Goal: Task Accomplishment & Management: Manage account settings

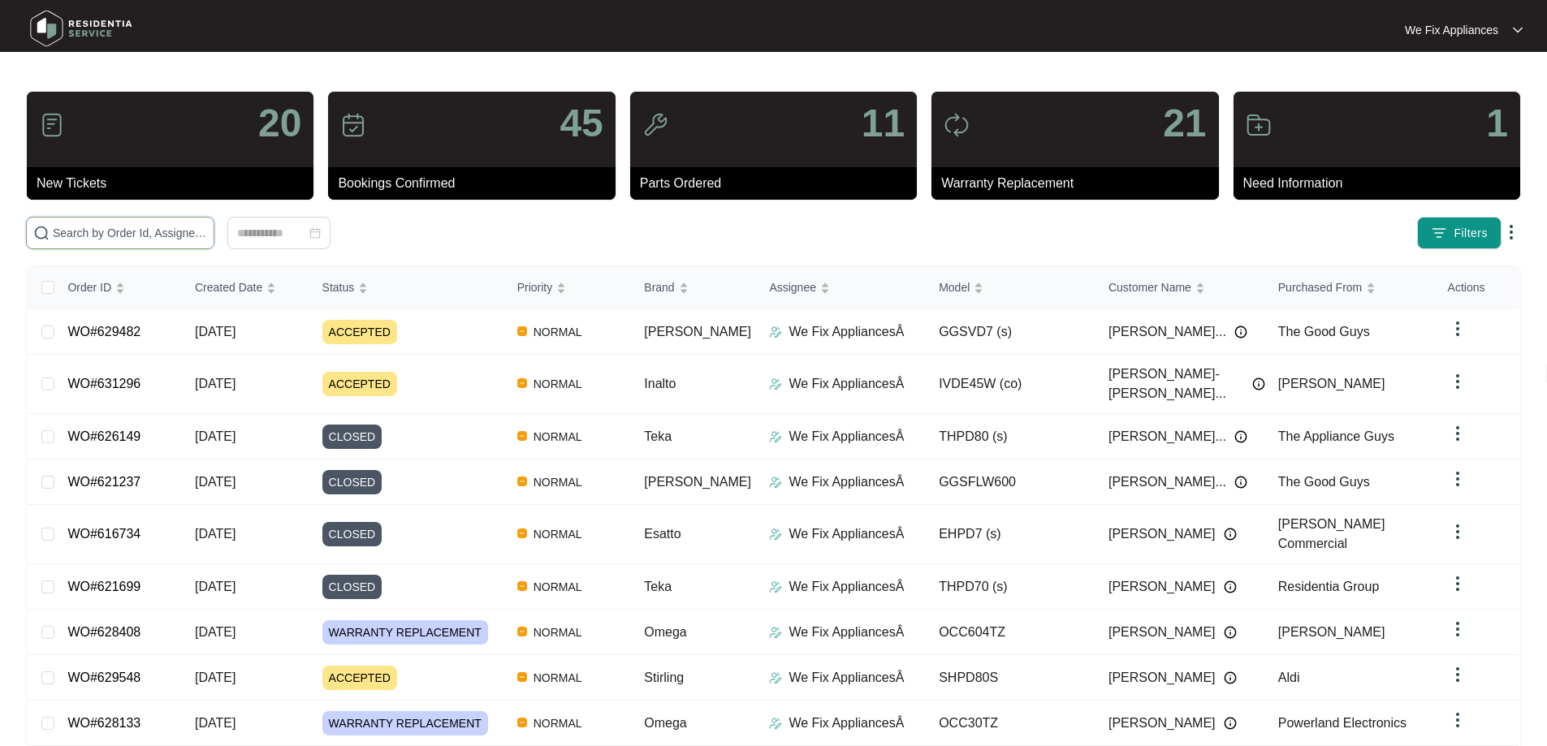
click at [101, 234] on input "text" at bounding box center [130, 233] width 154 height 18
paste input "628450"
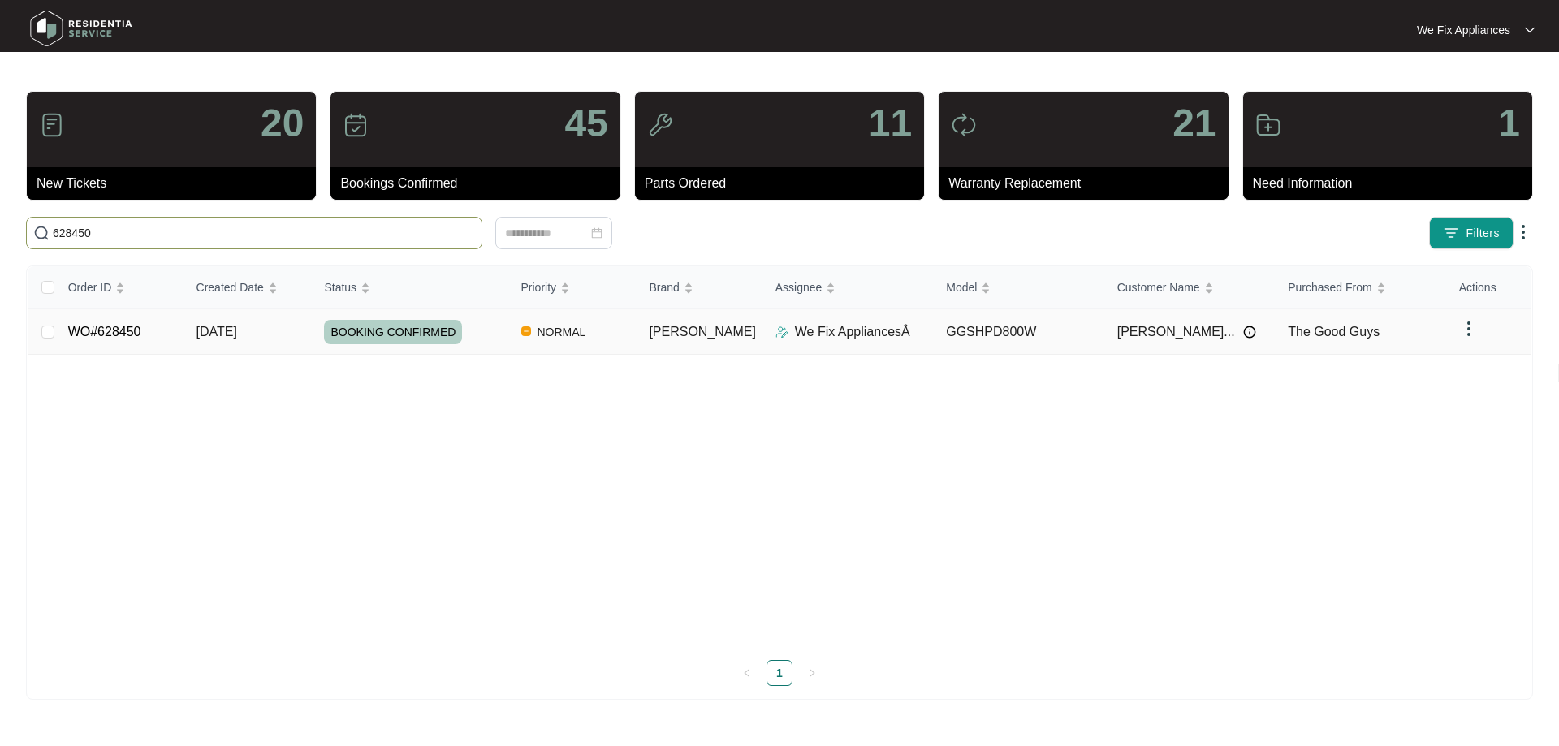
type input "628450"
click at [380, 330] on span "BOOKING CONFIRMED" at bounding box center [393, 332] width 138 height 24
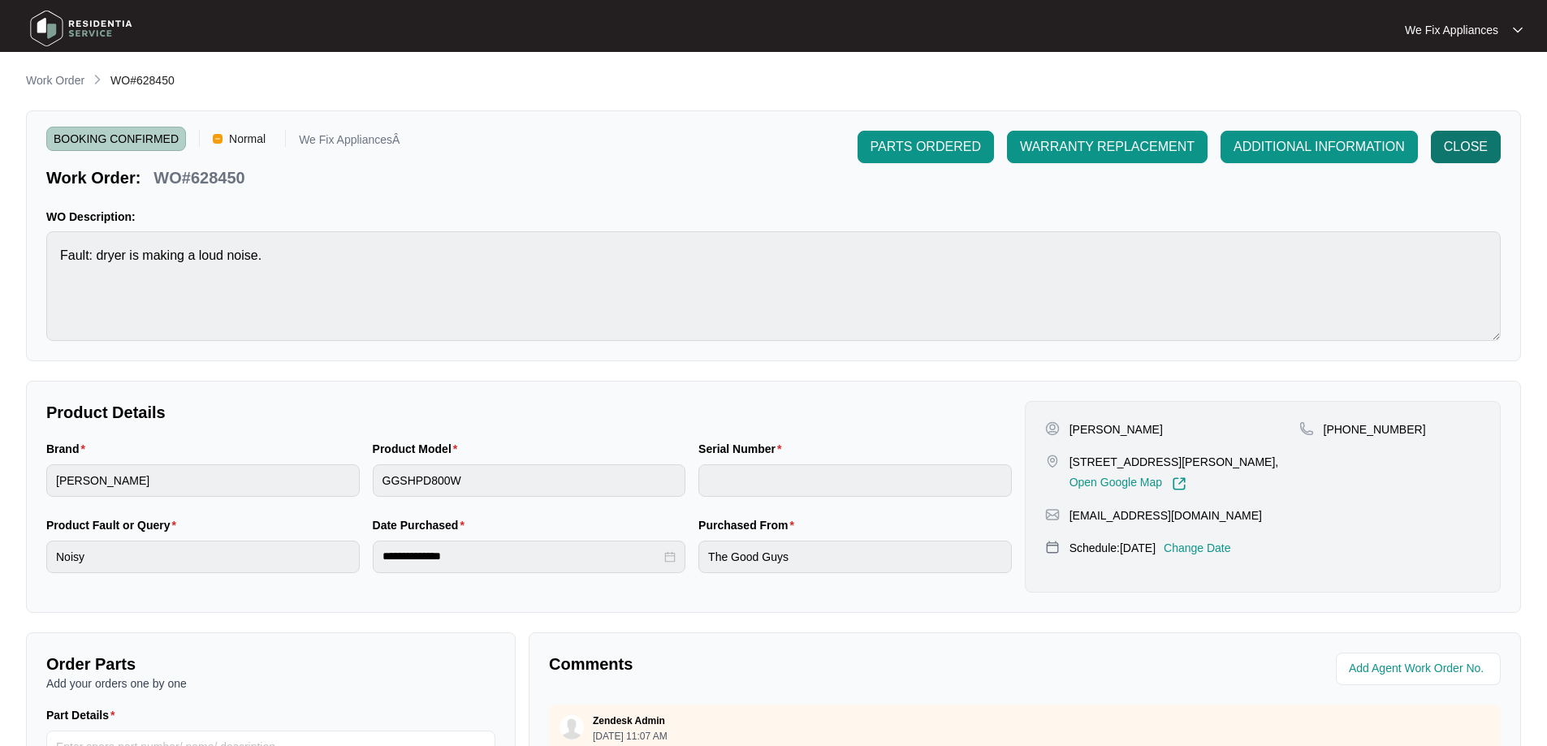
click at [1461, 141] on span "CLOSE" at bounding box center [1466, 146] width 44 height 19
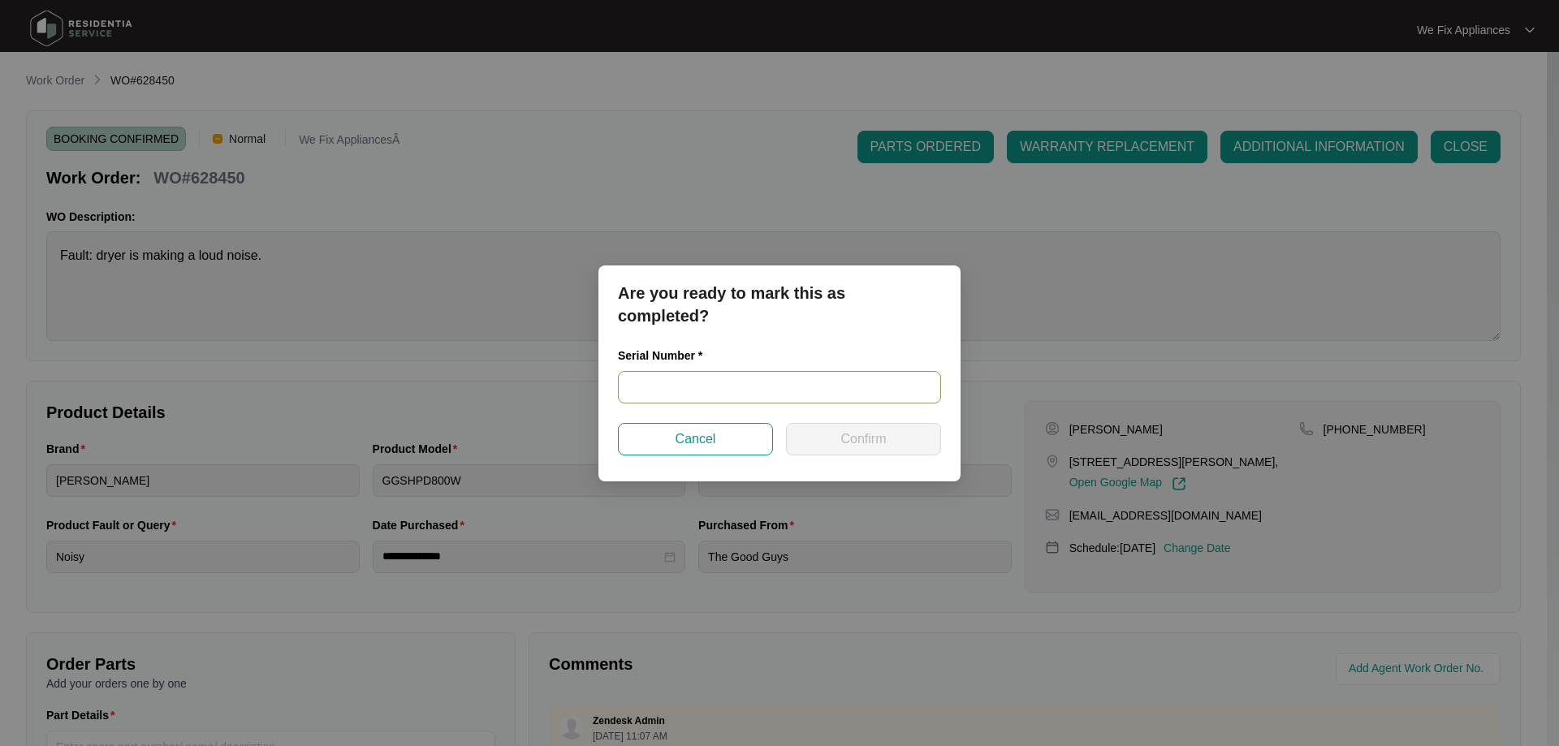
click at [681, 387] on input "text" at bounding box center [779, 387] width 323 height 32
paste input "540S469390140045P00094"
type input "540S469390140045P00094"
click at [847, 430] on span "Confirm" at bounding box center [863, 439] width 45 height 19
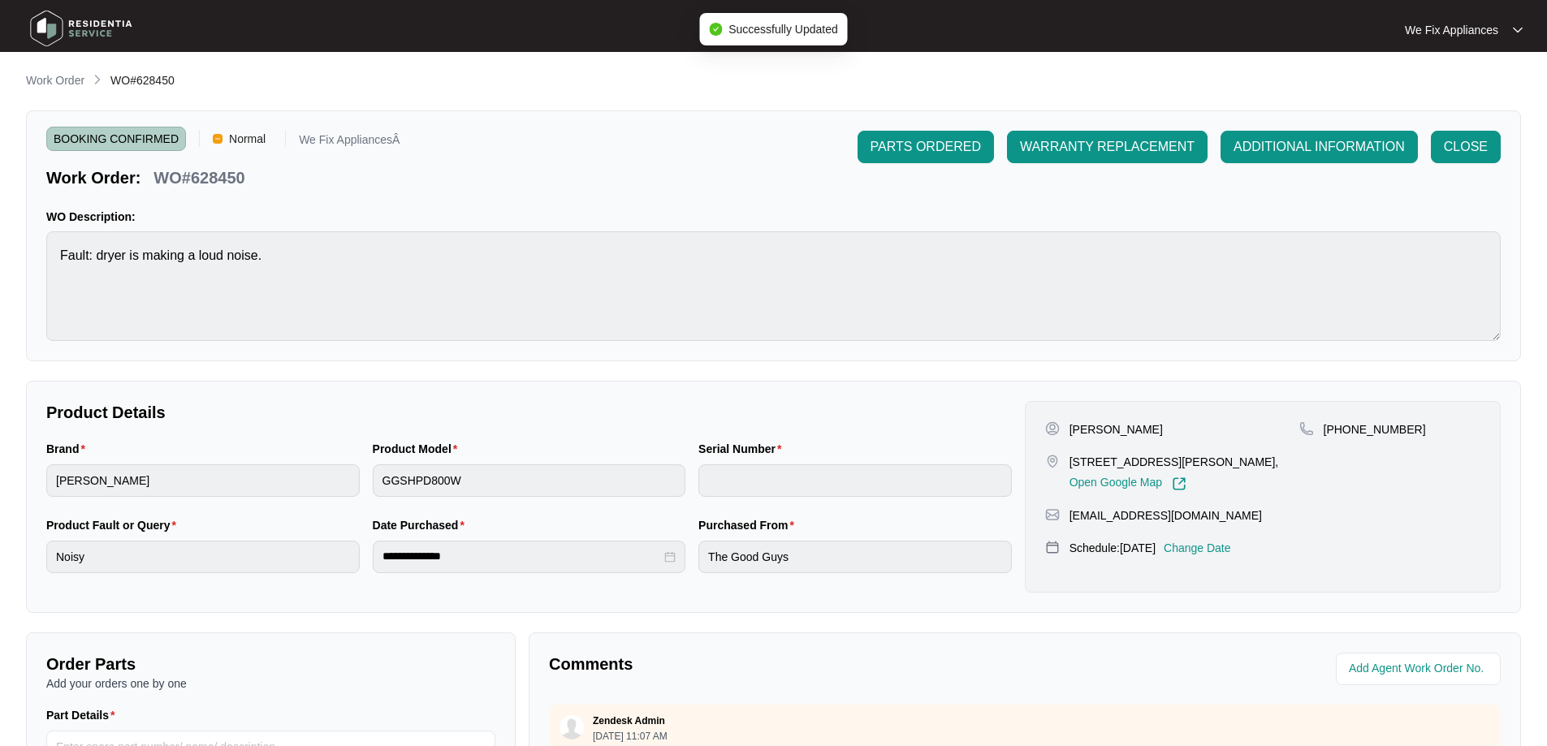
type input "540S469390140045P00094"
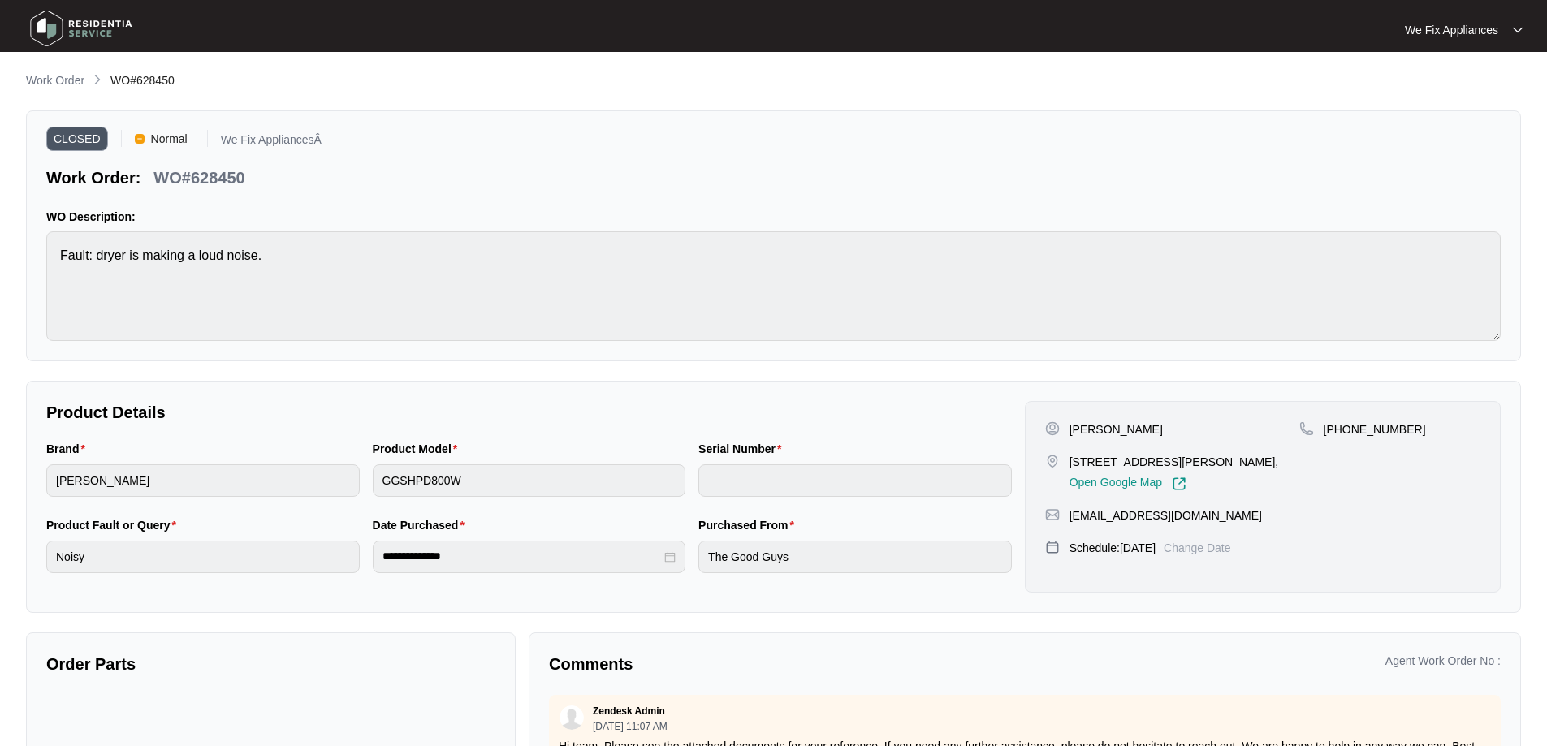
click at [53, 29] on img at bounding box center [81, 28] width 114 height 49
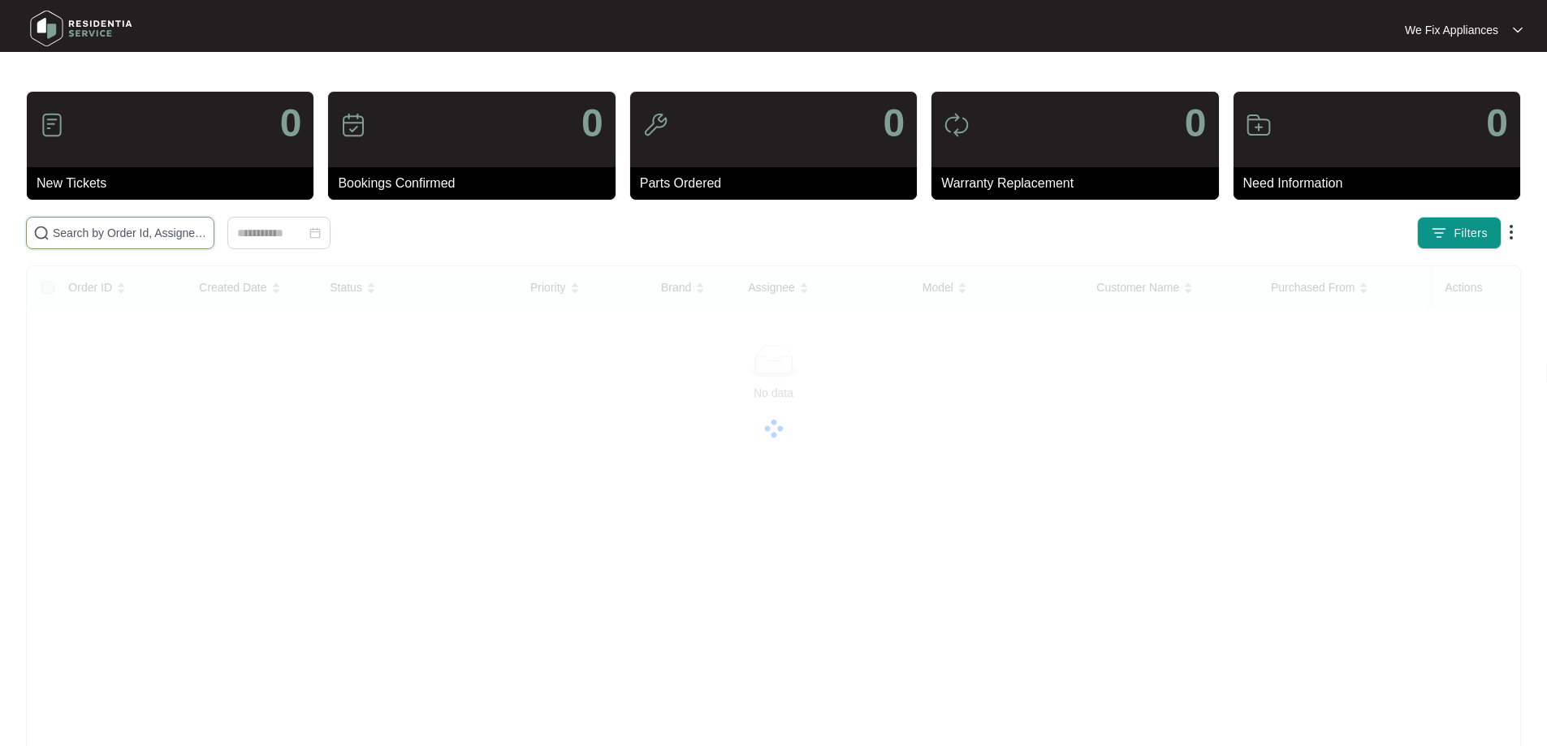
click at [123, 227] on input "text" at bounding box center [130, 233] width 154 height 18
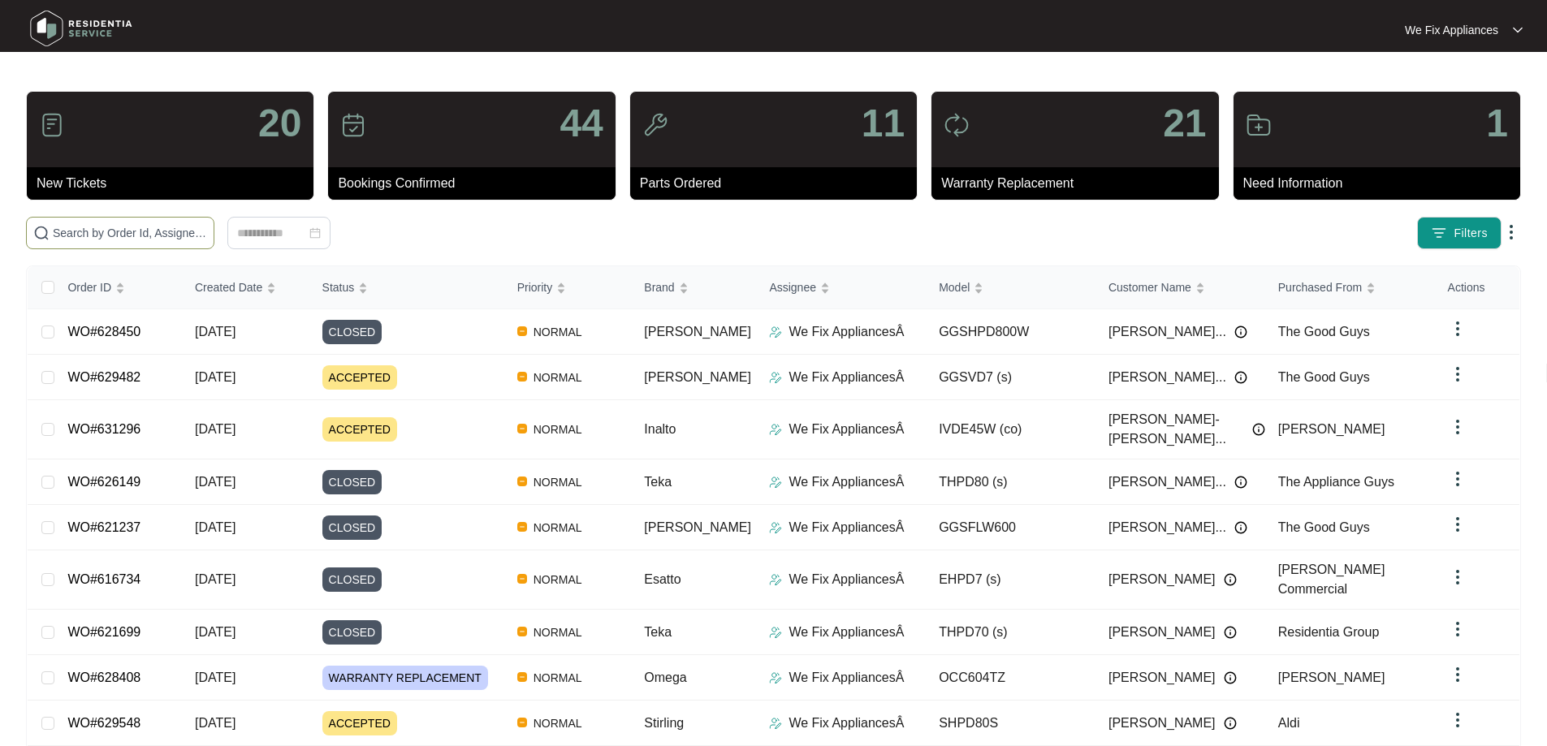
paste input "629005"
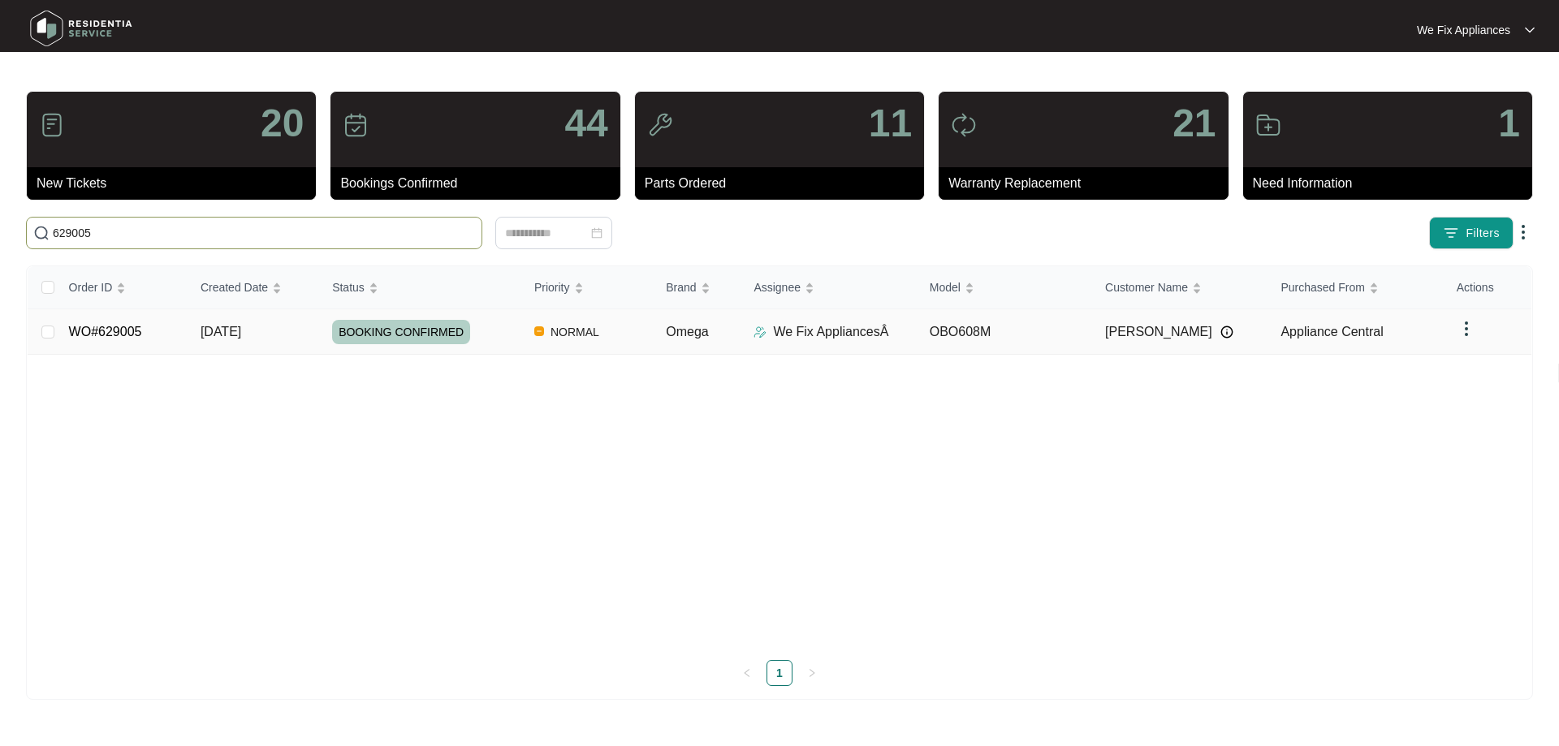
type input "629005"
click at [417, 335] on span "BOOKING CONFIRMED" at bounding box center [401, 332] width 138 height 24
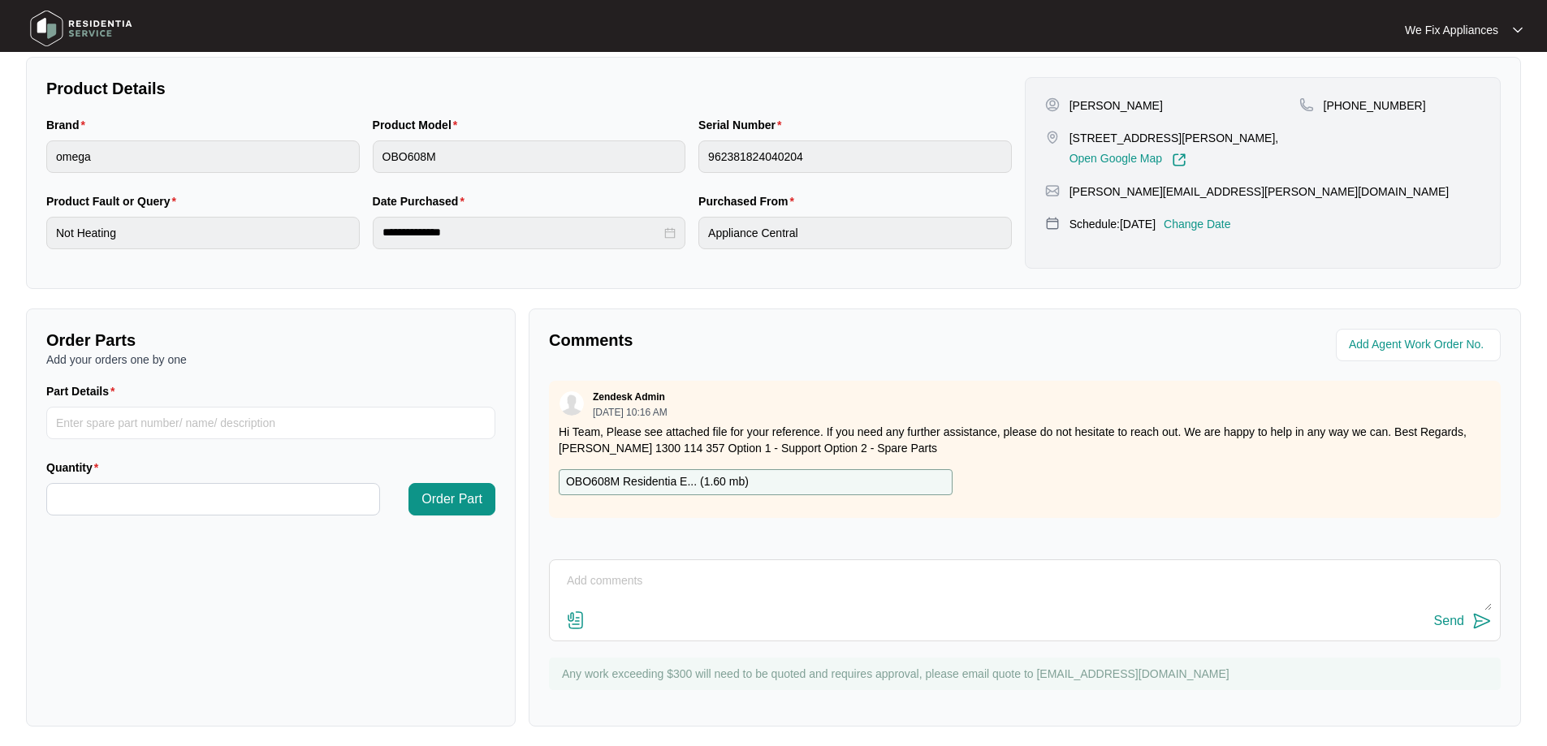
scroll to position [325, 0]
click at [629, 577] on textarea at bounding box center [1025, 589] width 934 height 42
paste textarea "Inspected to find the fan forced element is not working. Pulled the oven out to…"
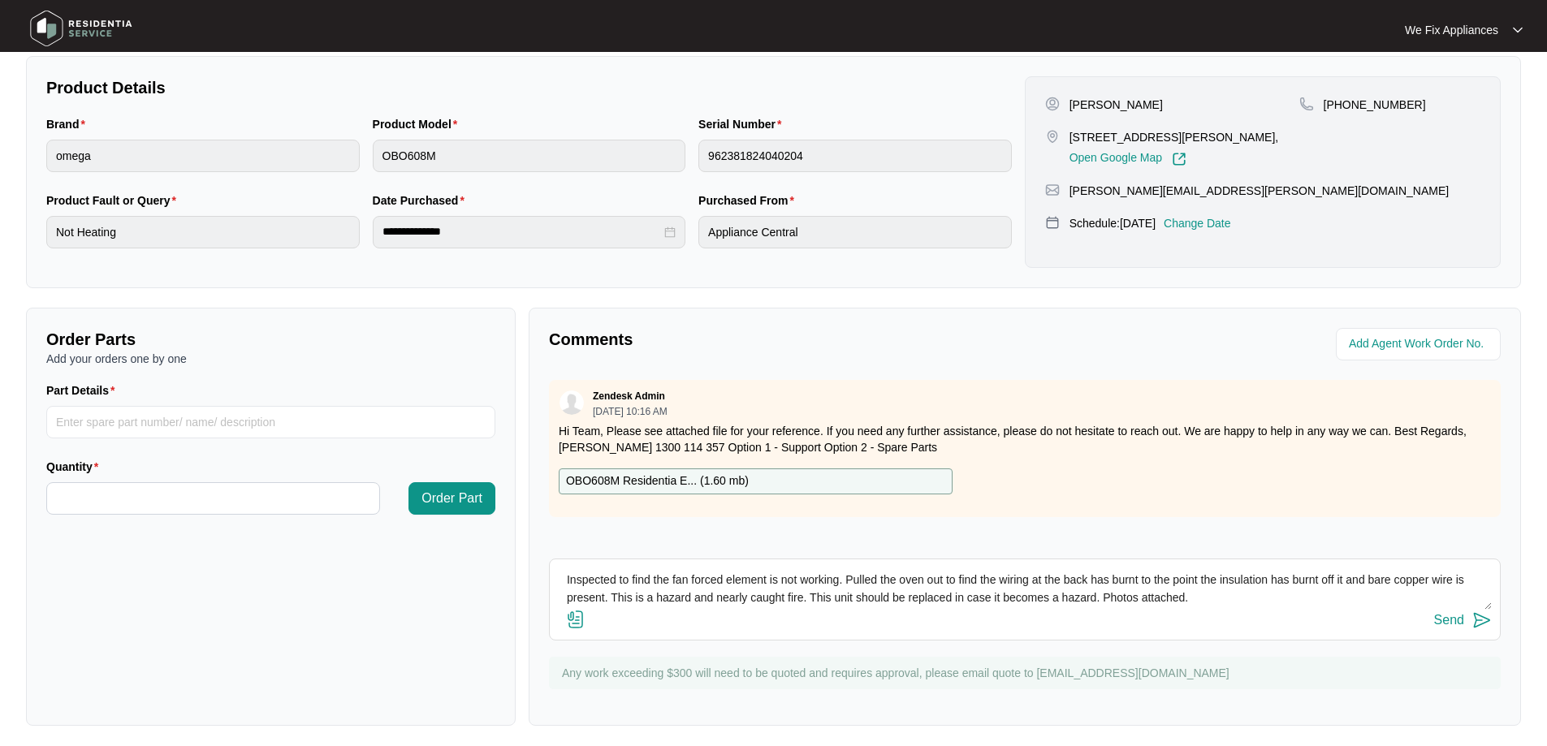
type textarea "Inspected to find the fan forced element is not working. Pulled the oven out to…"
click at [576, 626] on img at bounding box center [575, 619] width 19 height 19
click at [0, 0] on input "file" at bounding box center [0, 0] width 0 height 0
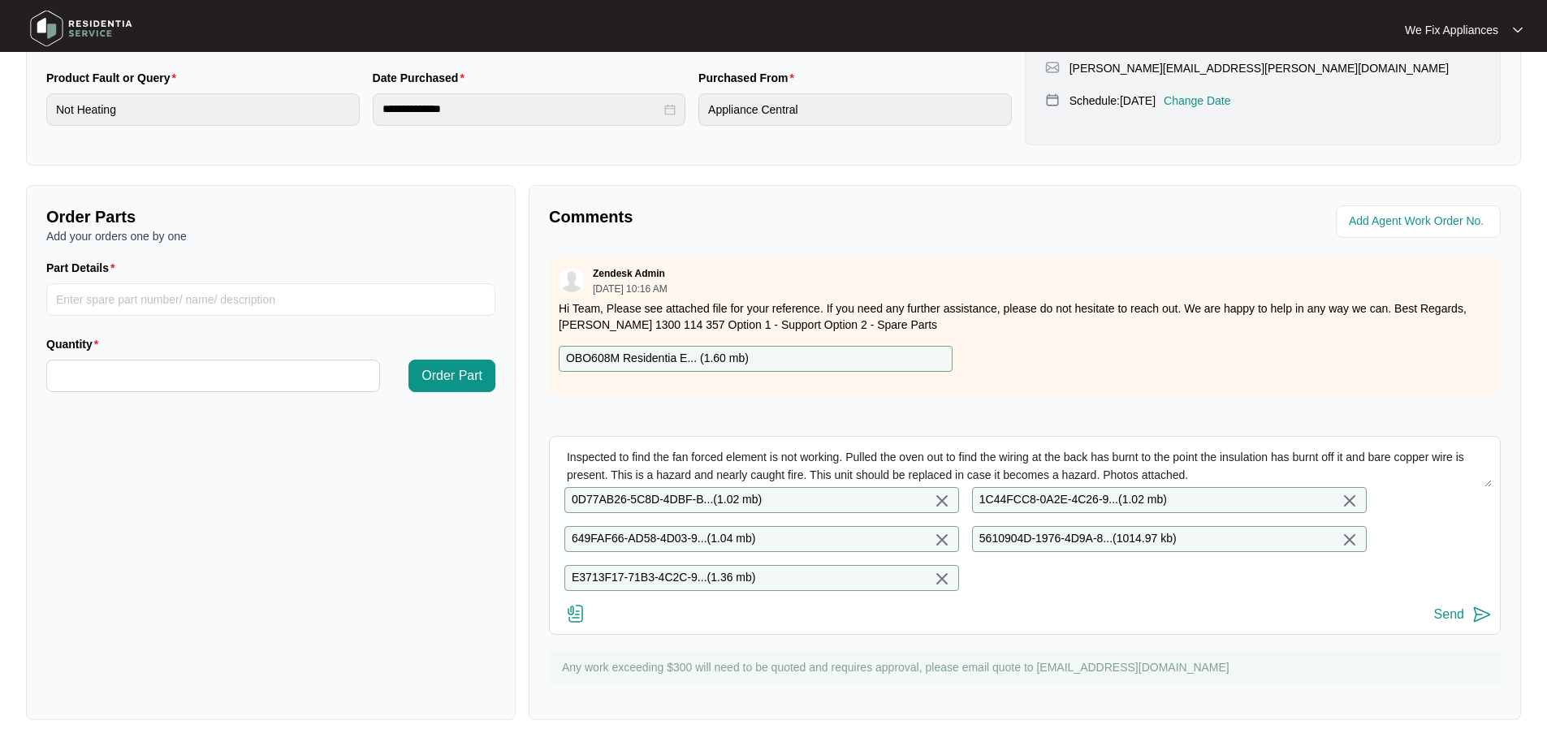
click at [1470, 620] on button "Send" at bounding box center [1463, 615] width 58 height 22
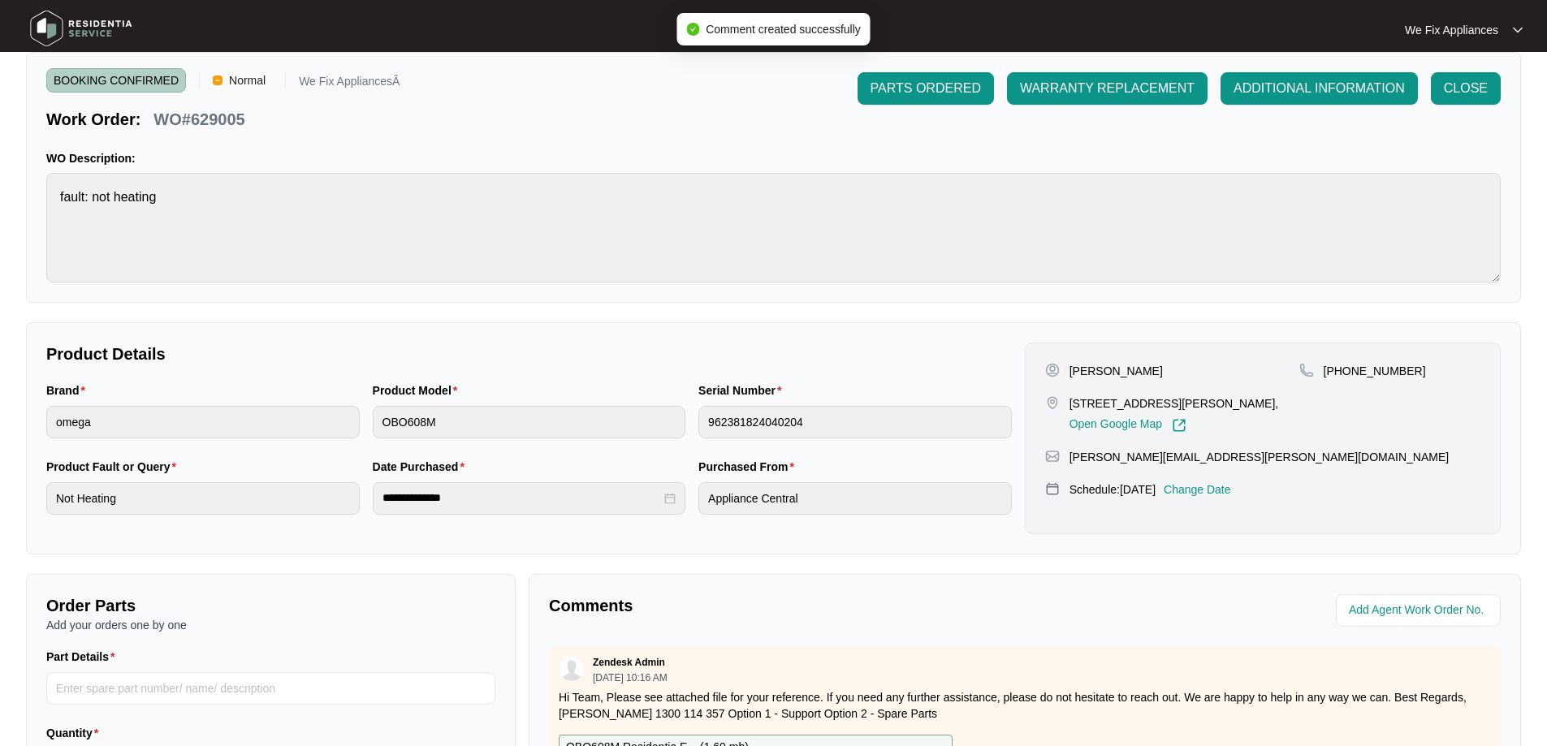
scroll to position [0, 0]
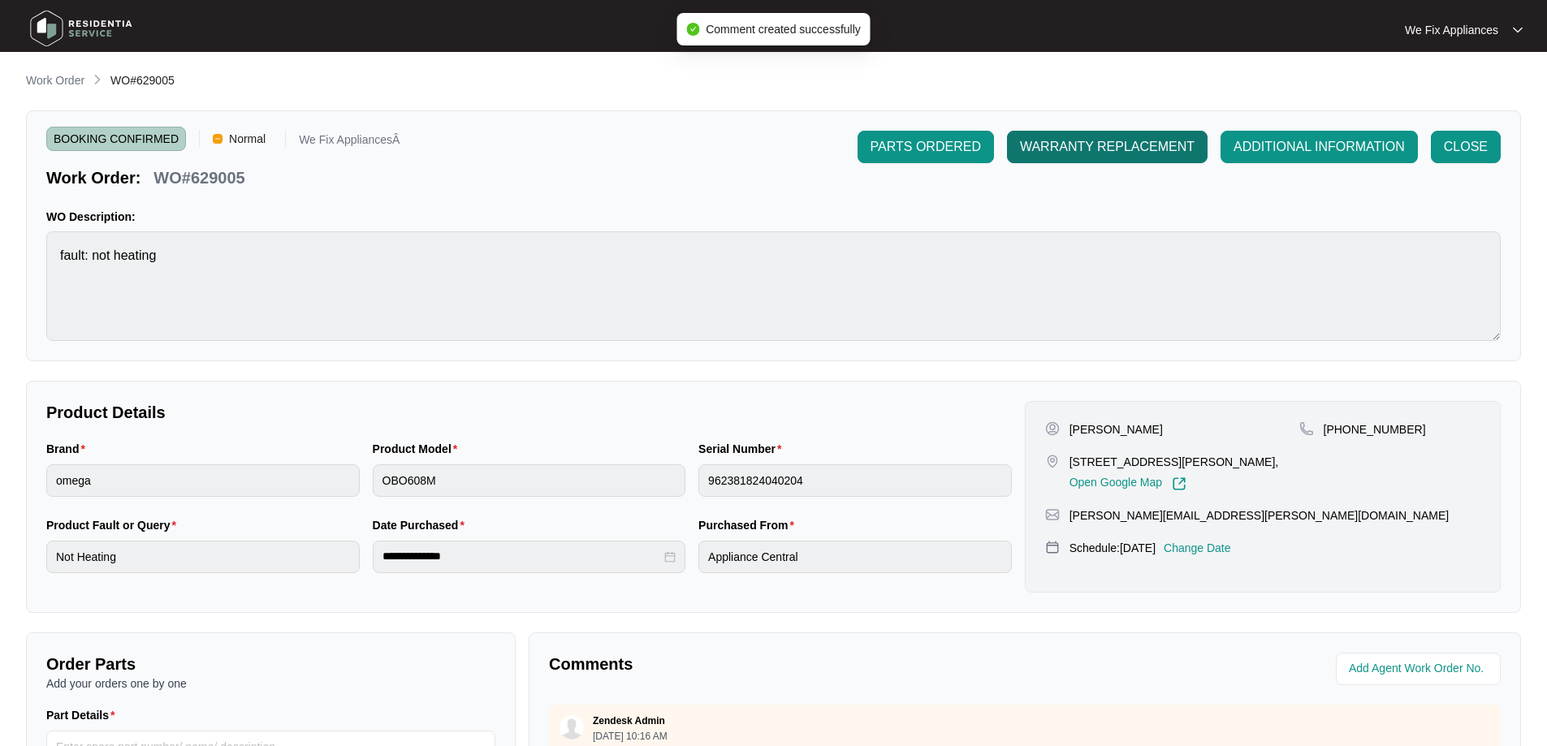
click at [1096, 142] on span "WARRANTY REPLACEMENT" at bounding box center [1107, 146] width 175 height 19
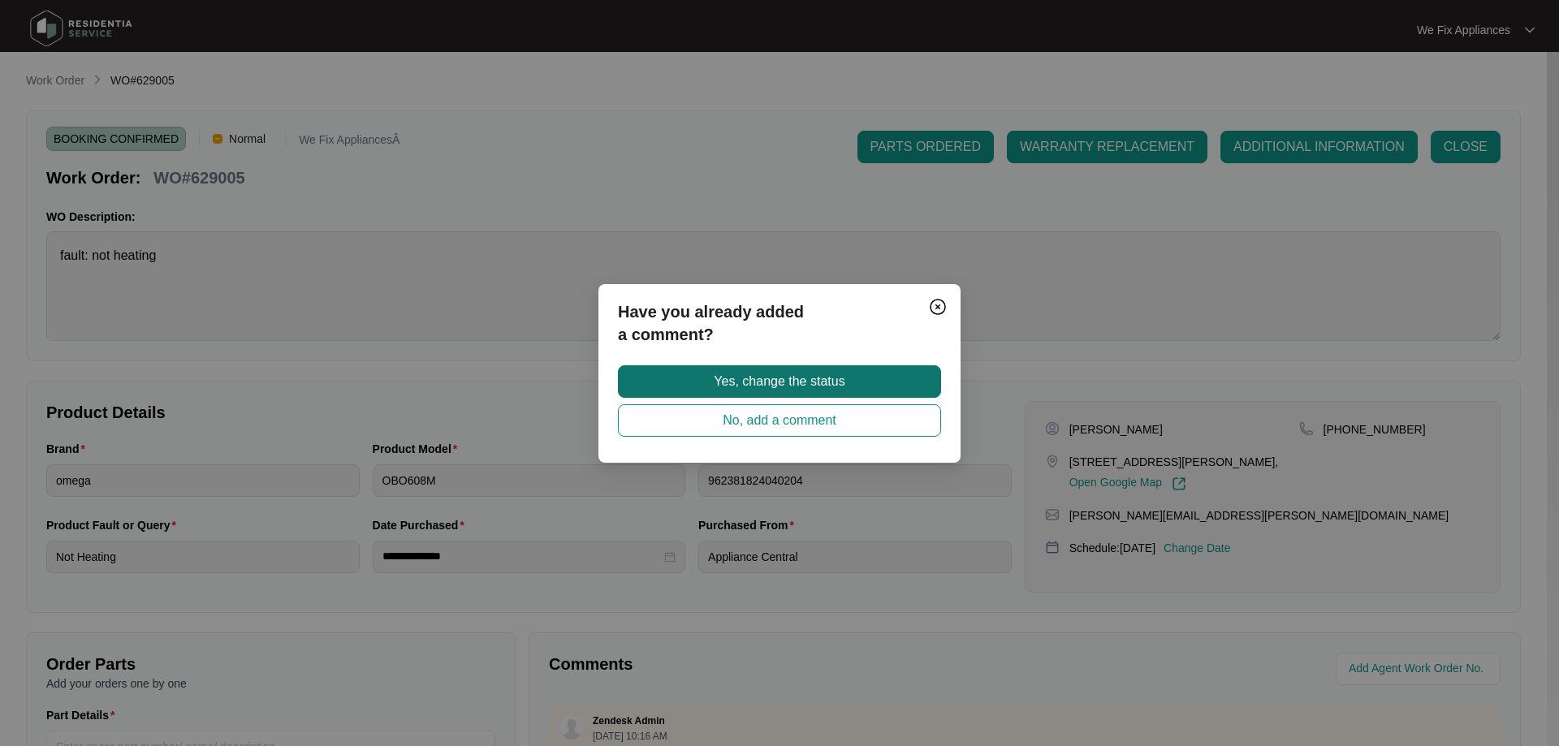
click at [800, 376] on span "Yes, change the status" at bounding box center [779, 381] width 131 height 19
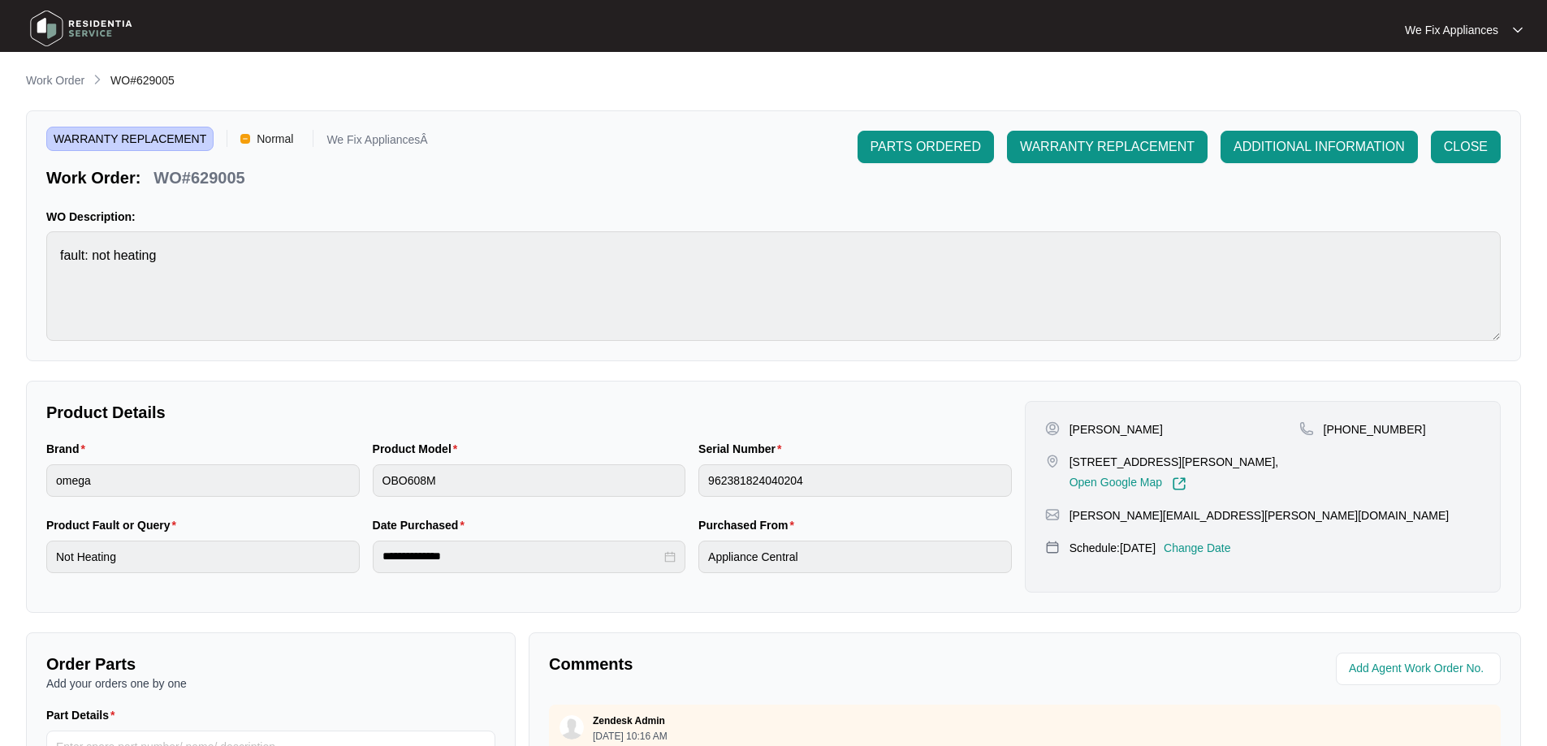
click at [46, 20] on img at bounding box center [81, 28] width 114 height 49
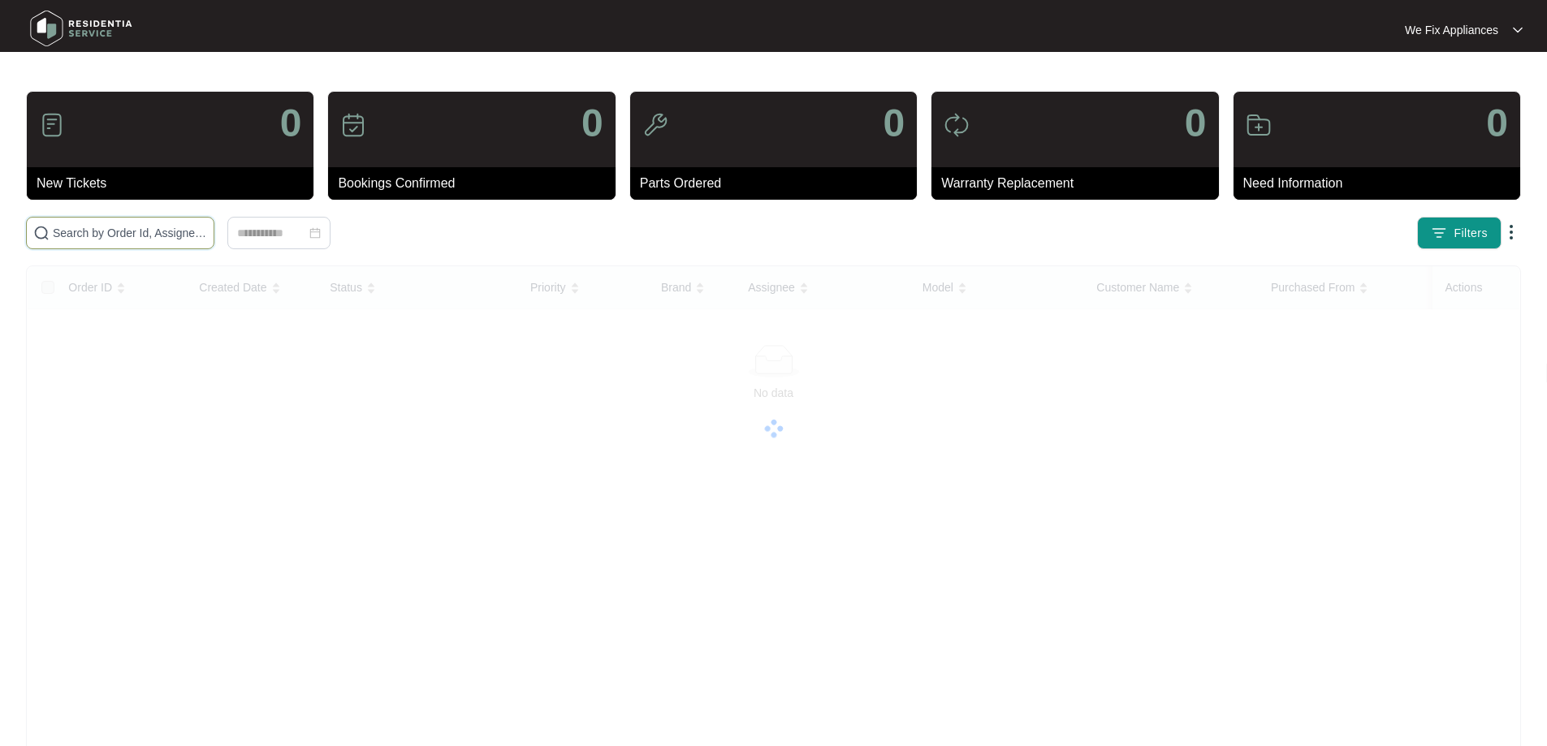
click at [135, 240] on input "text" at bounding box center [130, 233] width 154 height 18
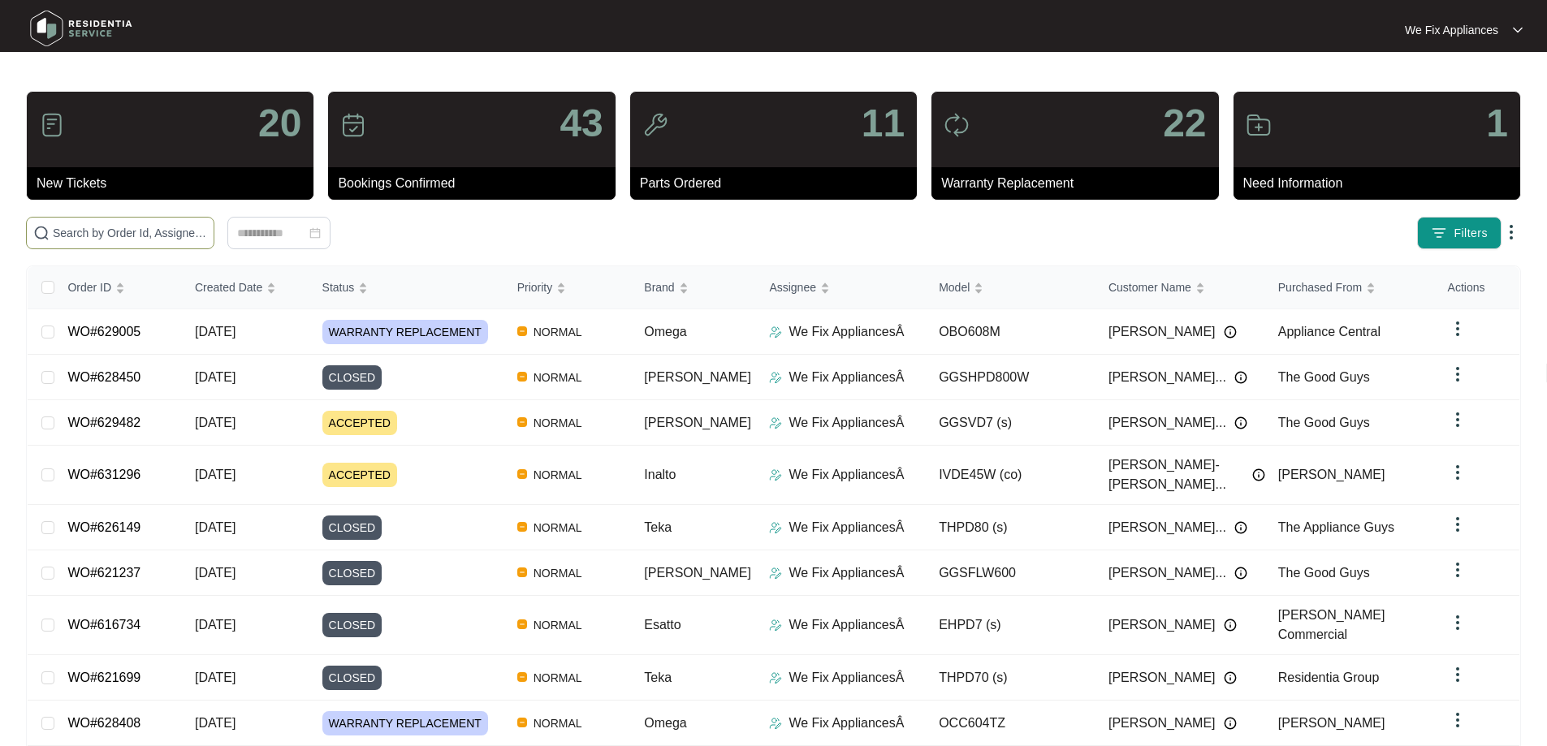
paste input "629746"
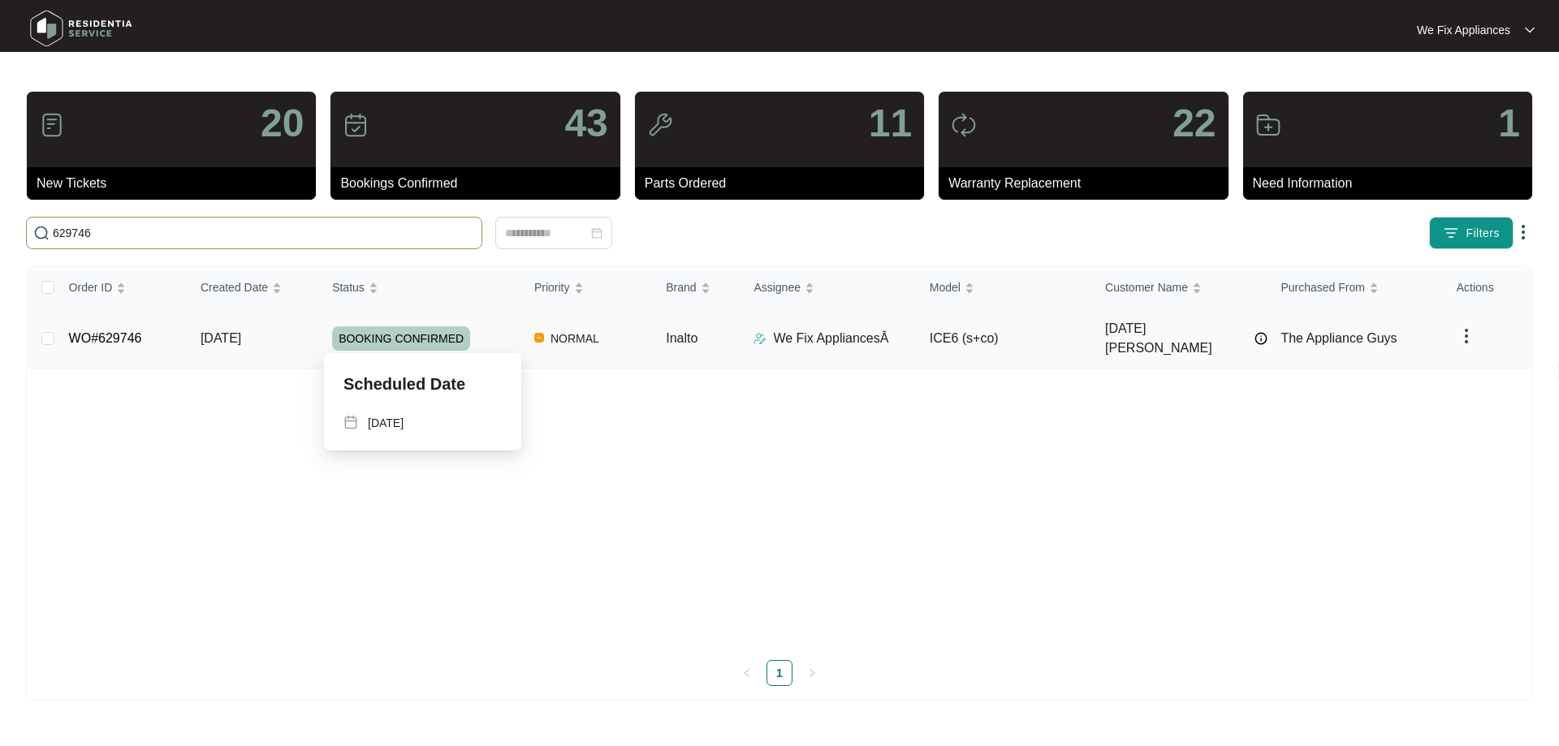
type input "629746"
click at [380, 327] on span "BOOKING CONFIRMED" at bounding box center [401, 339] width 138 height 24
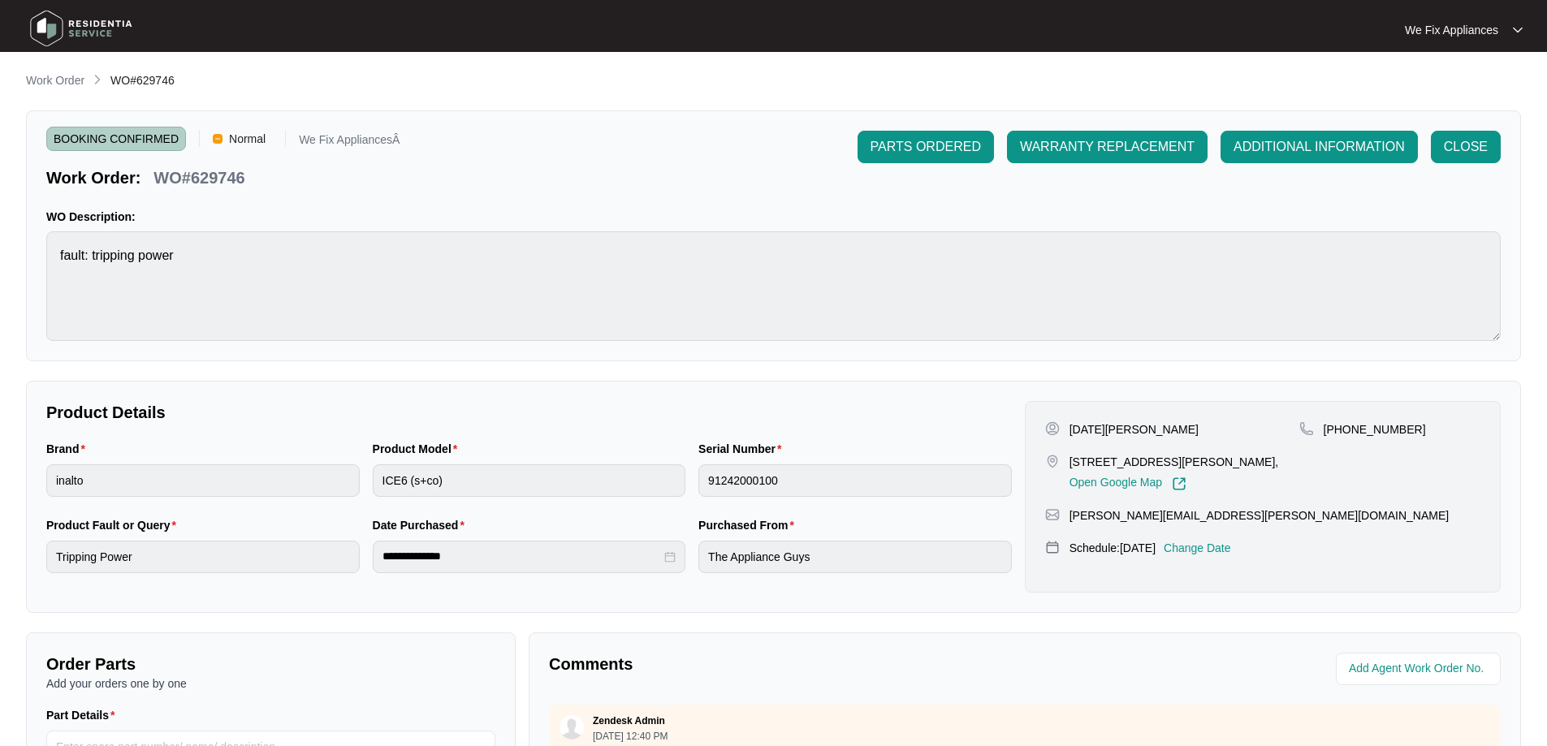
click at [73, 30] on img at bounding box center [81, 28] width 114 height 49
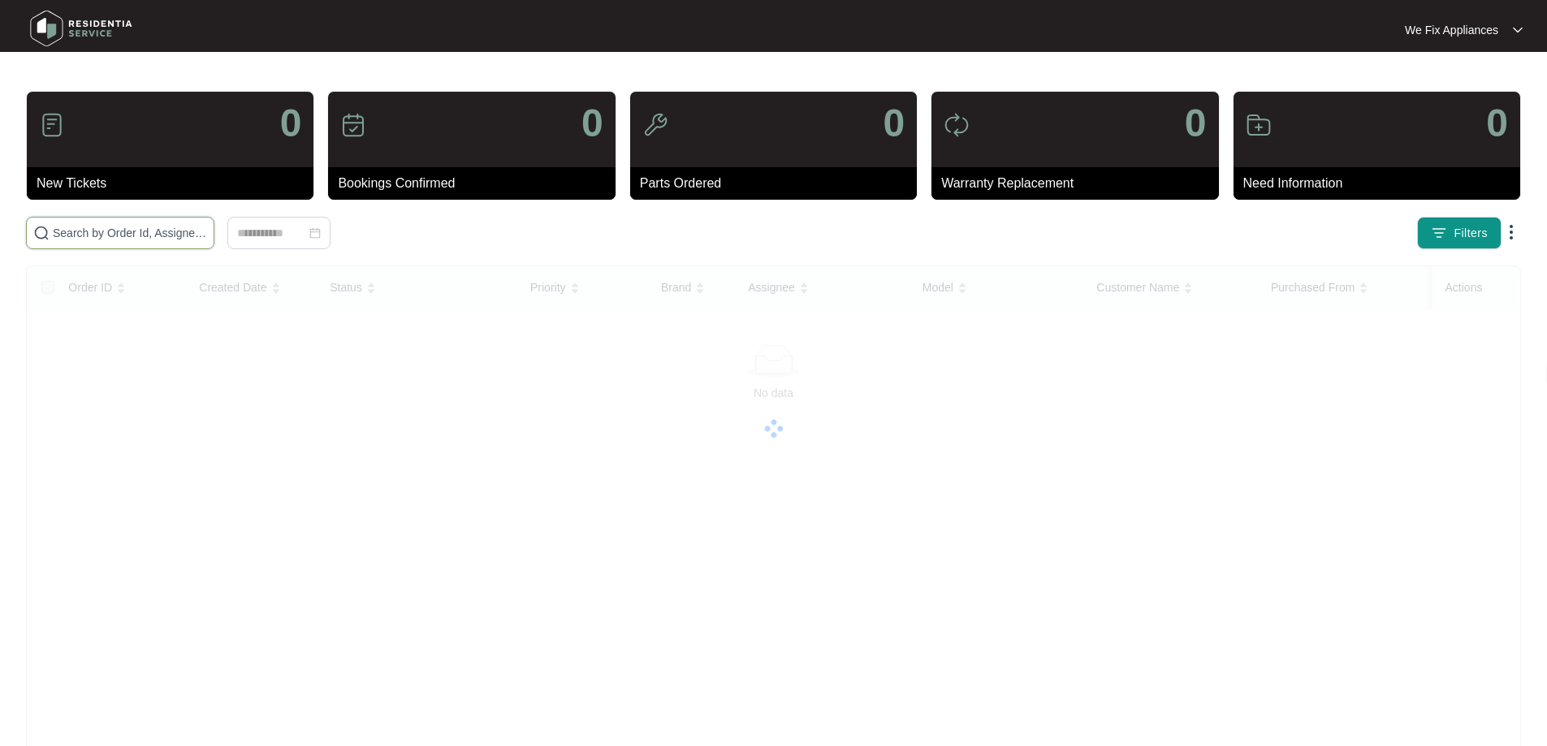
click at [120, 238] on input "text" at bounding box center [130, 233] width 154 height 18
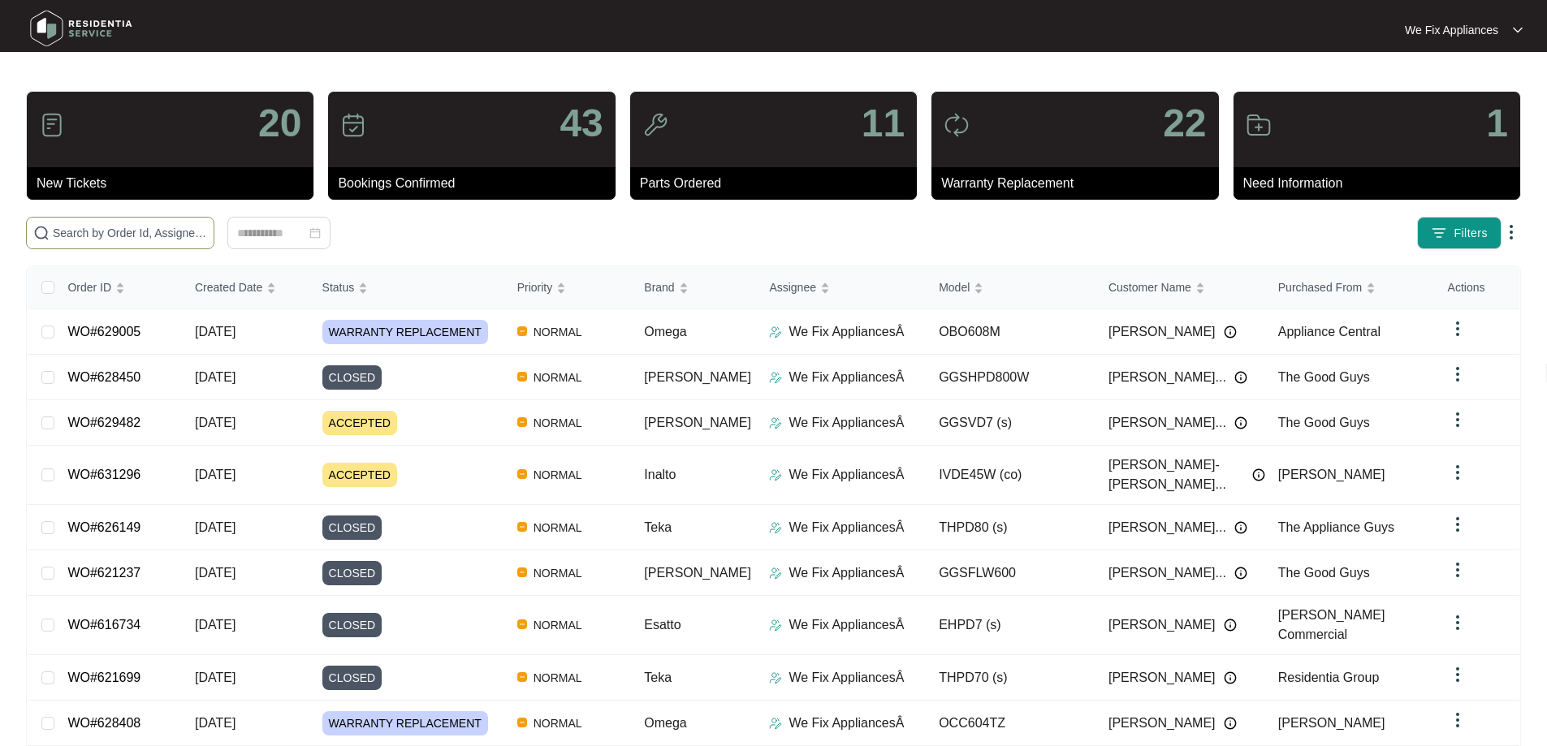
paste input "629746"
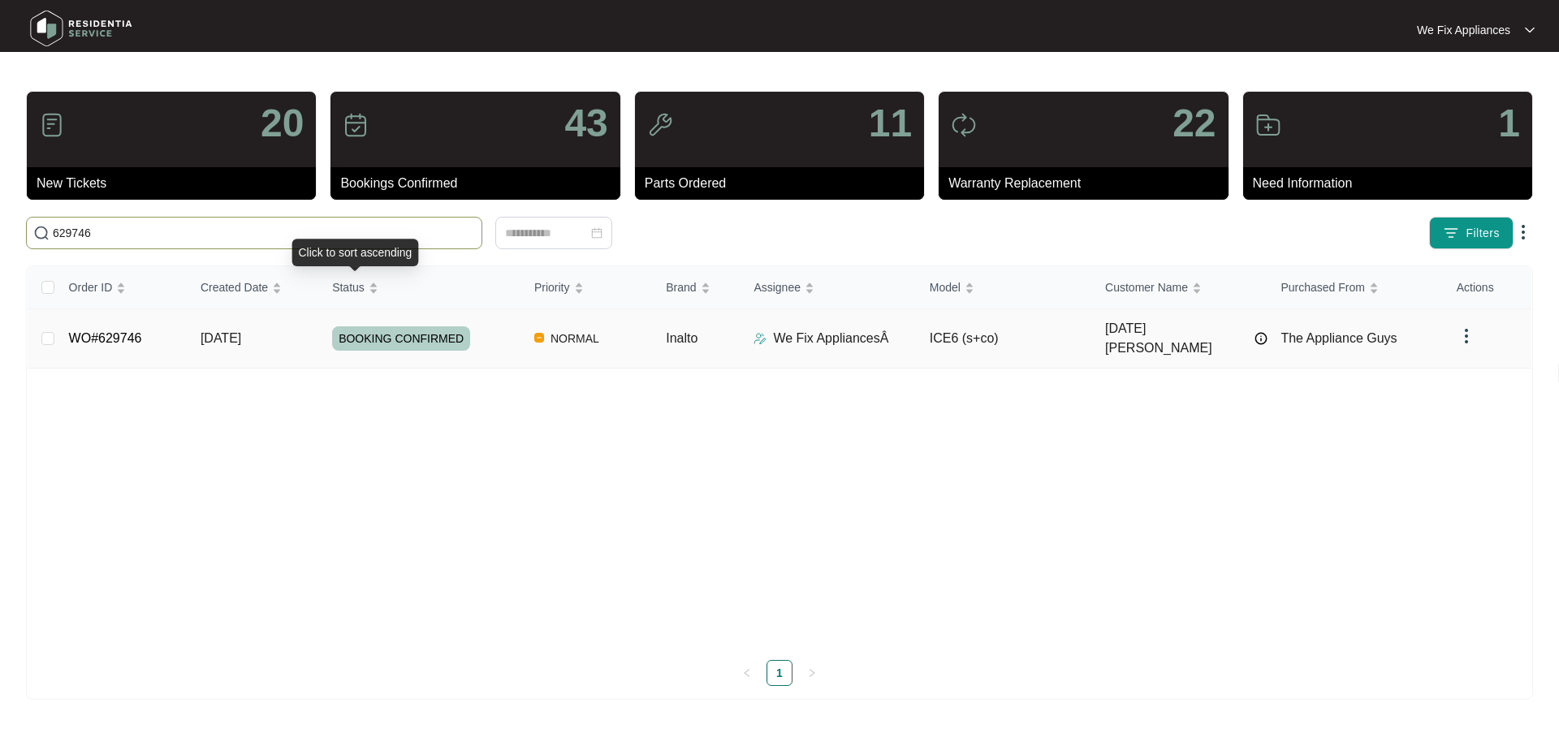
type input "629746"
click at [384, 327] on span "BOOKING CONFIRMED" at bounding box center [401, 339] width 138 height 24
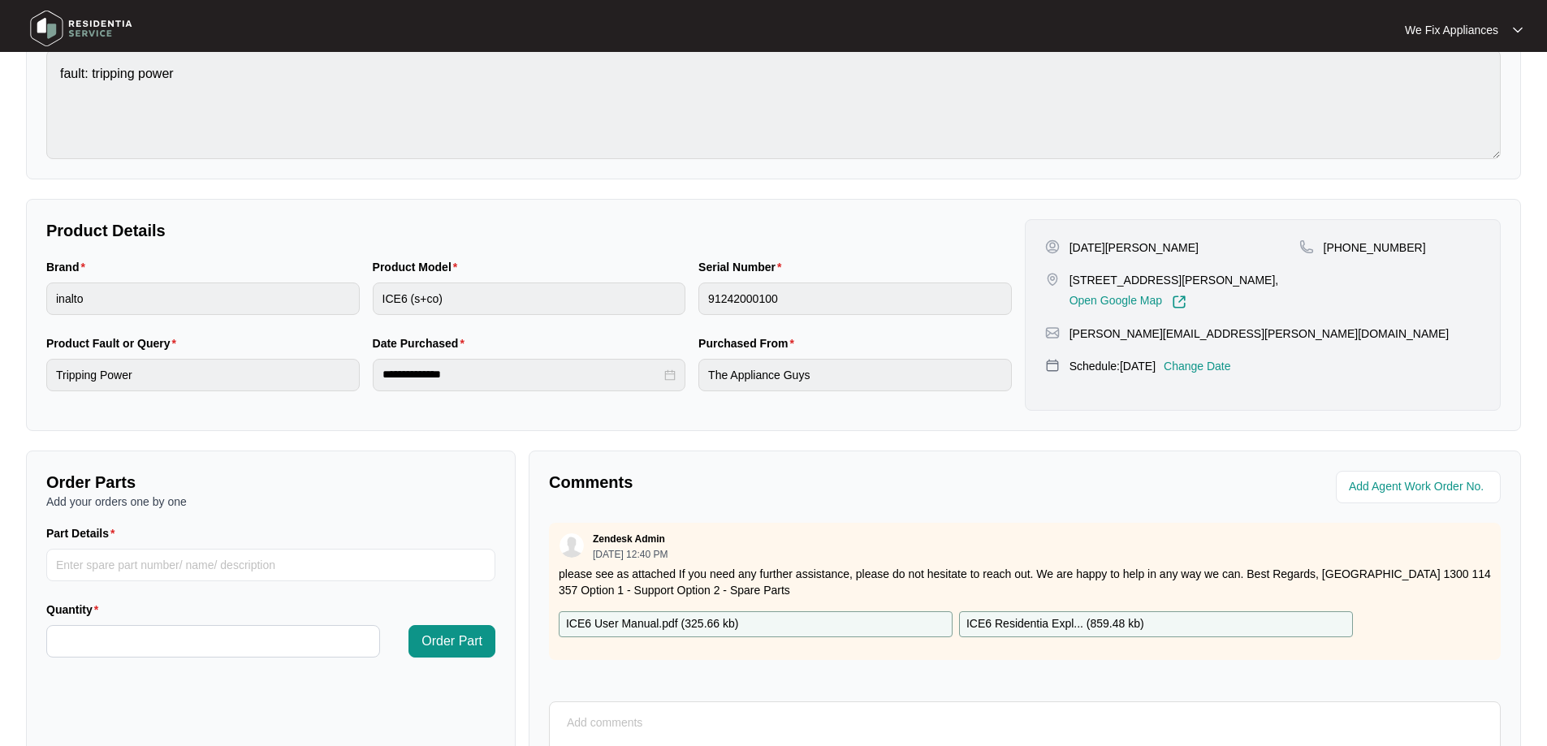
scroll to position [331, 0]
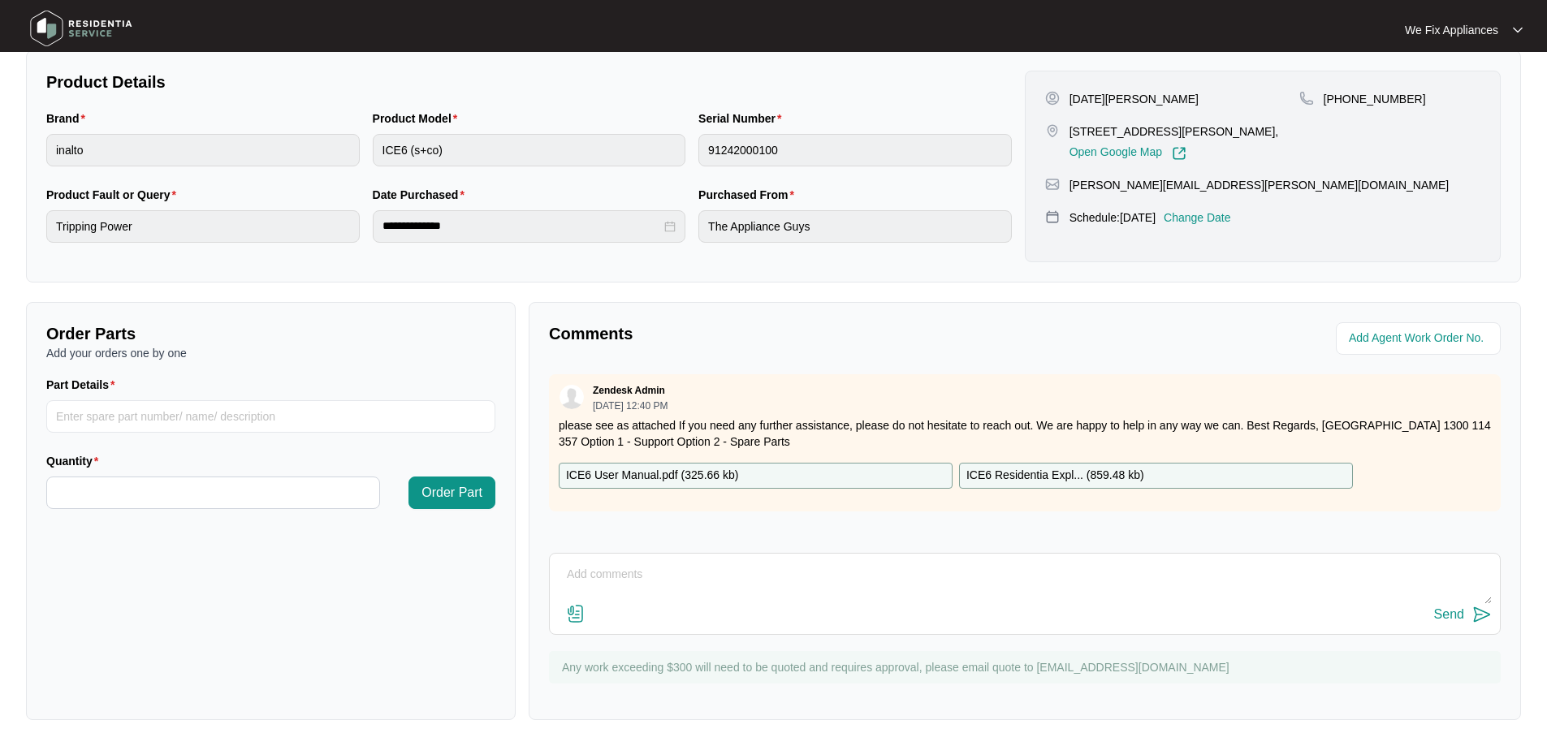
click at [676, 573] on textarea at bounding box center [1025, 583] width 934 height 42
paste textarea "Inspected to find the internal wiring was pinched from assembly of the unit. I …"
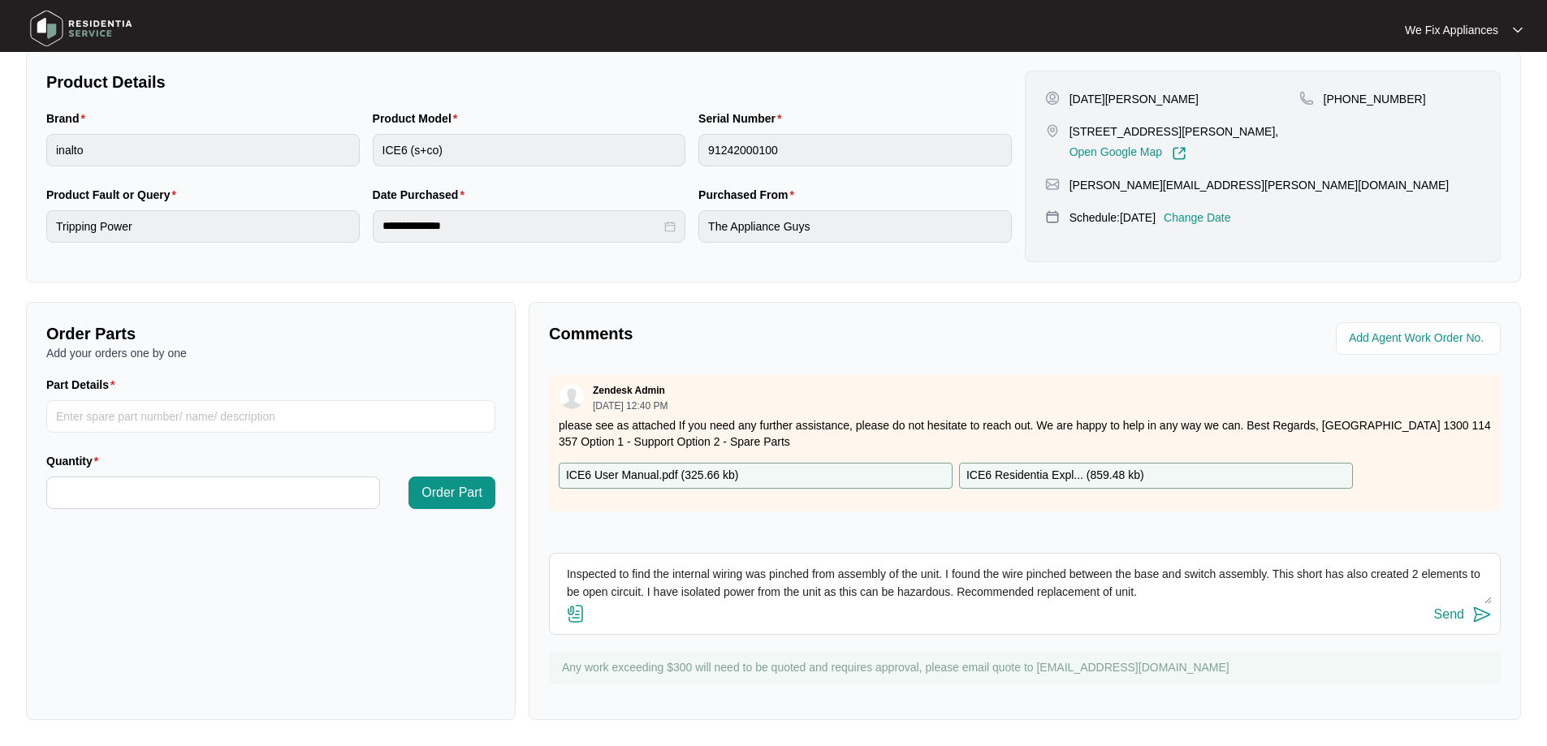
type textarea "Inspected to find the internal wiring was pinched from assembly of the unit. I …"
click at [569, 616] on img at bounding box center [575, 613] width 19 height 19
click at [0, 0] on input "file" at bounding box center [0, 0] width 0 height 0
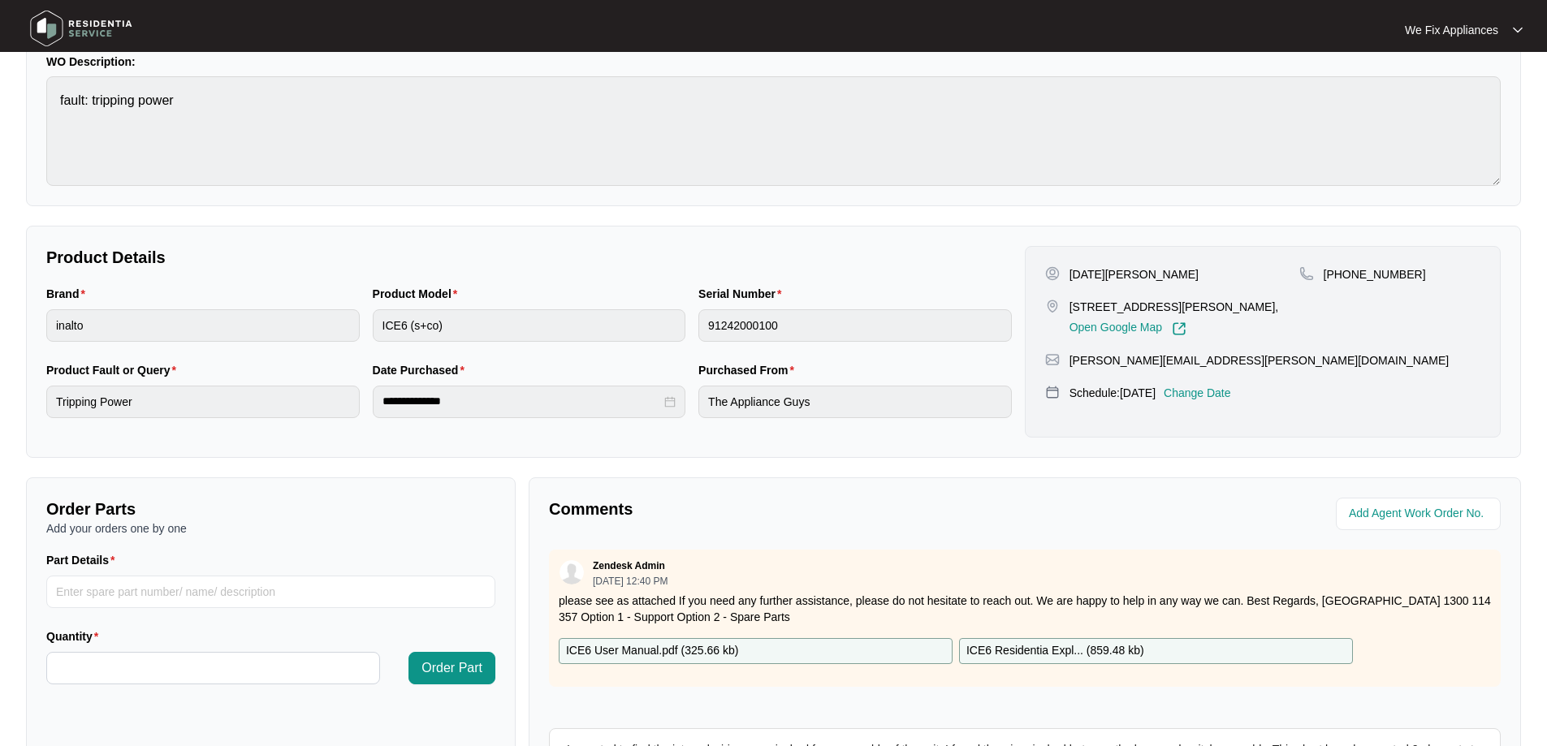
scroll to position [0, 0]
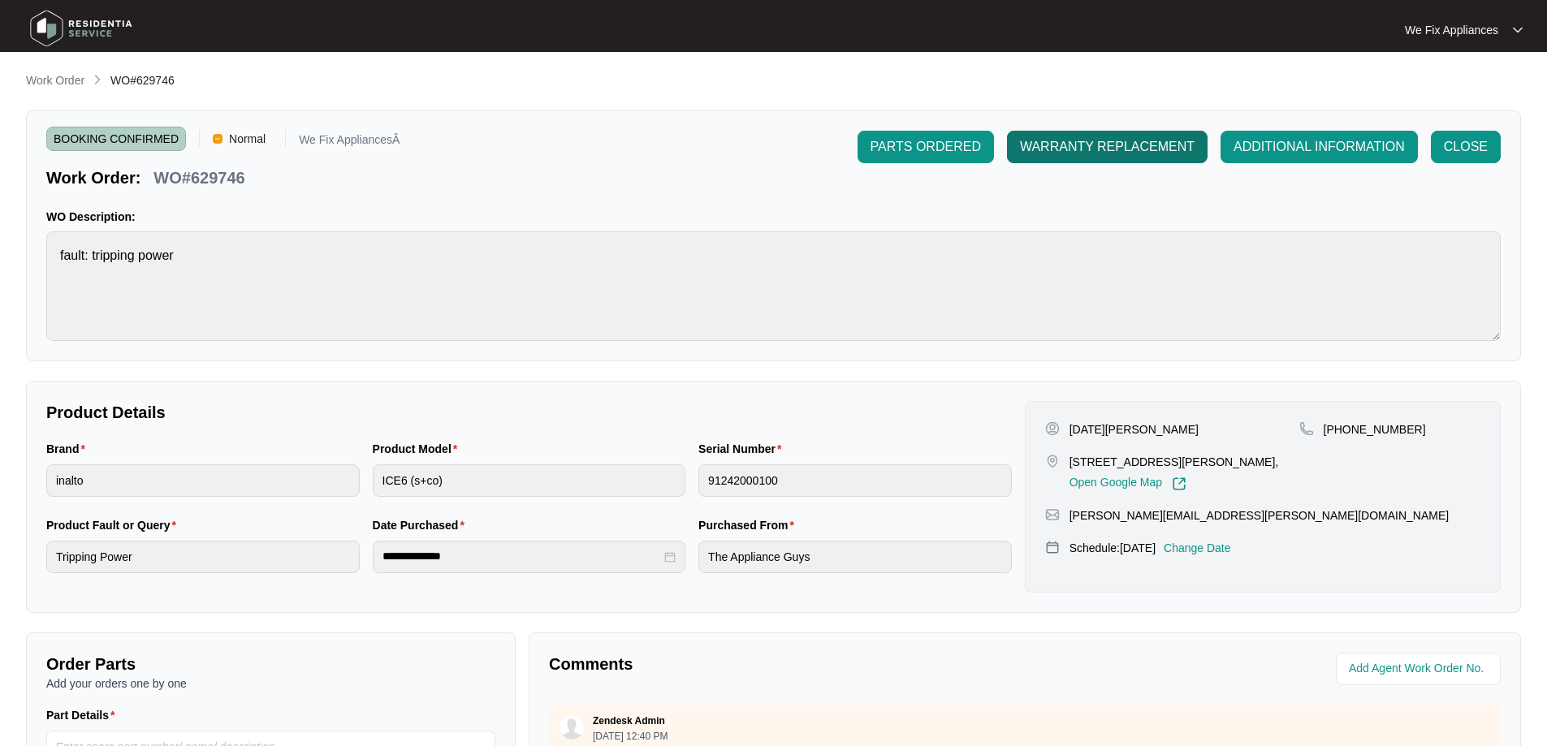
click at [1088, 145] on span "WARRANTY REPLACEMENT" at bounding box center [1107, 146] width 175 height 19
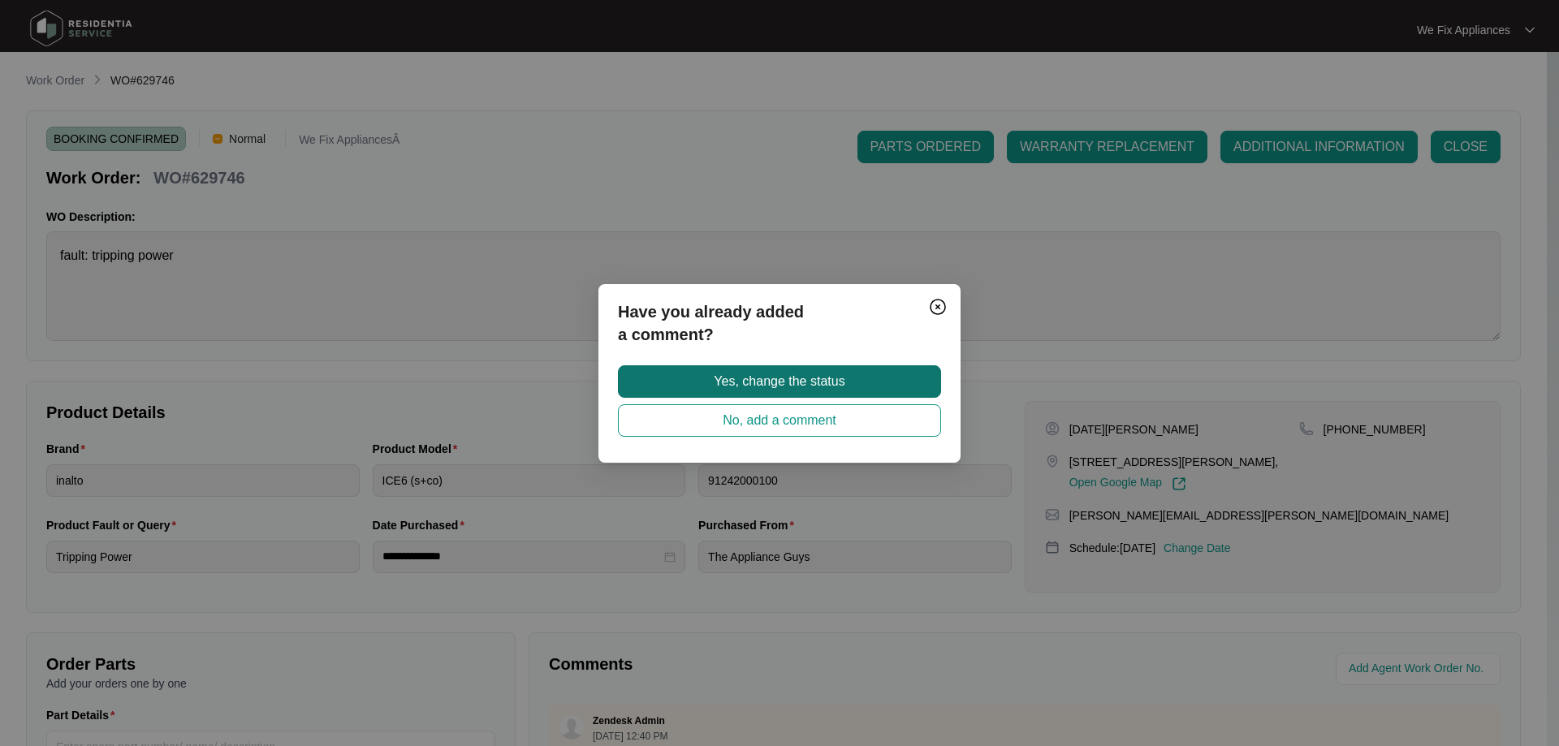
click at [827, 388] on span "Yes, change the status" at bounding box center [779, 381] width 131 height 19
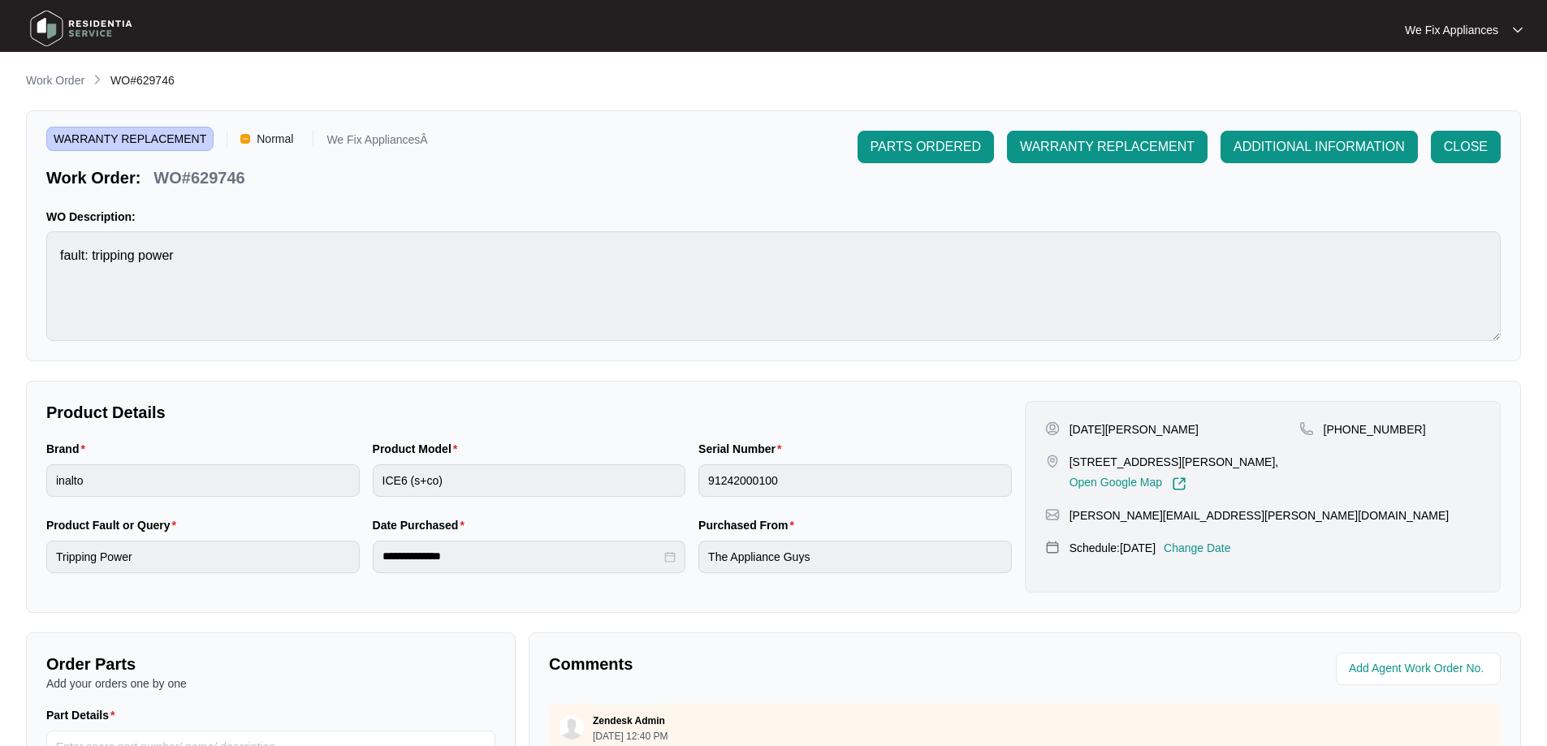
click at [76, 28] on img at bounding box center [81, 28] width 114 height 49
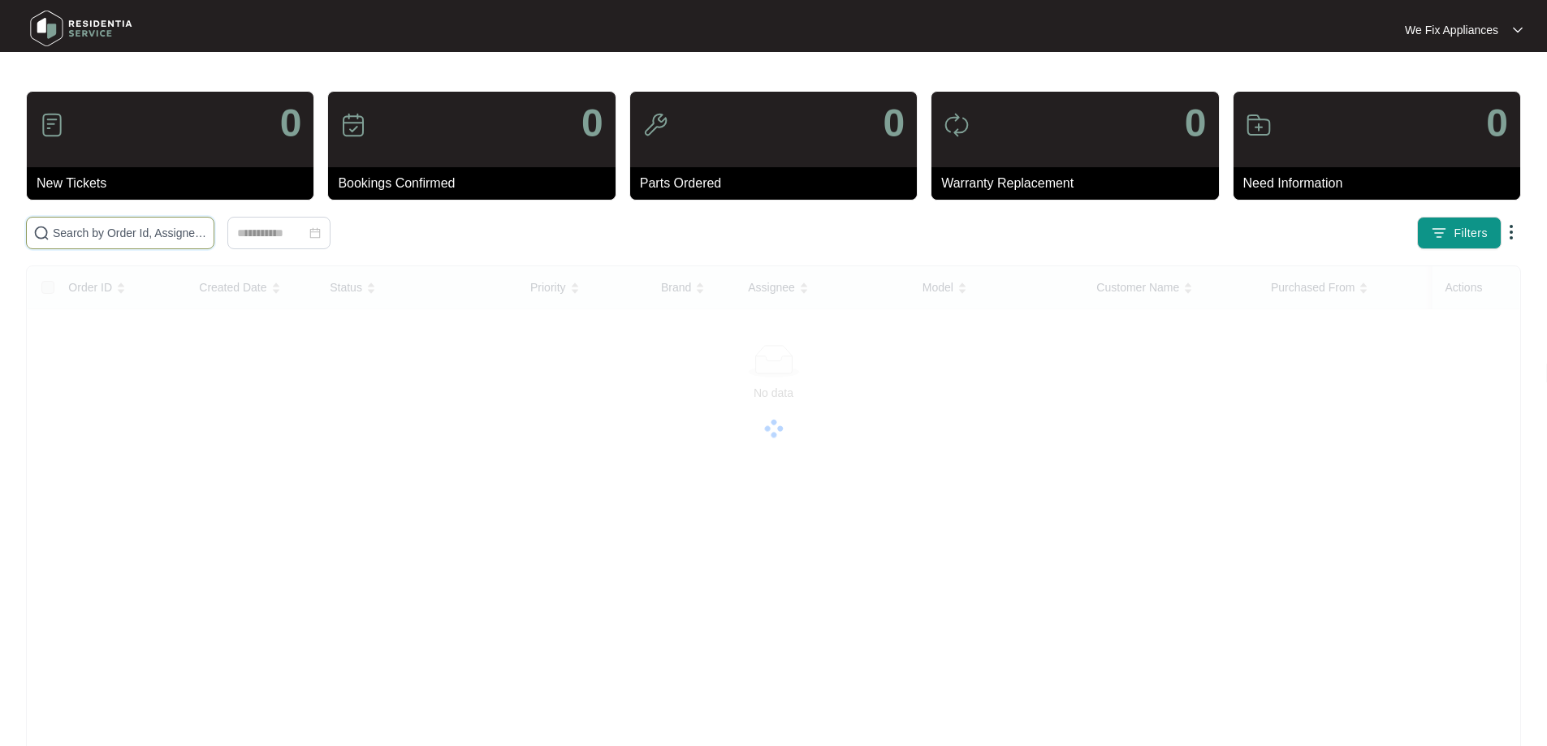
click at [132, 236] on input "text" at bounding box center [130, 233] width 154 height 18
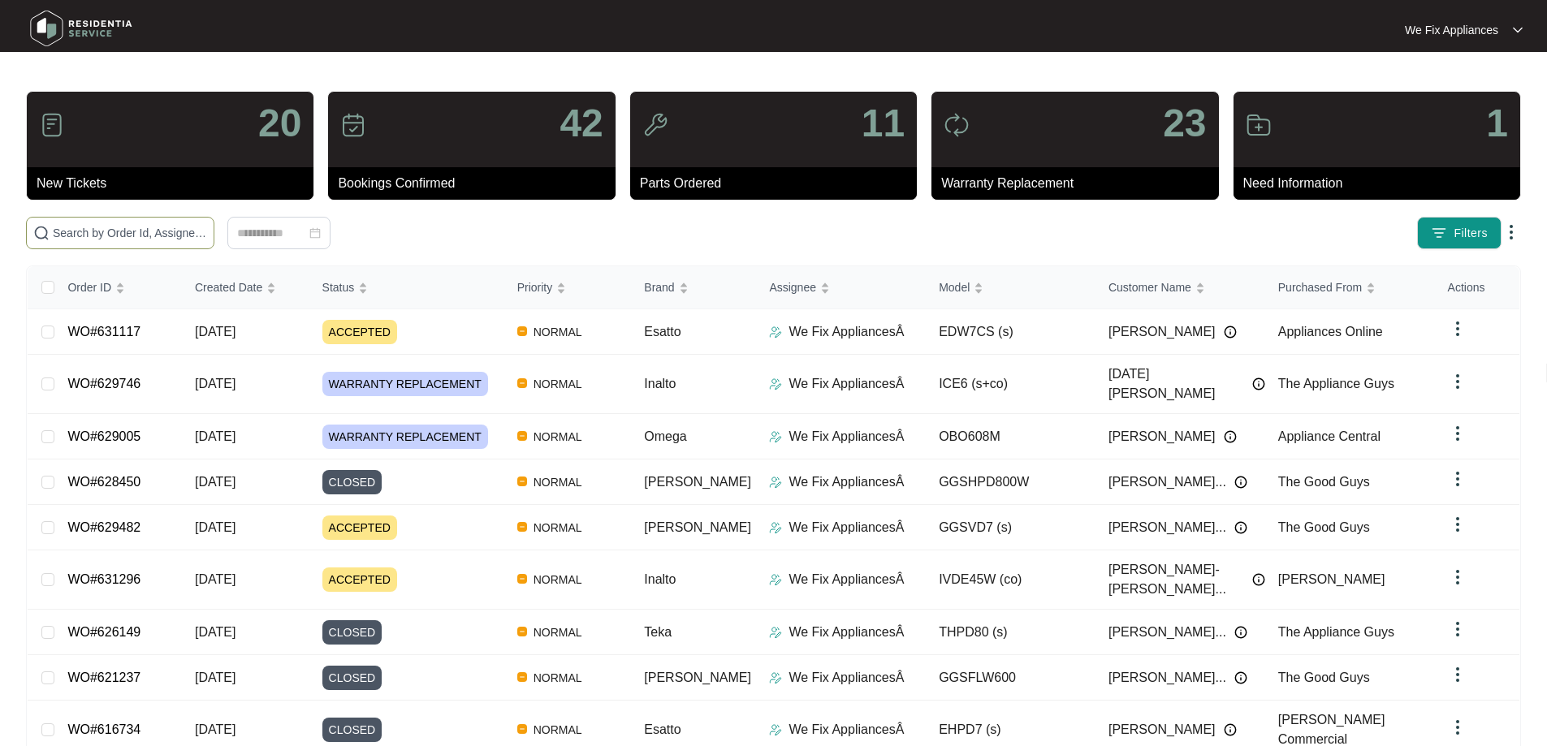
paste input "628671"
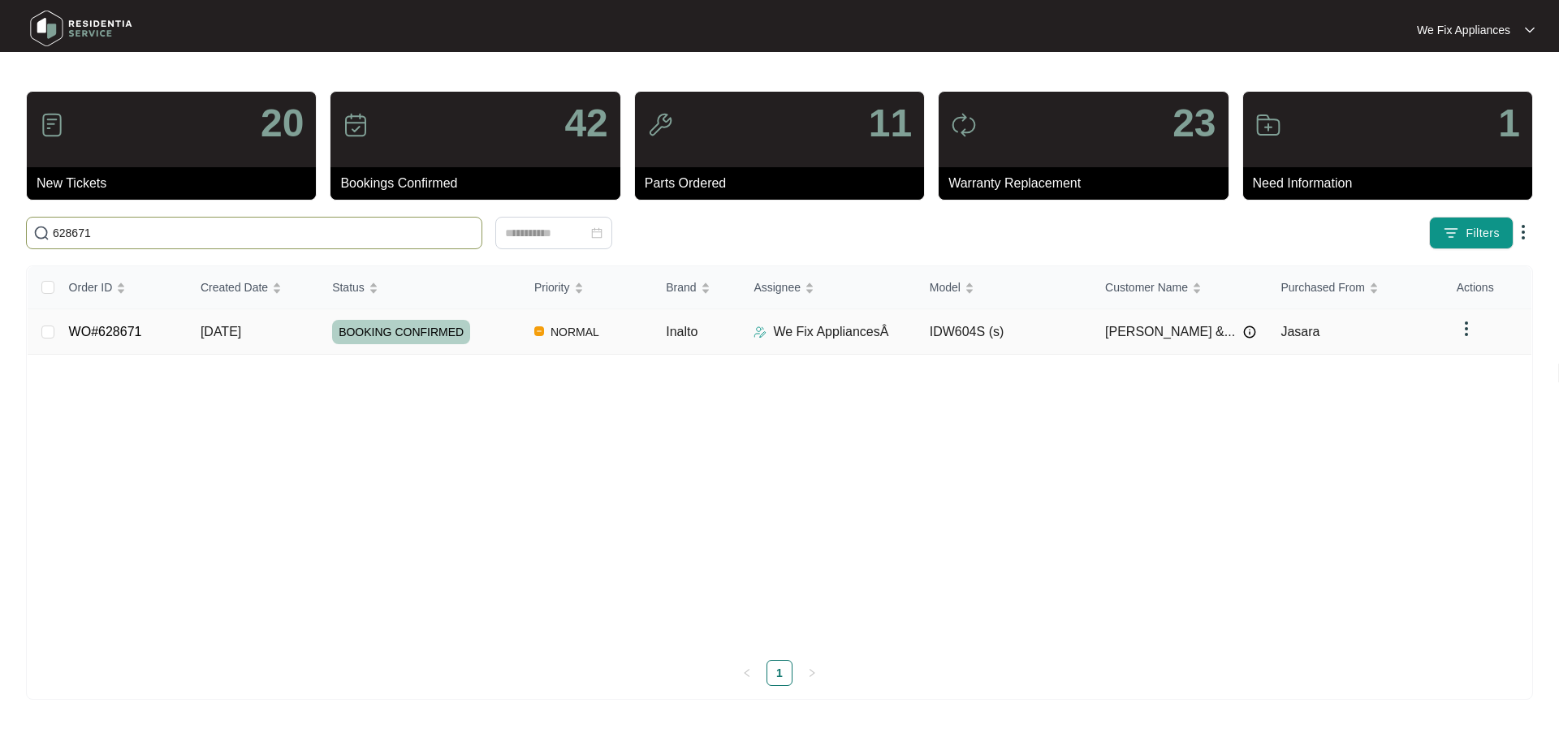
type input "628671"
click at [400, 324] on span "BOOKING CONFIRMED" at bounding box center [401, 332] width 138 height 24
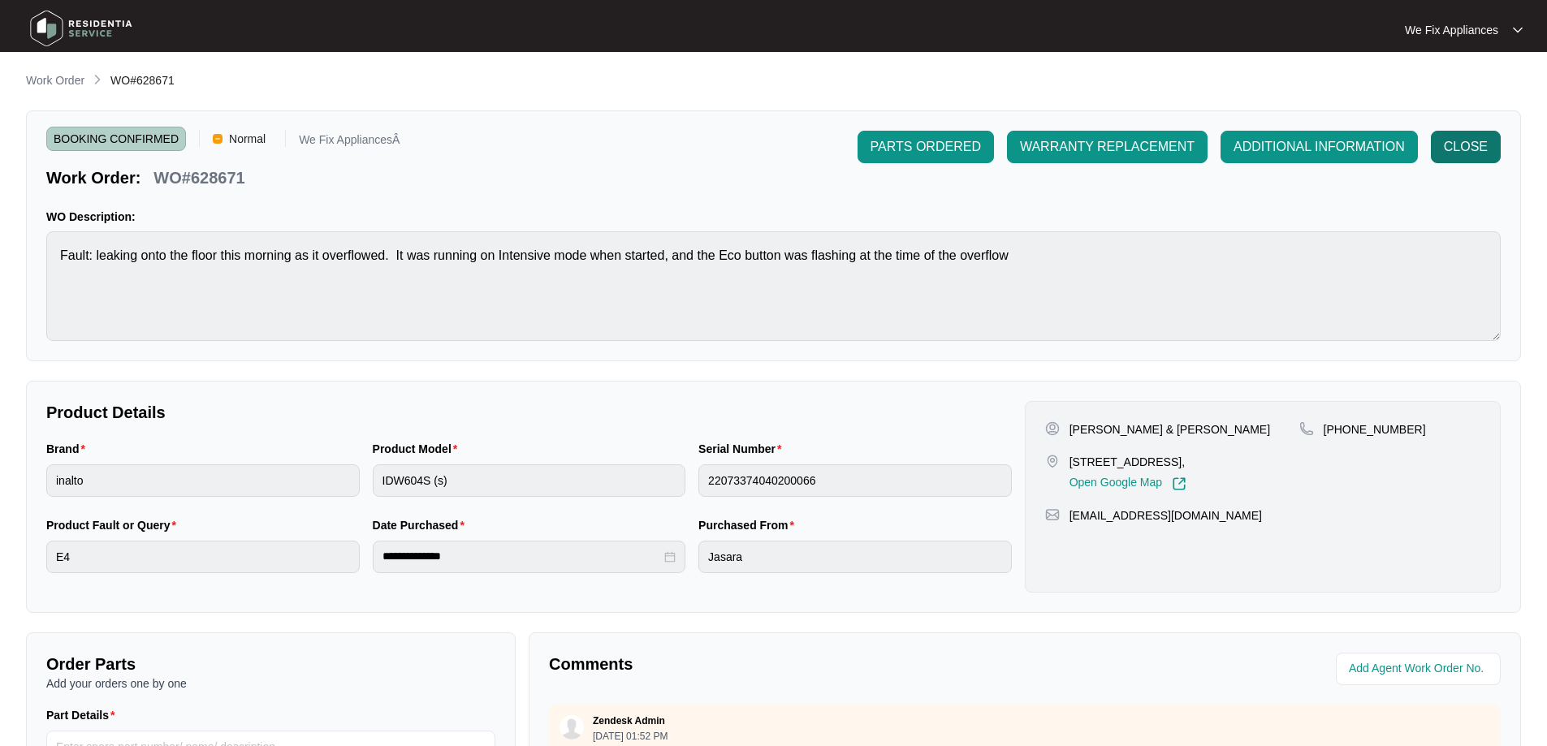
click at [1472, 136] on button "CLOSE" at bounding box center [1466, 147] width 70 height 32
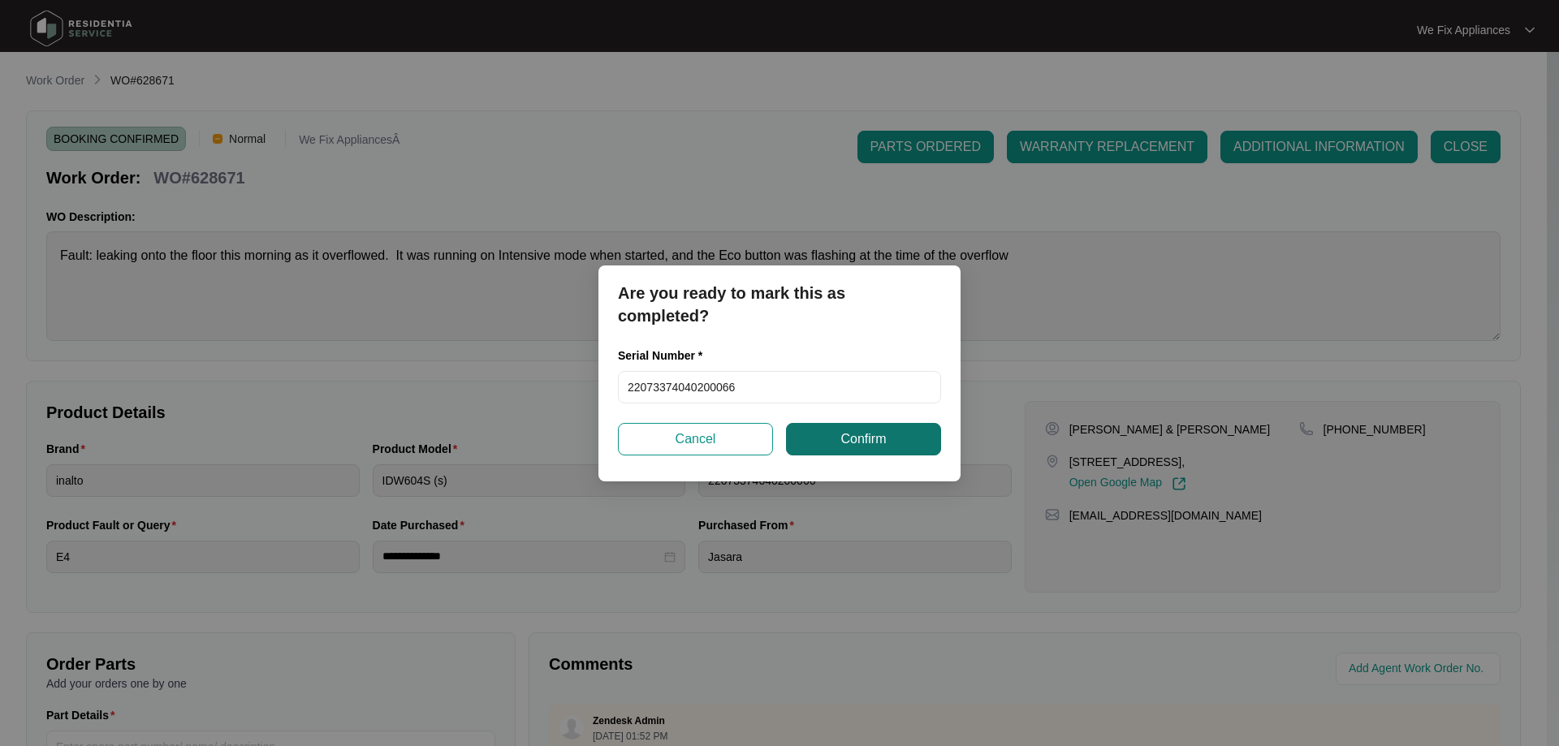
click at [872, 424] on button "Confirm" at bounding box center [863, 439] width 155 height 32
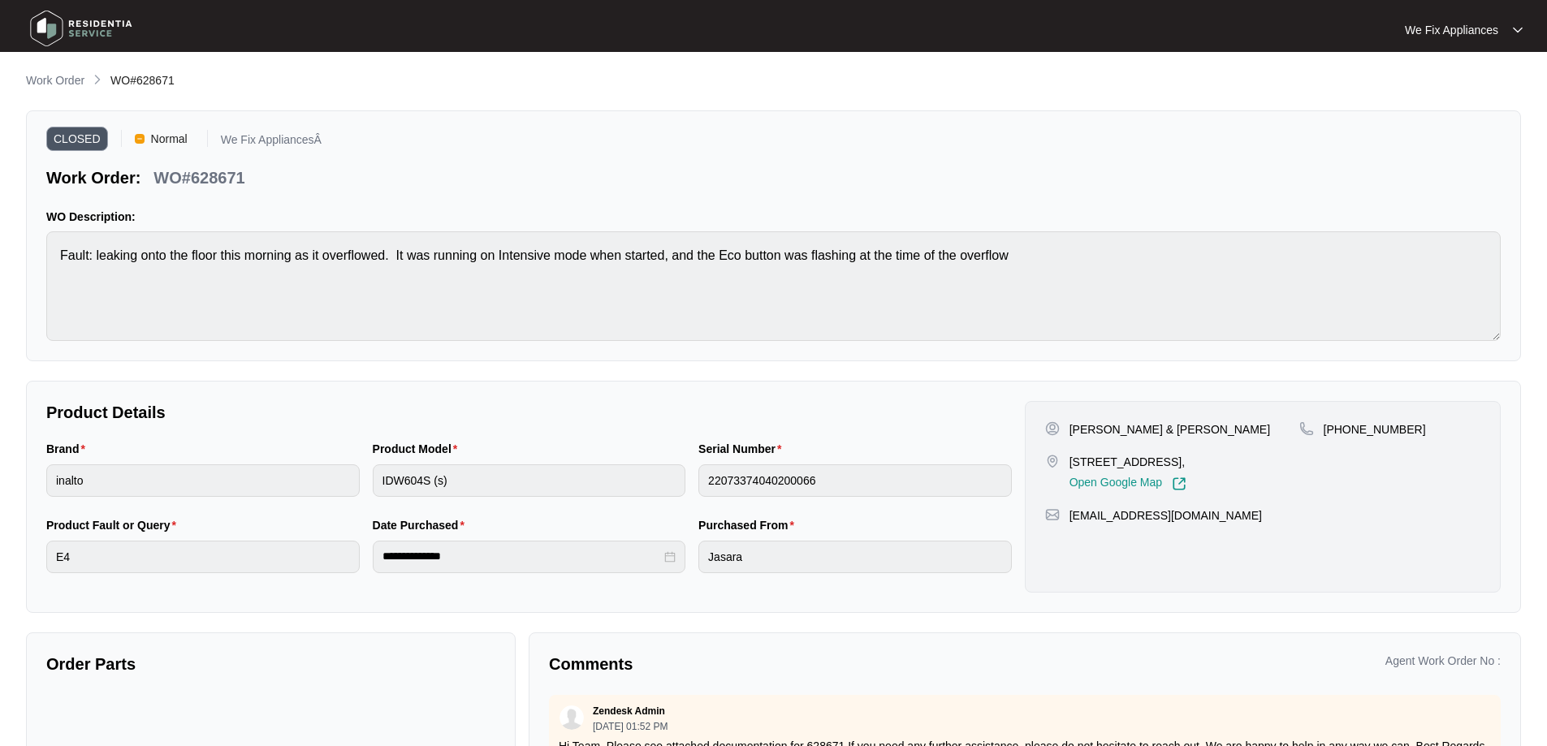
click at [69, 27] on img at bounding box center [81, 28] width 114 height 49
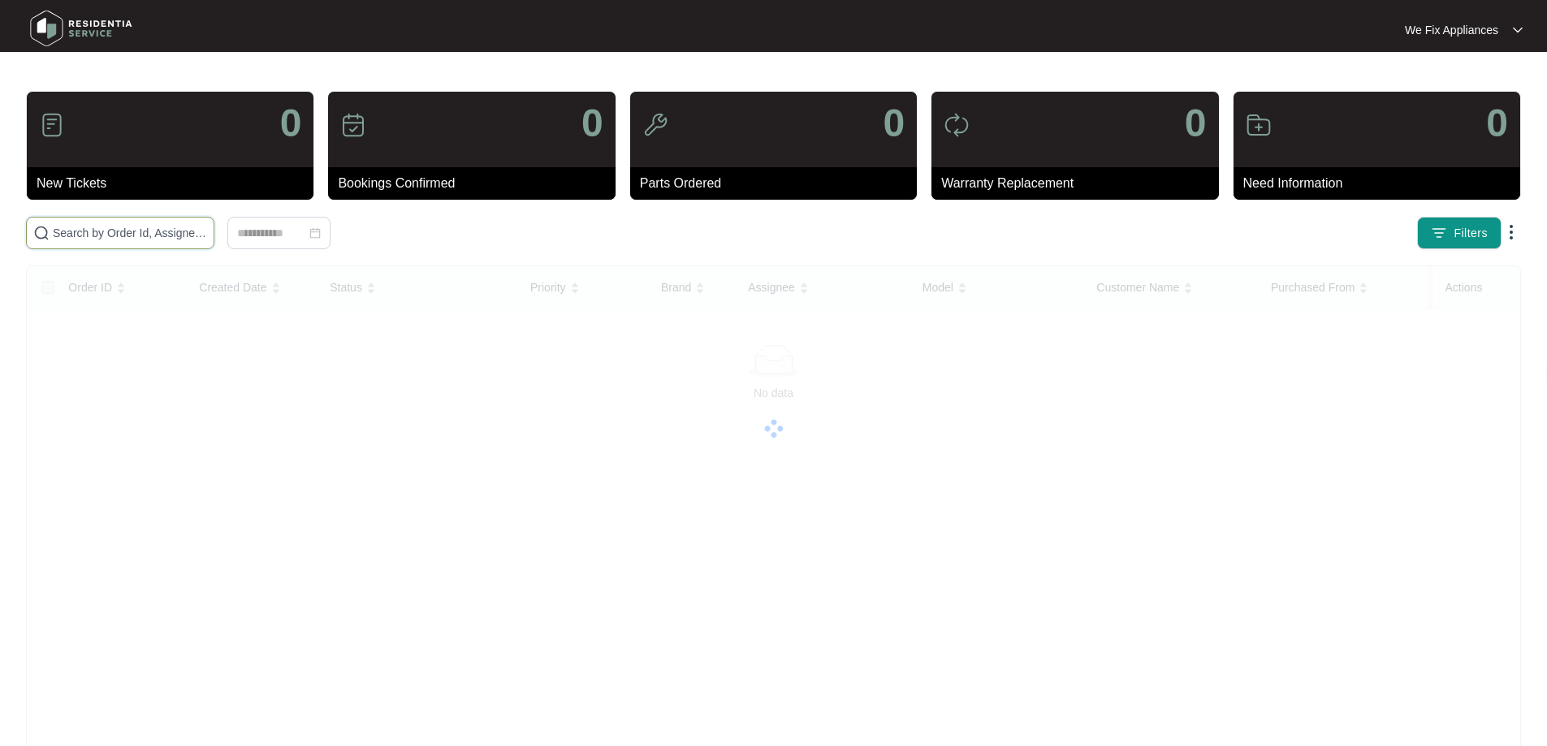
click at [118, 235] on input "text" at bounding box center [130, 233] width 154 height 18
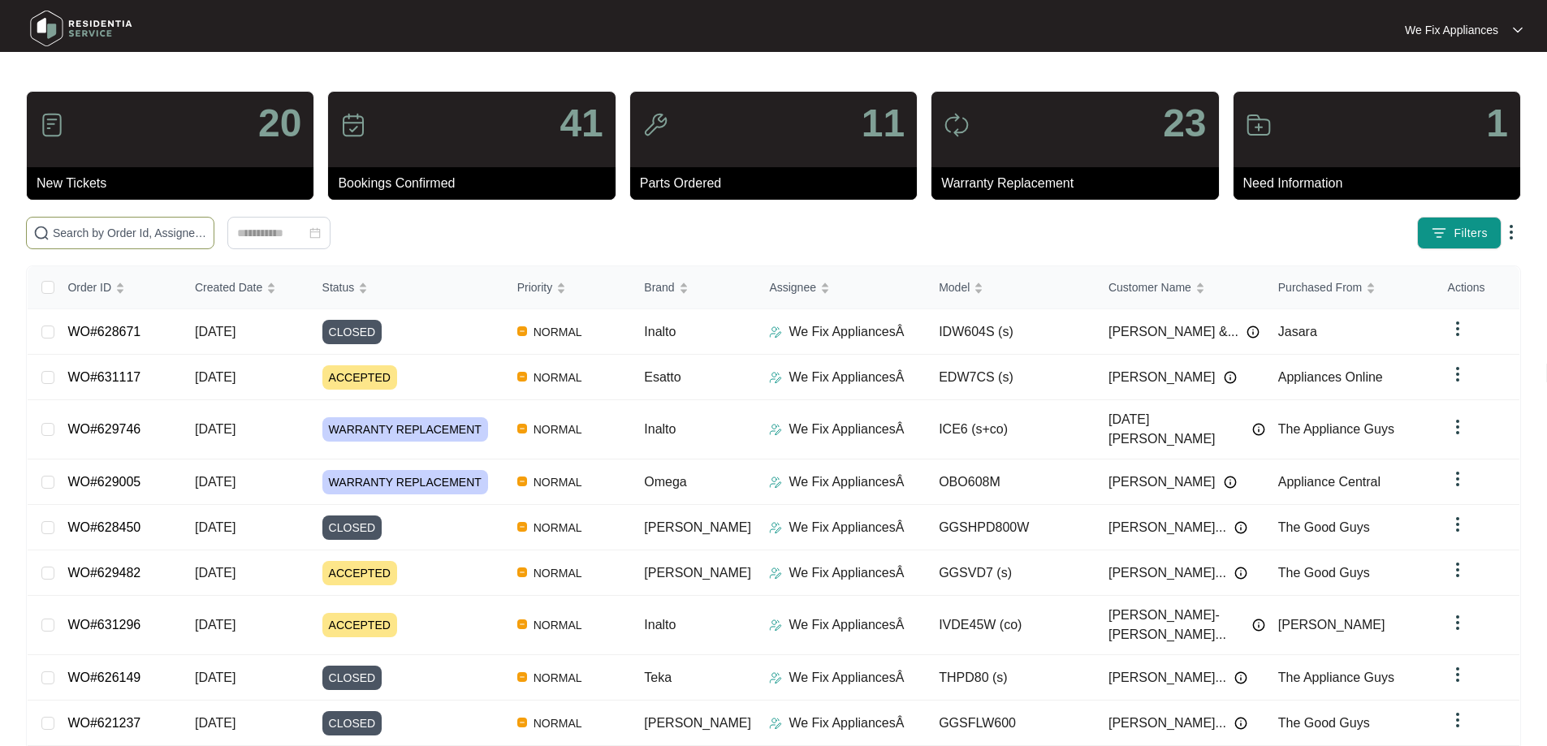
paste input "626009"
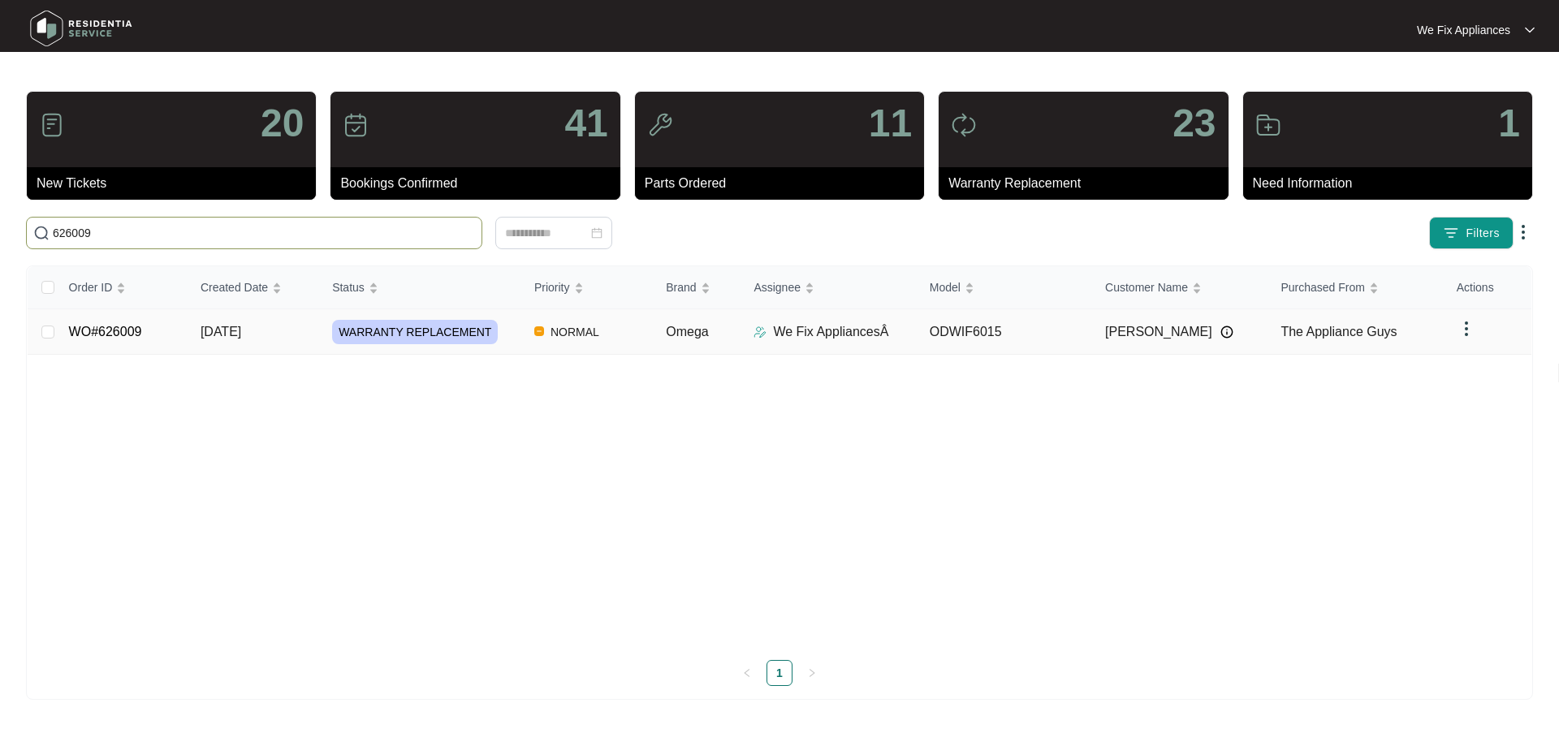
type input "626009"
click at [409, 327] on span "WARRANTY REPLACEMENT" at bounding box center [415, 332] width 166 height 24
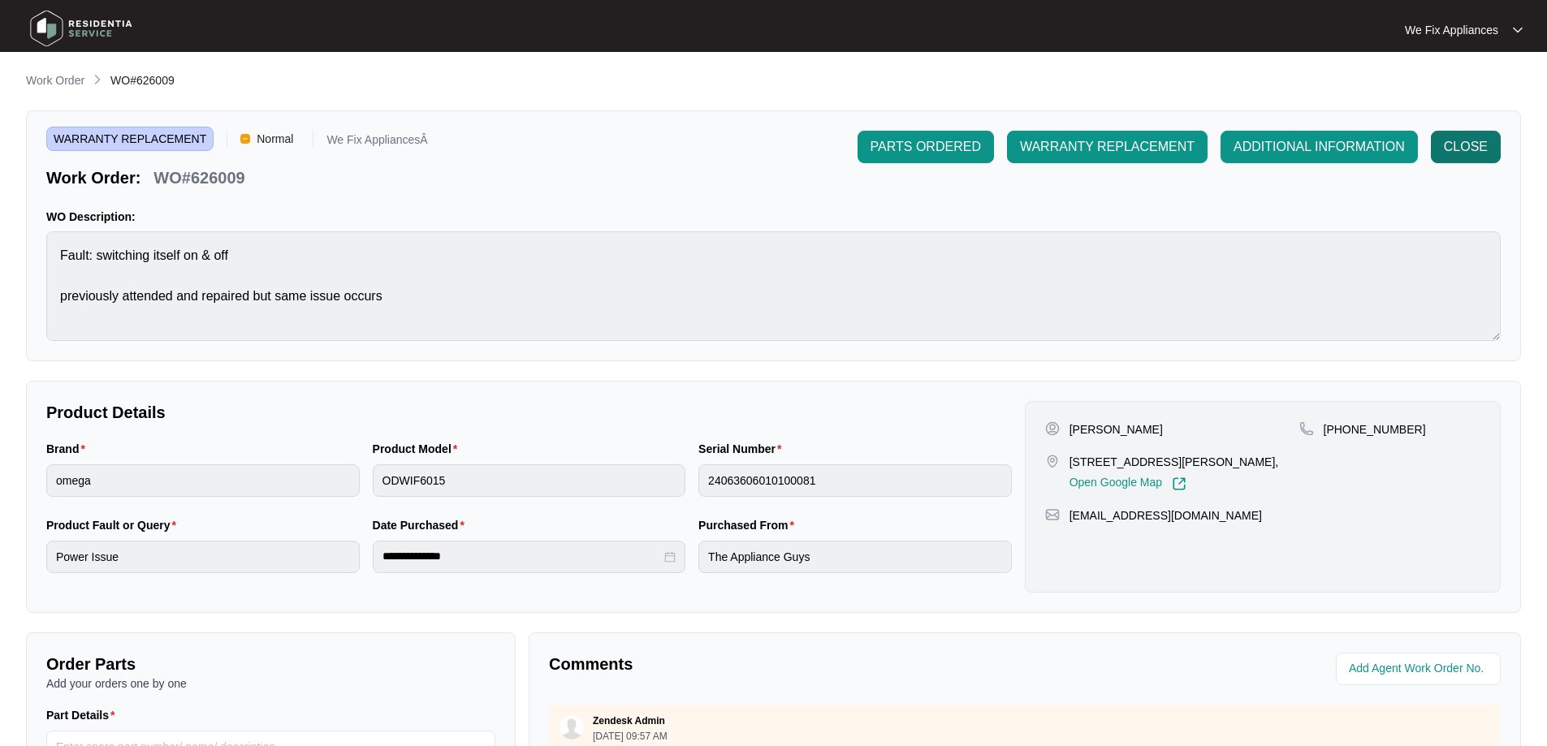
click at [1474, 139] on span "CLOSE" at bounding box center [1466, 146] width 44 height 19
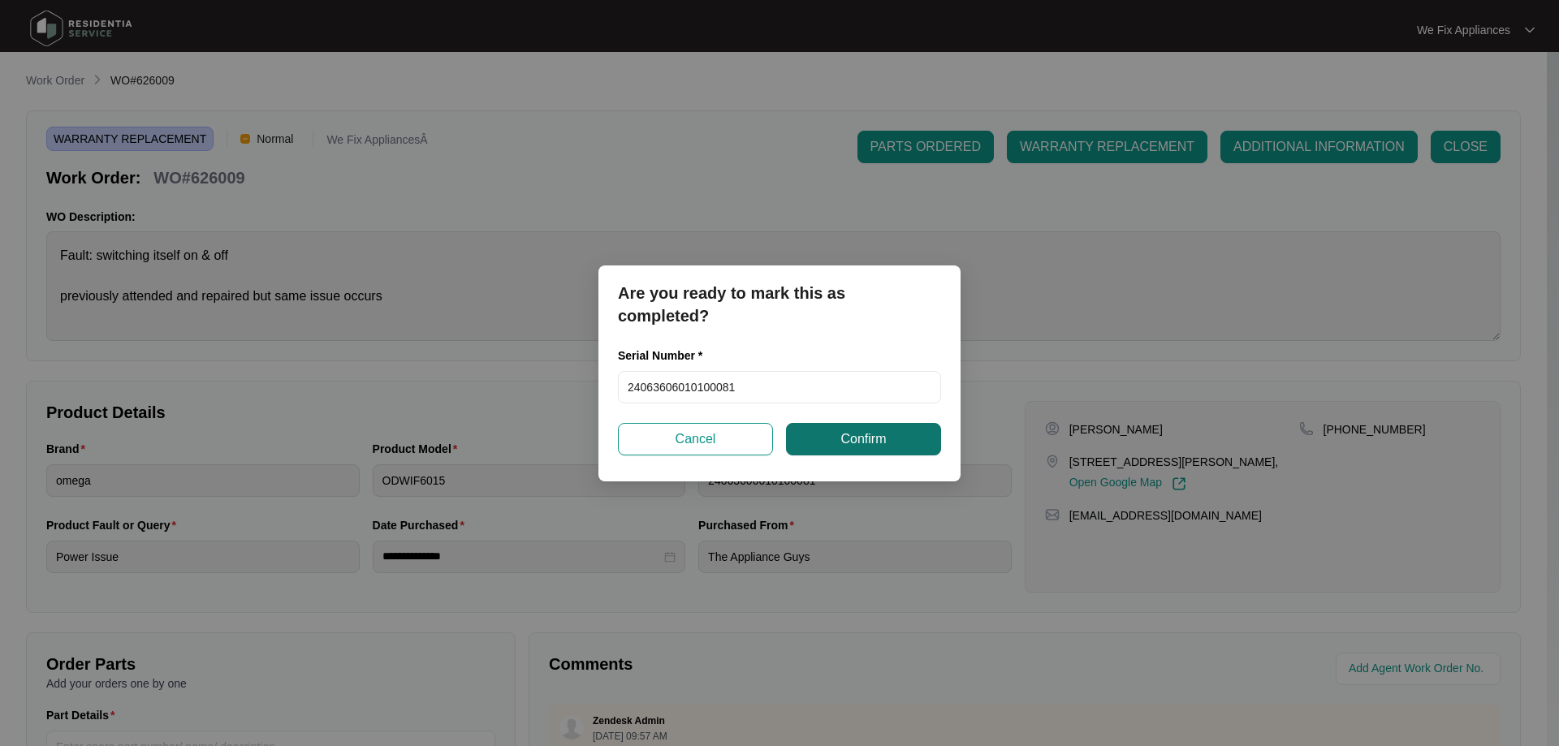
click at [878, 435] on span "Confirm" at bounding box center [863, 439] width 45 height 19
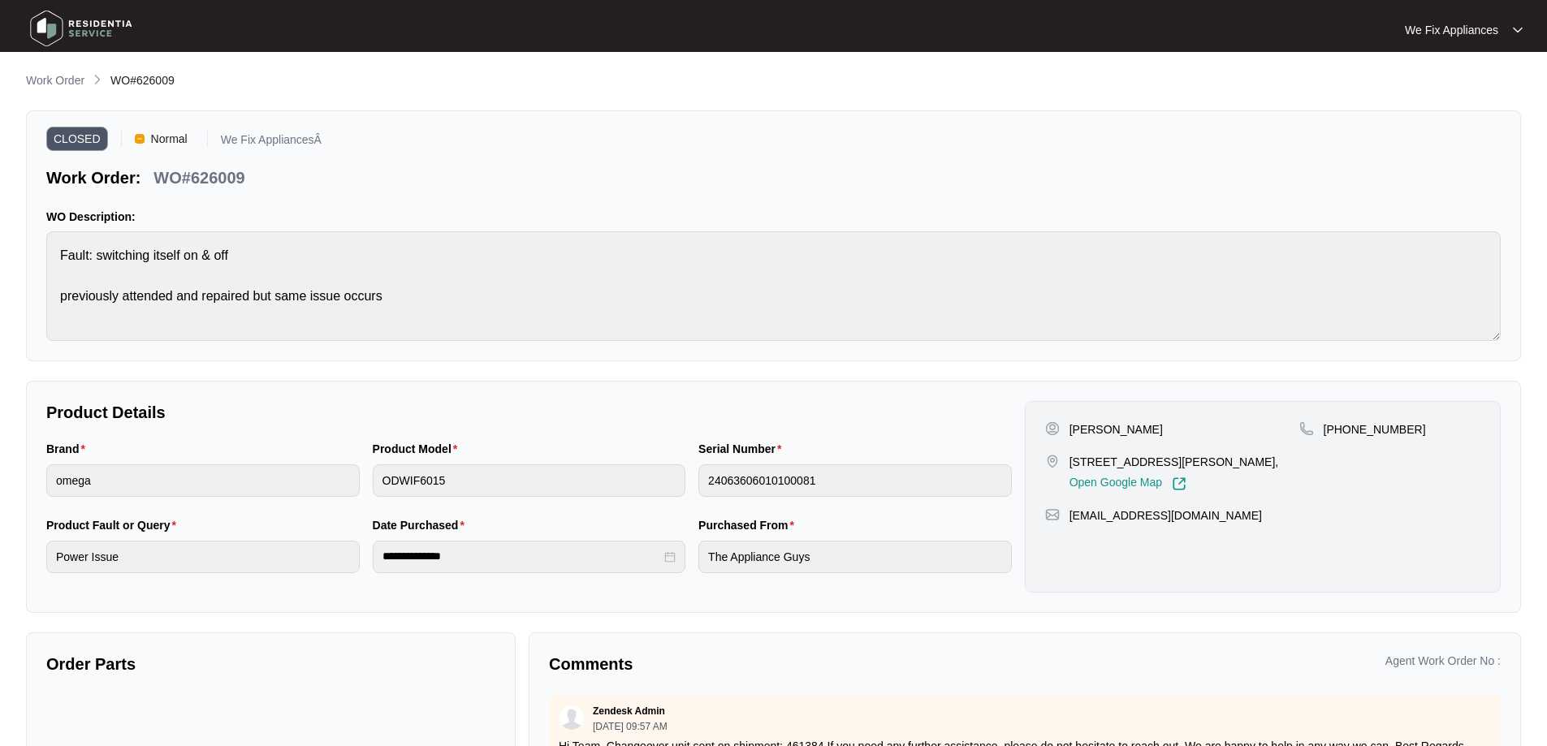
click at [86, 32] on img at bounding box center [81, 28] width 114 height 49
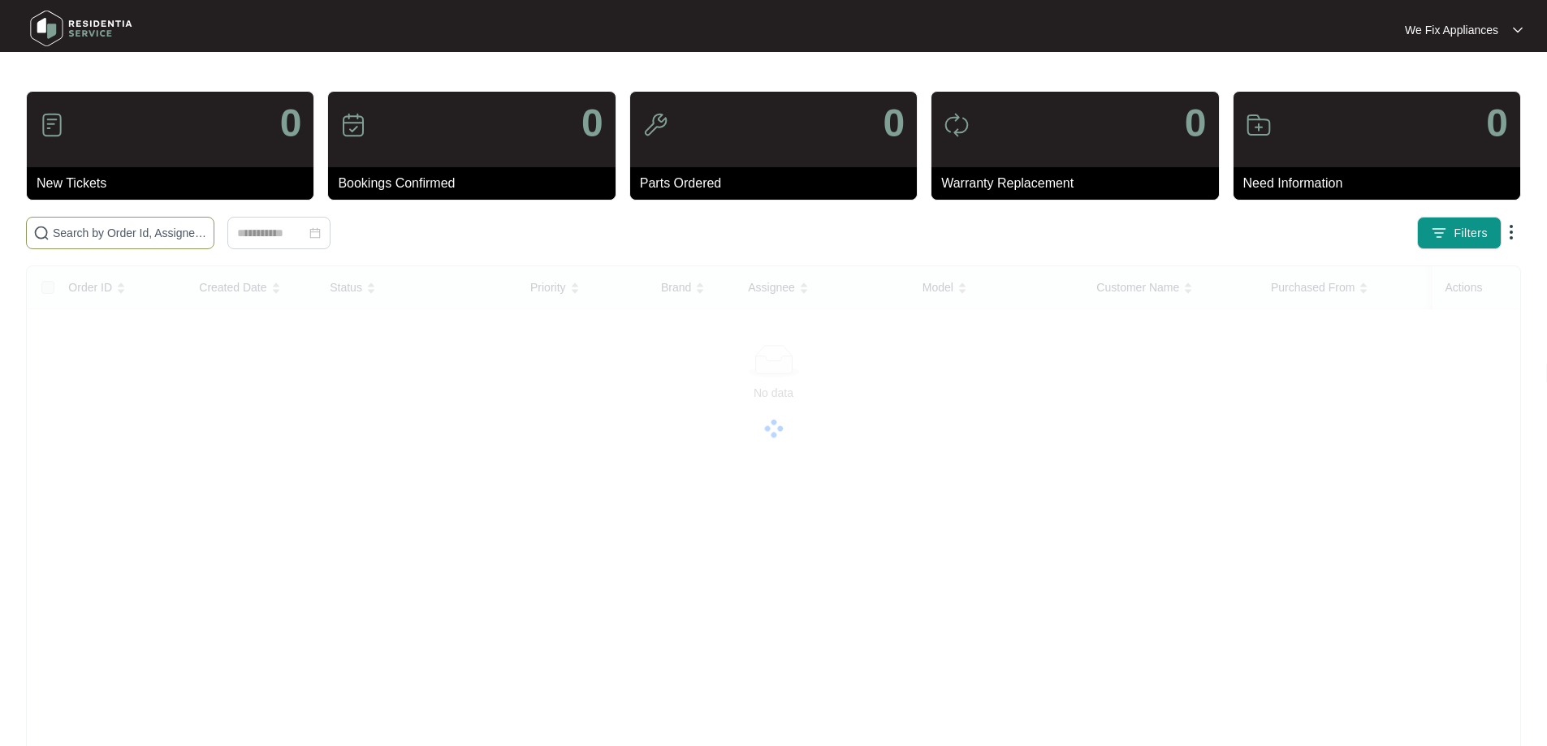
click at [115, 231] on input "text" at bounding box center [130, 233] width 154 height 18
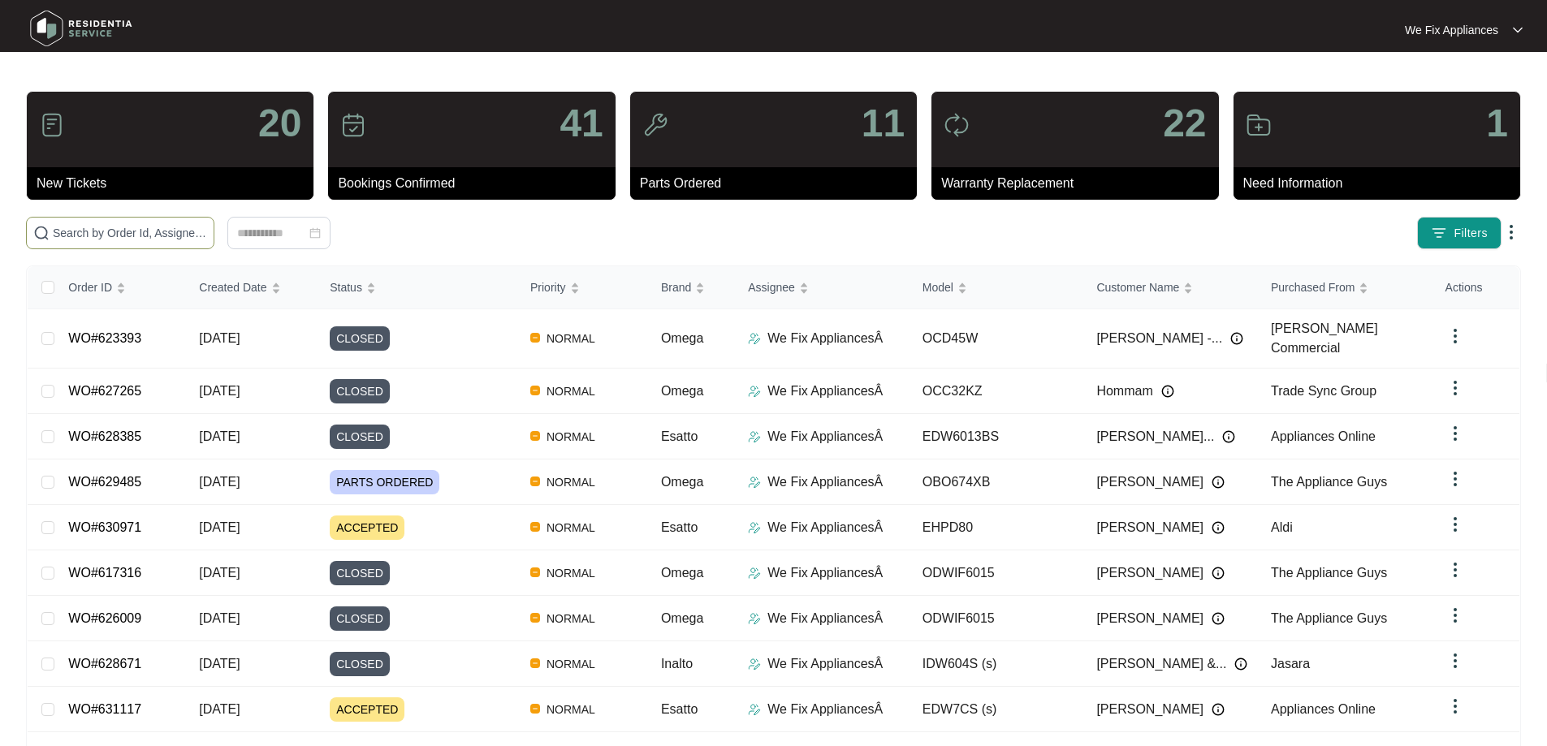
paste input "628573"
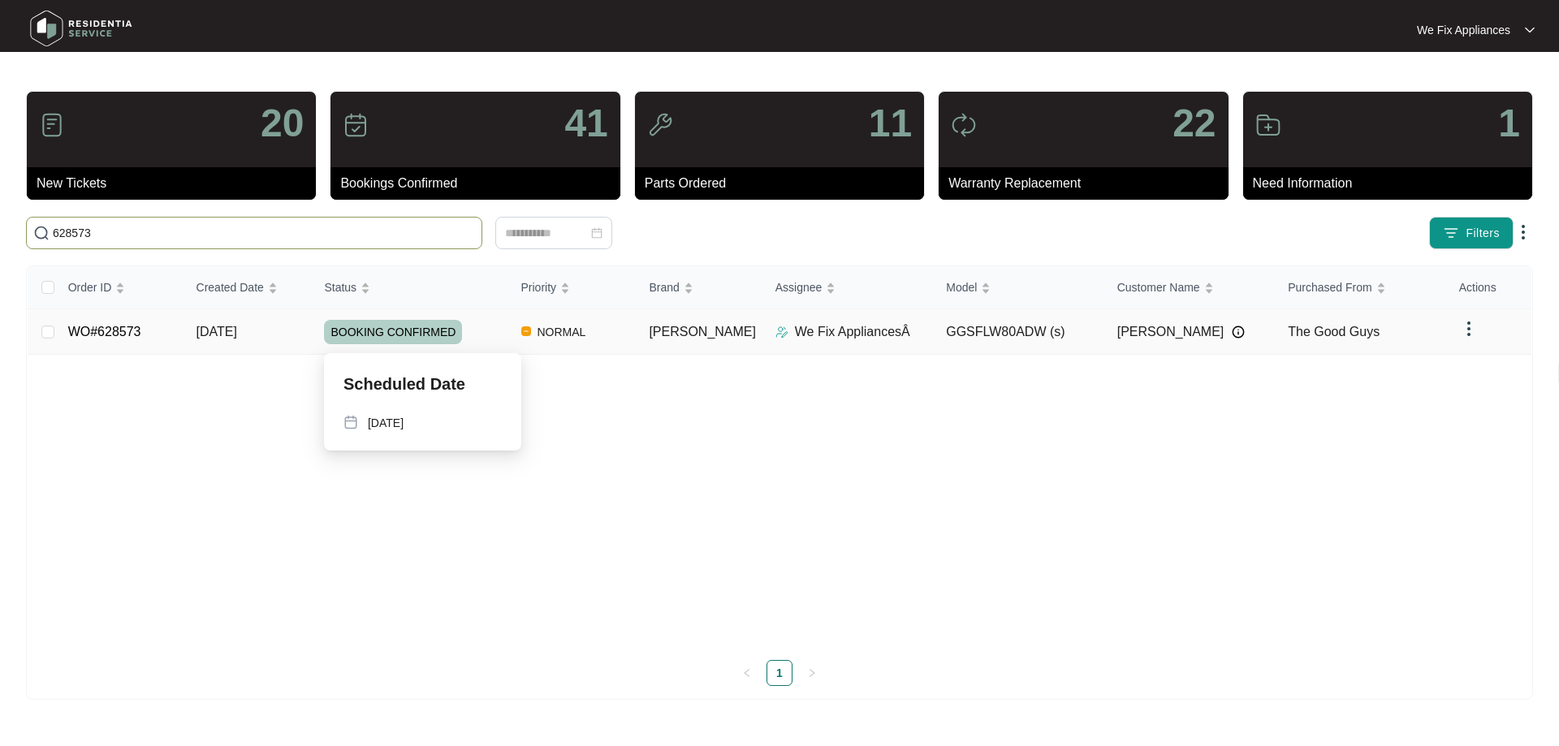
type input "628573"
click at [407, 337] on span "BOOKING CONFIRMED" at bounding box center [393, 332] width 138 height 24
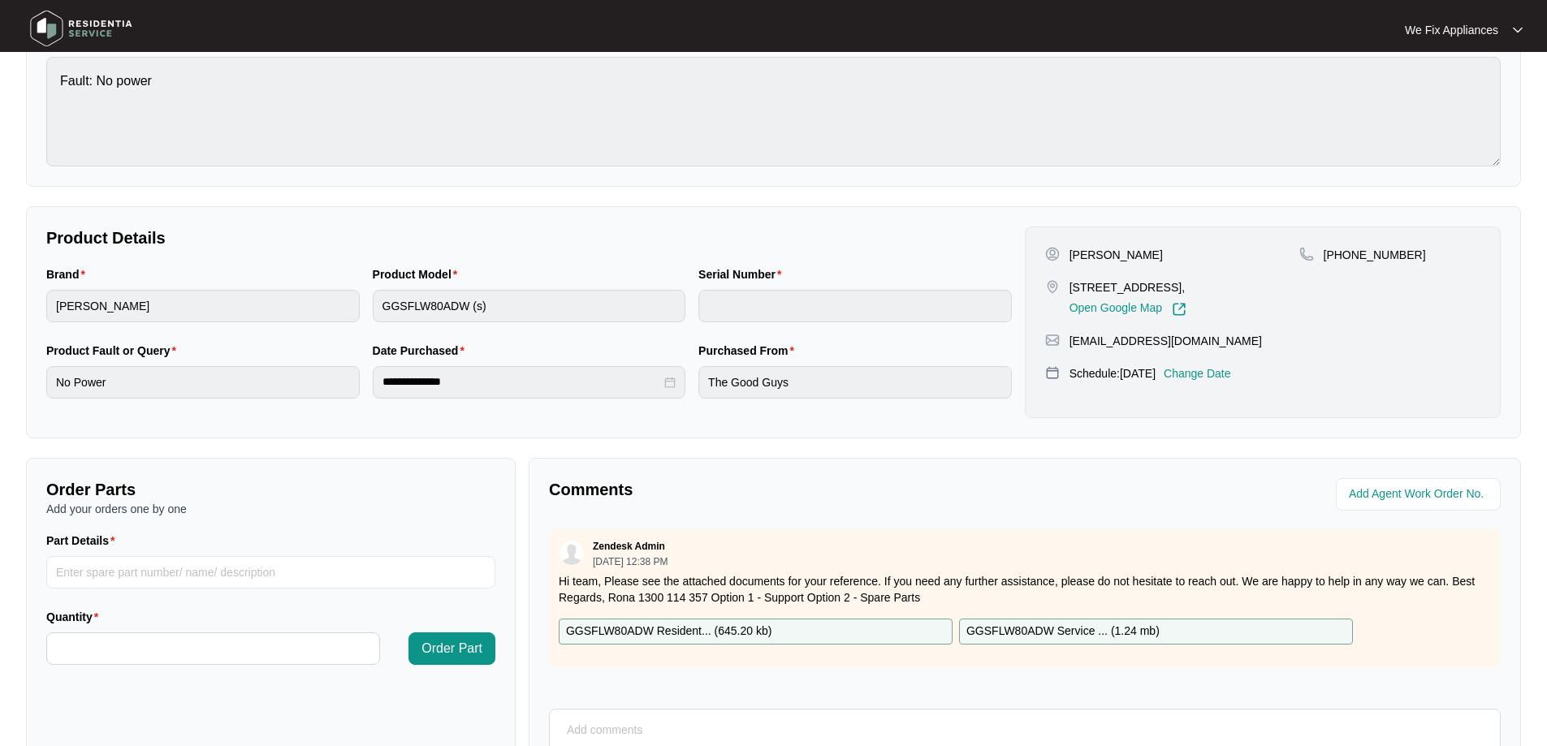
scroll to position [331, 0]
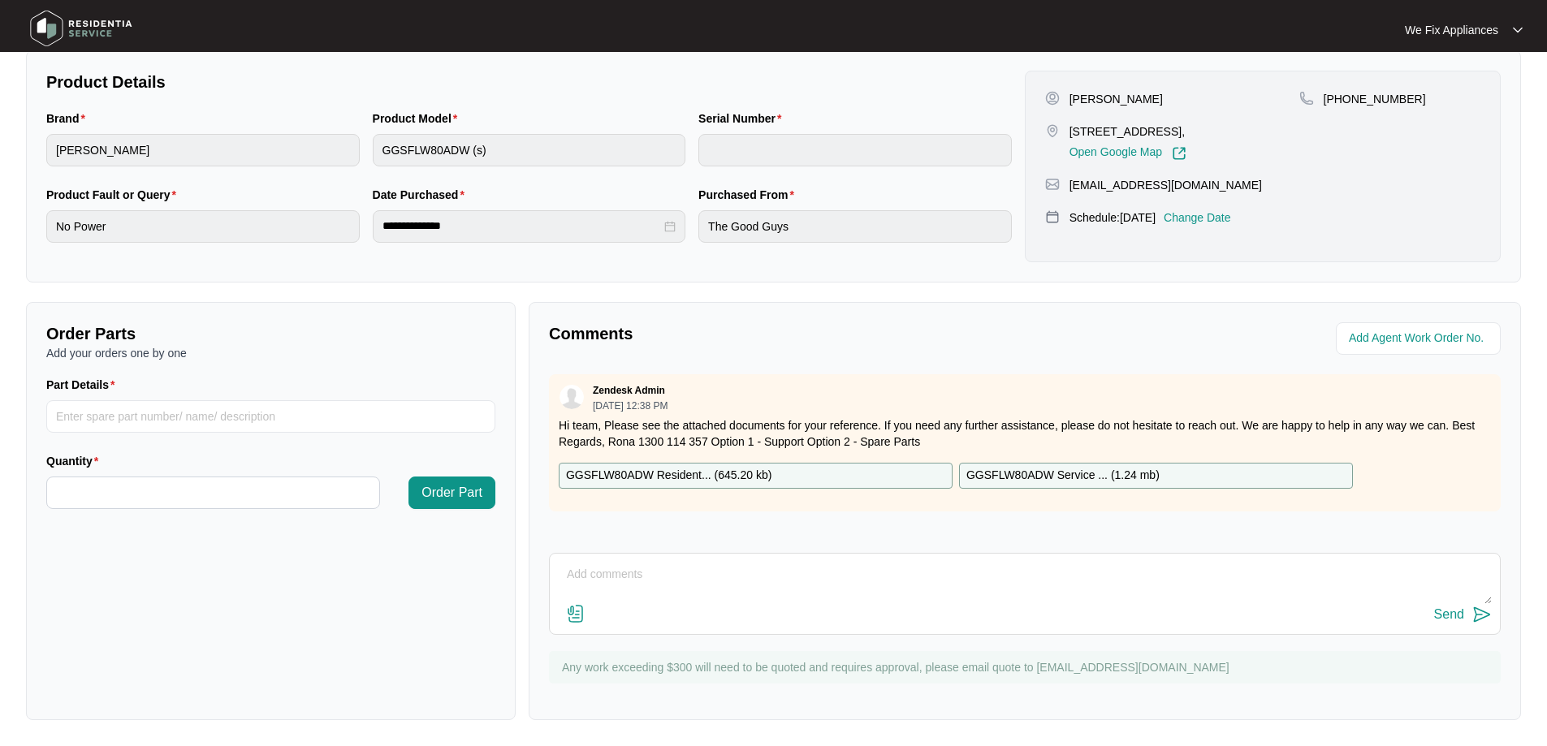
click at [673, 474] on p "GGSFLW80ADW Resident... ( 645.20 kb )" at bounding box center [668, 476] width 205 height 18
click at [247, 416] on input "Part Details" at bounding box center [270, 416] width 449 height 32
paste input "SP13852"
type input "SP13852 main pcb"
click at [192, 501] on input "Quantity" at bounding box center [213, 493] width 332 height 31
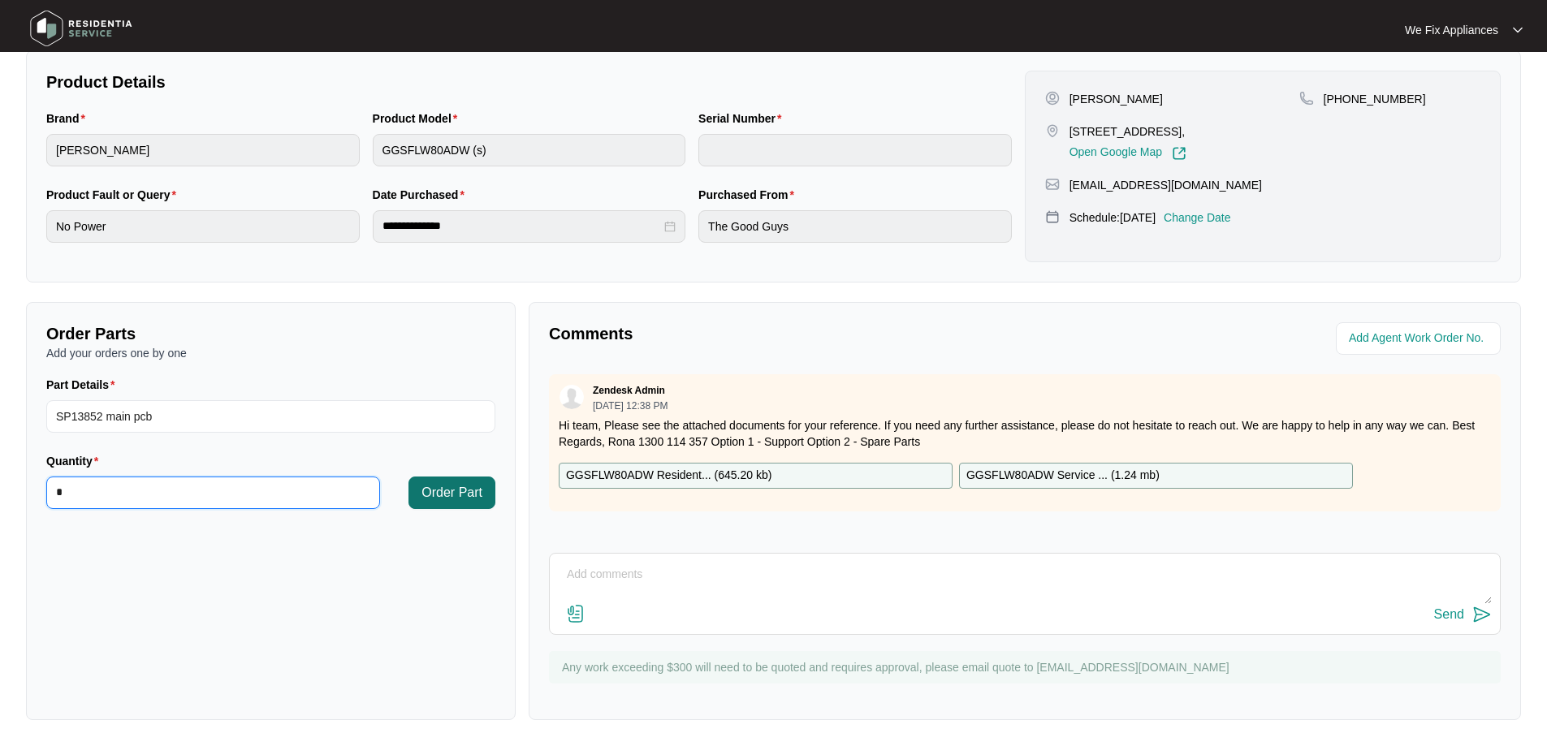
type input "*"
click at [485, 487] on button "Order Part" at bounding box center [452, 493] width 87 height 32
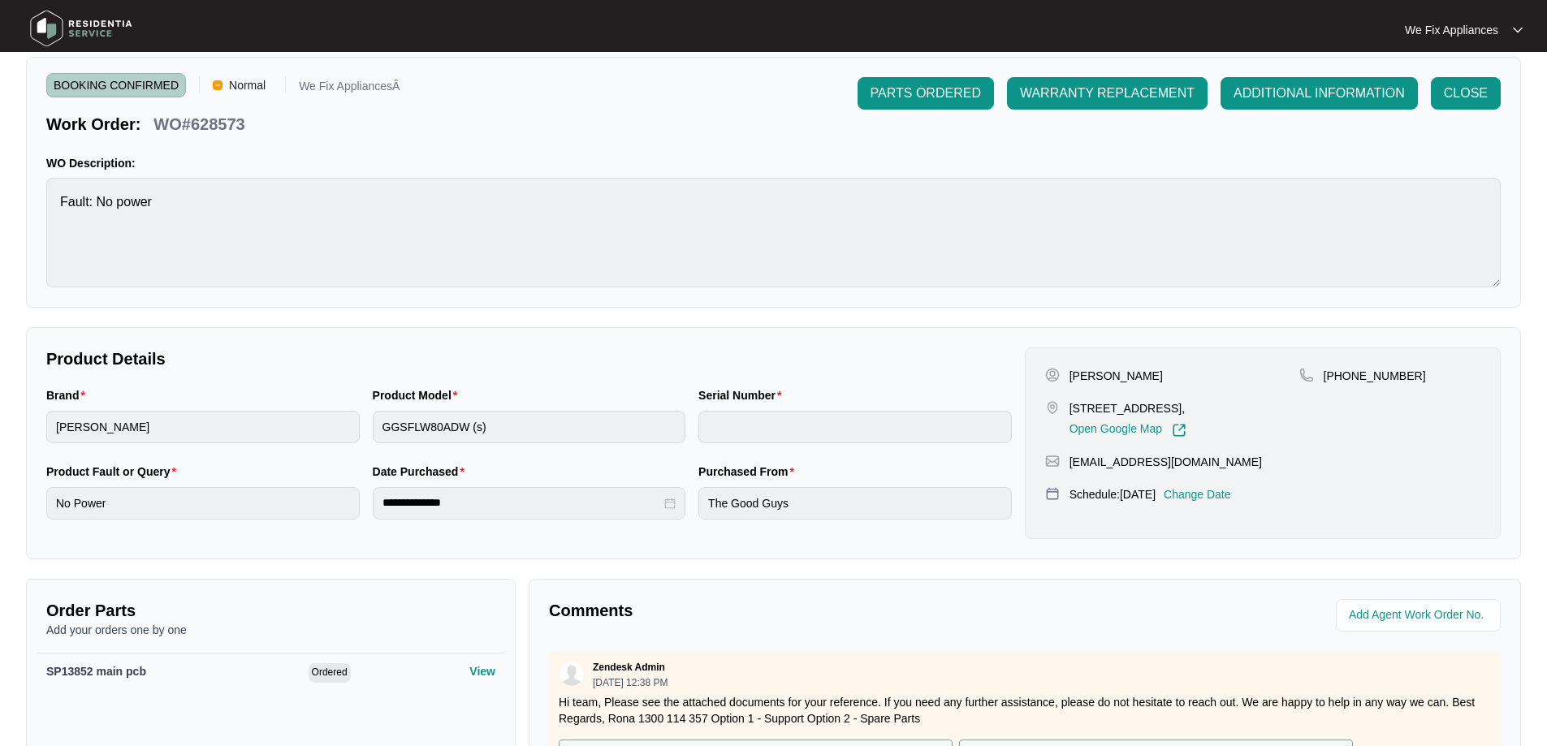
scroll to position [0, 0]
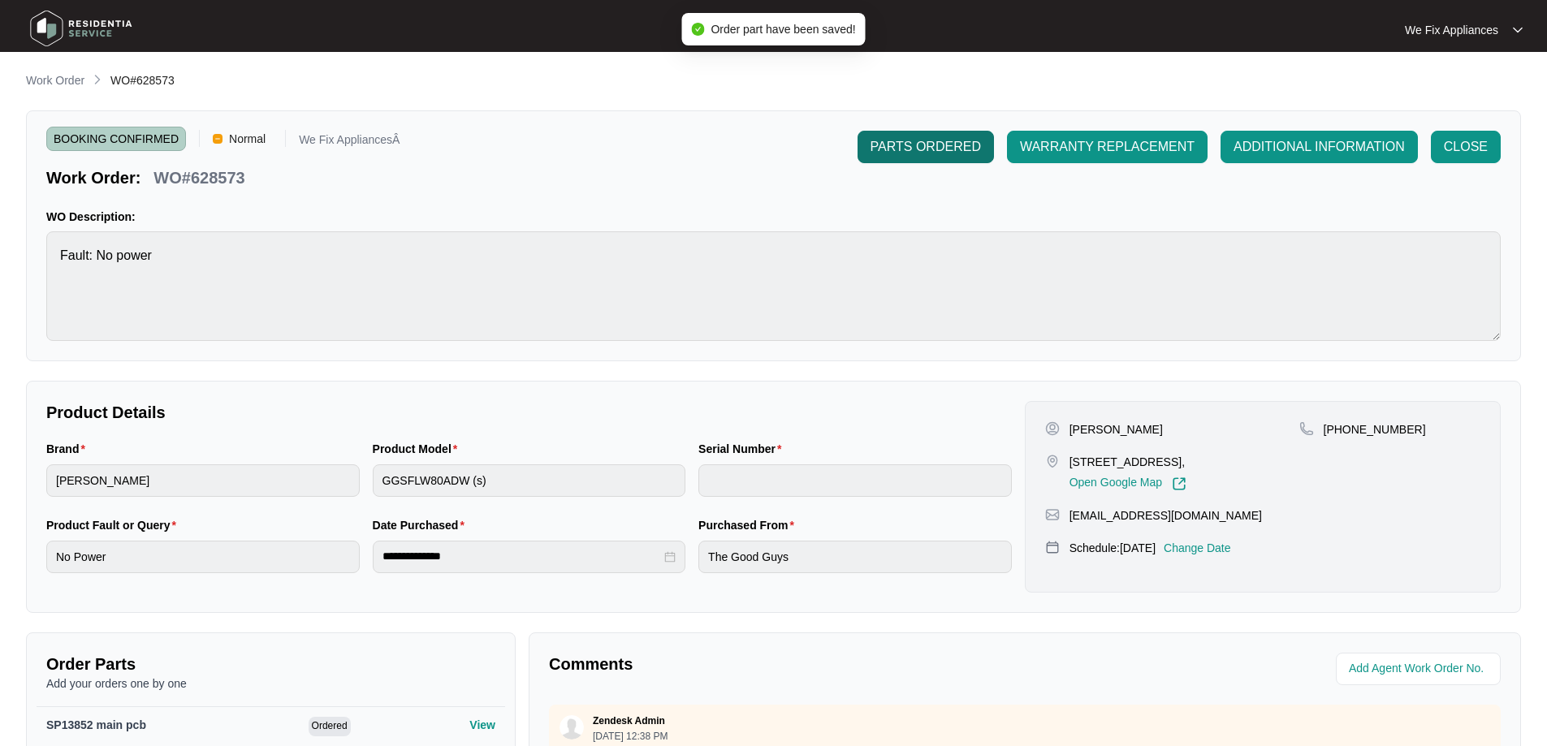
click at [932, 148] on span "PARTS ORDERED" at bounding box center [926, 146] width 110 height 19
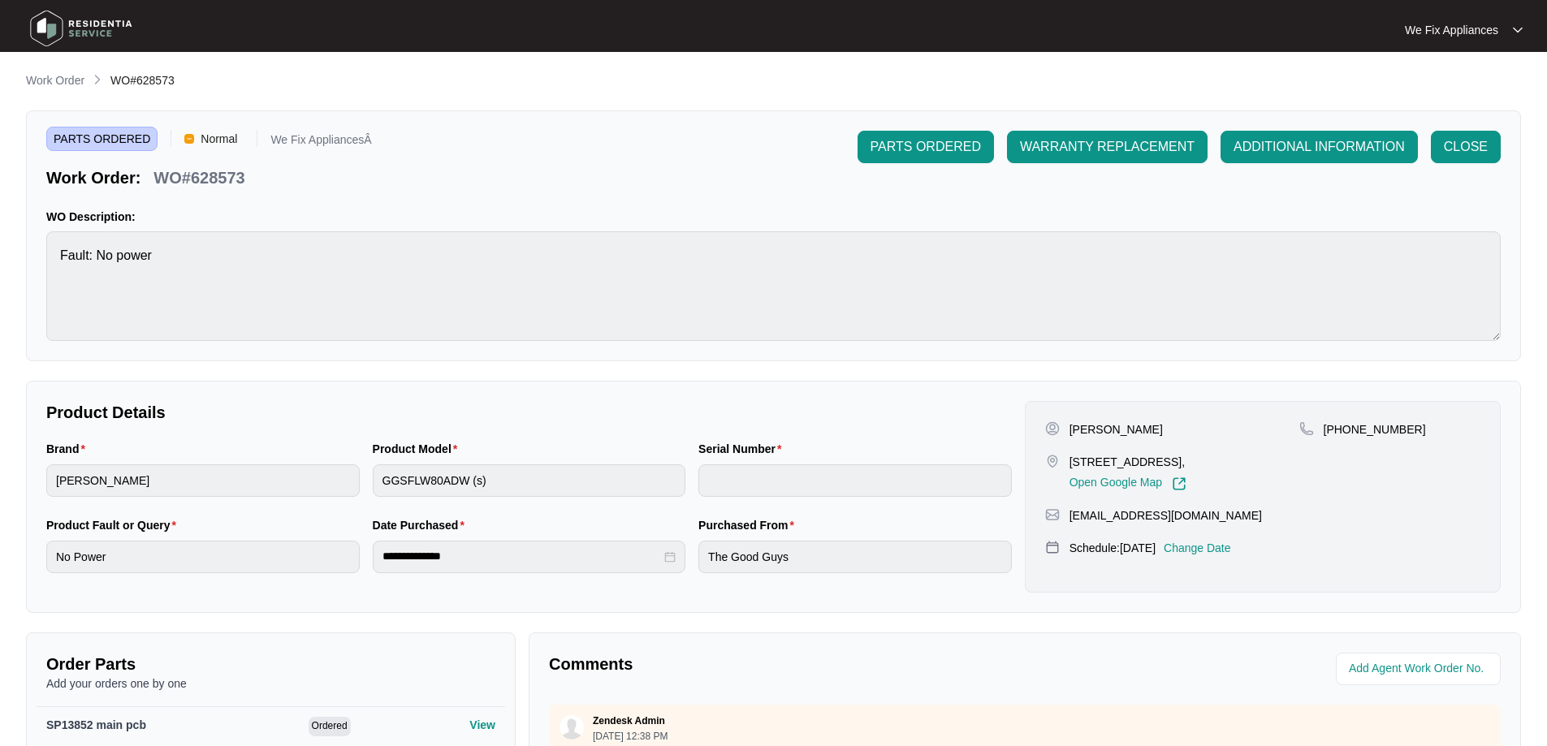
click at [82, 27] on img at bounding box center [81, 28] width 114 height 49
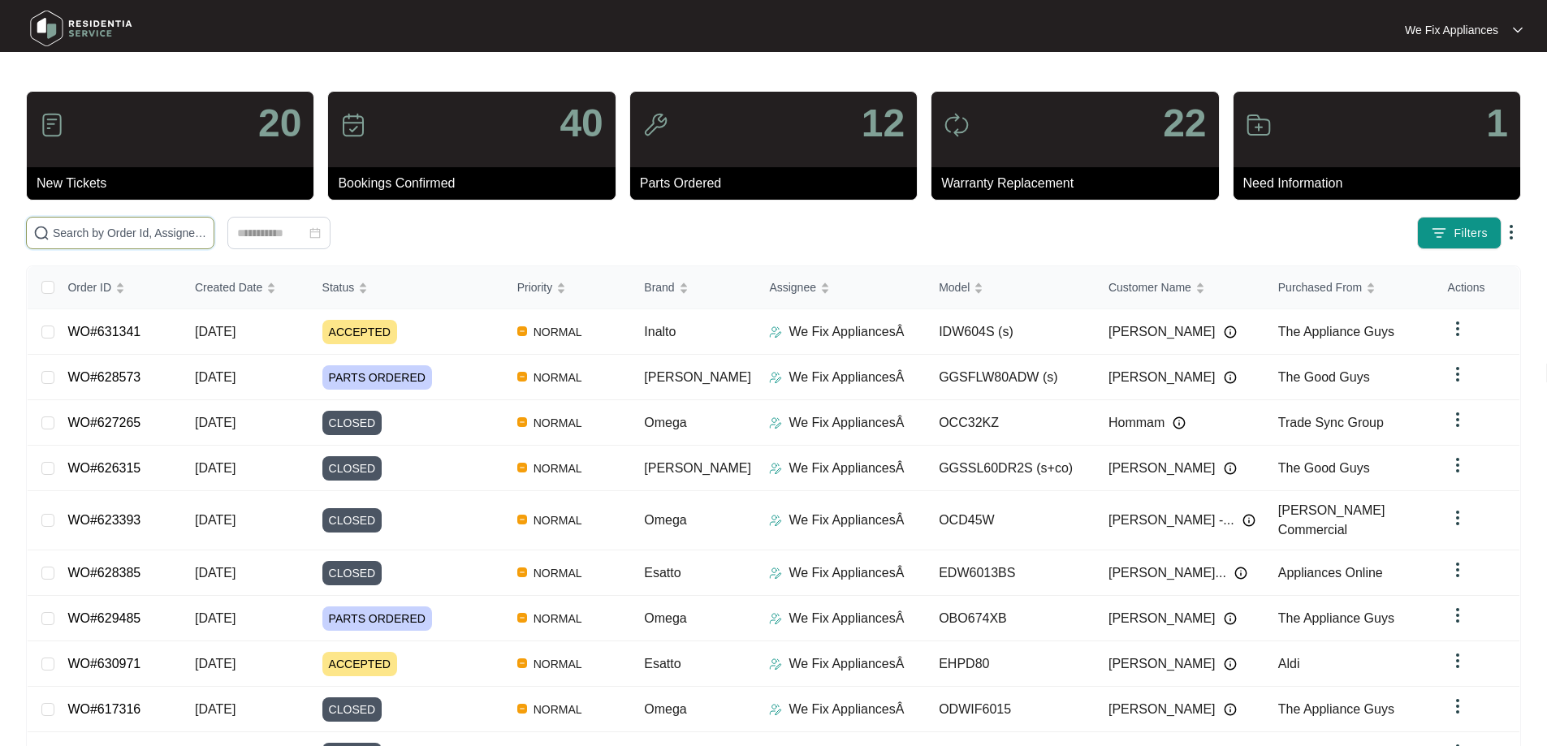
click at [207, 228] on input "text" at bounding box center [130, 233] width 154 height 18
paste input "628706"
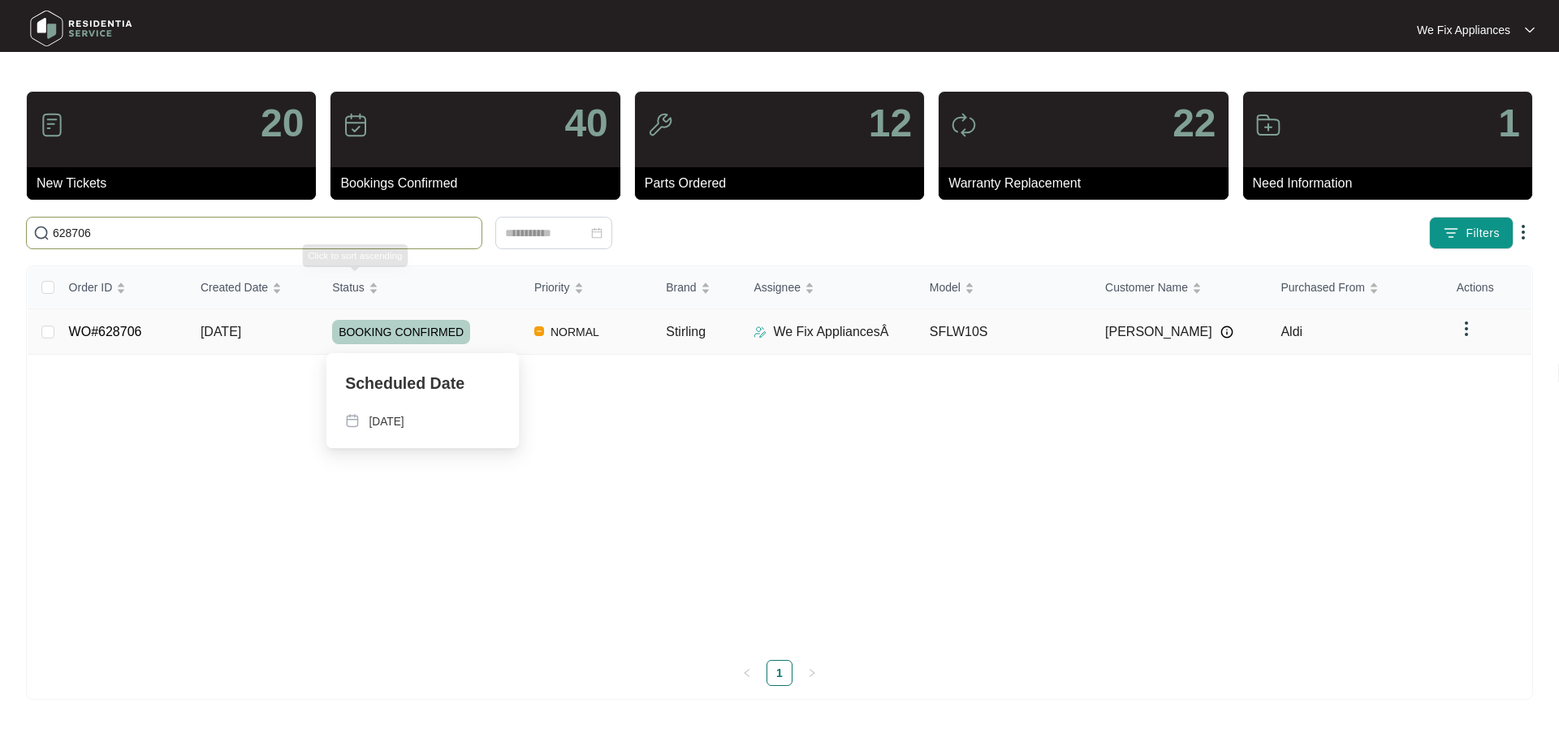
type input "628706"
click at [406, 323] on span "BOOKING CONFIRMED" at bounding box center [401, 332] width 138 height 24
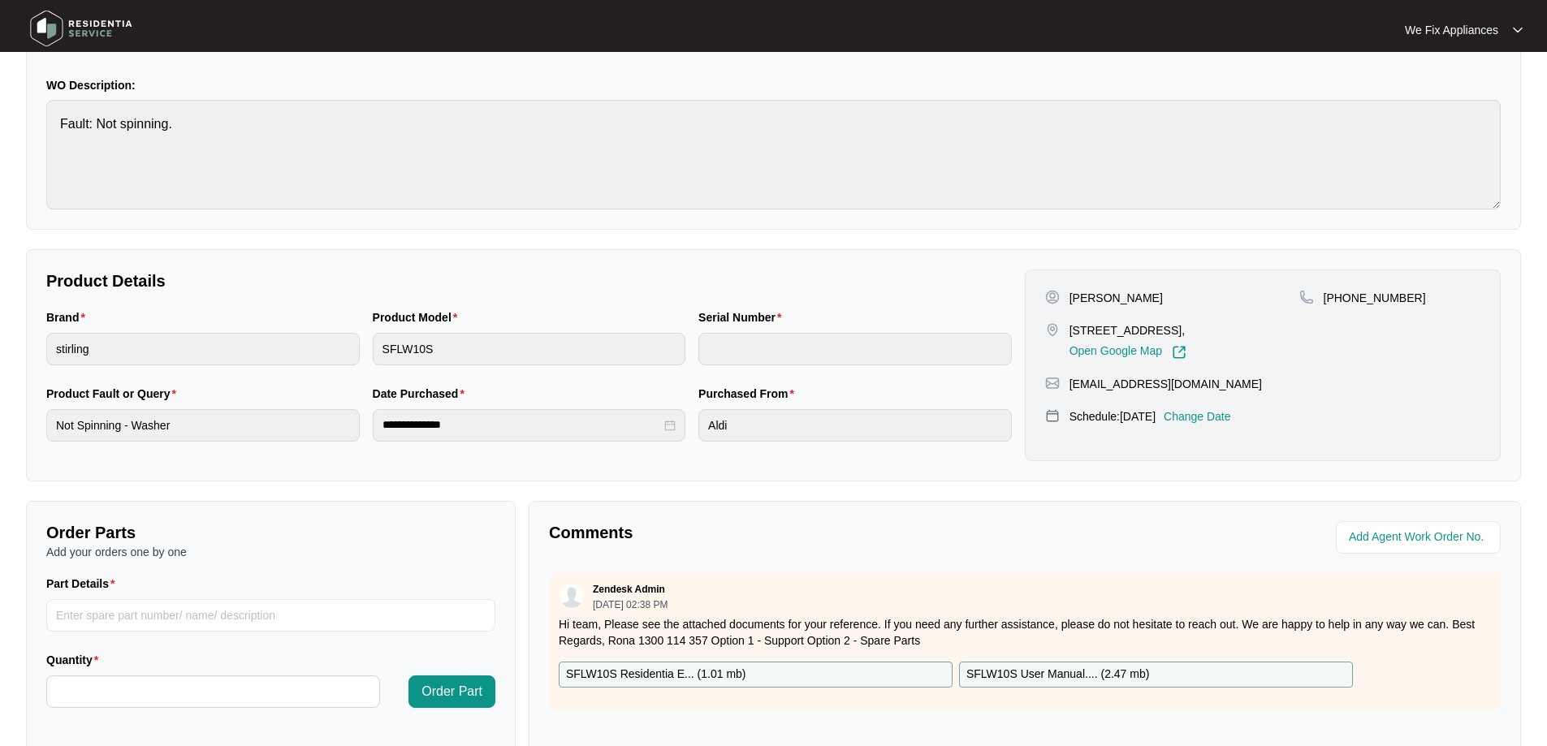
scroll to position [325, 0]
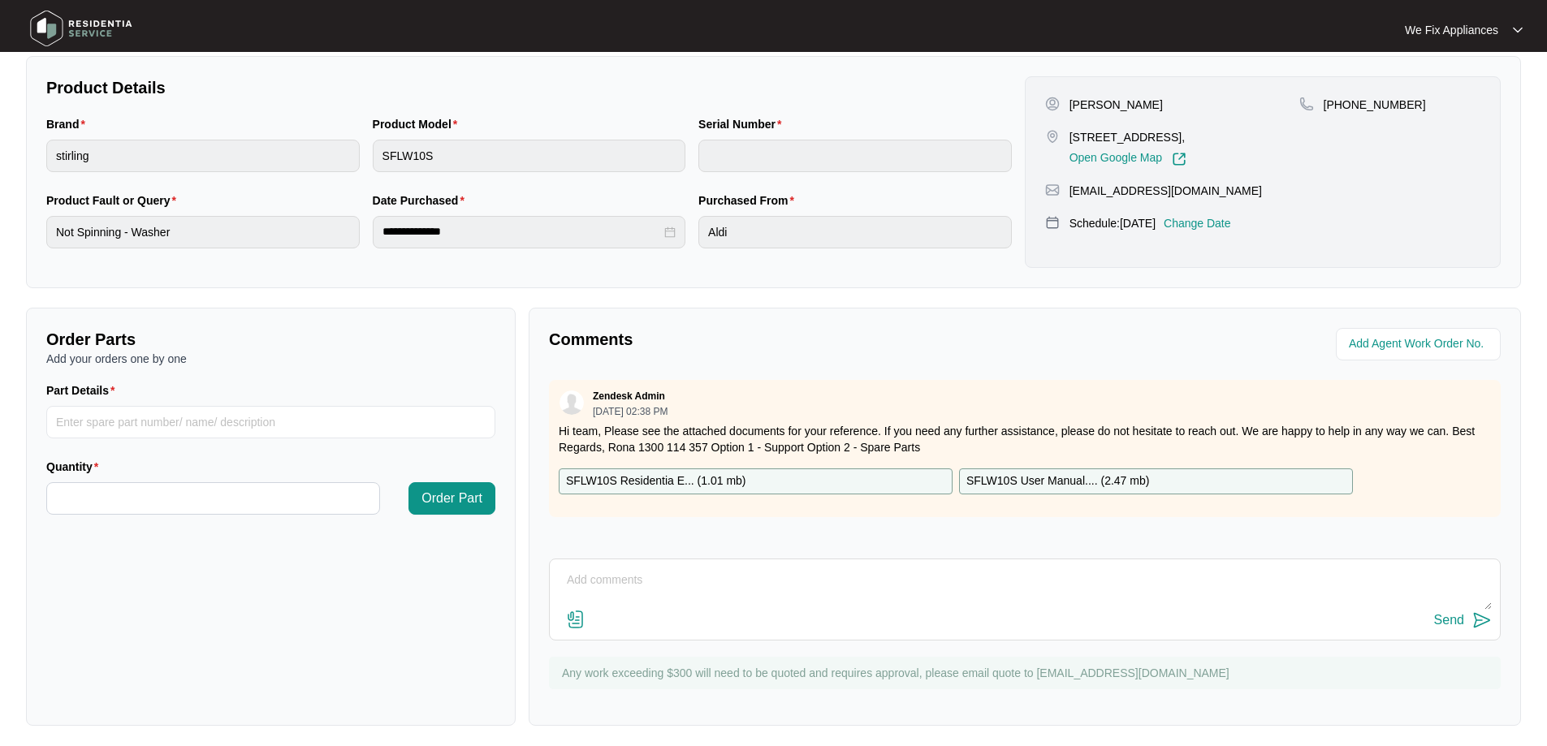
click at [685, 478] on p "SFLW10S Residentia E... ( 1.01 mb )" at bounding box center [656, 482] width 180 height 18
click at [229, 422] on input "Part Details" at bounding box center [270, 422] width 449 height 32
paste input "17138100026066"
type input "17138100026066 pcb"
type input "*"
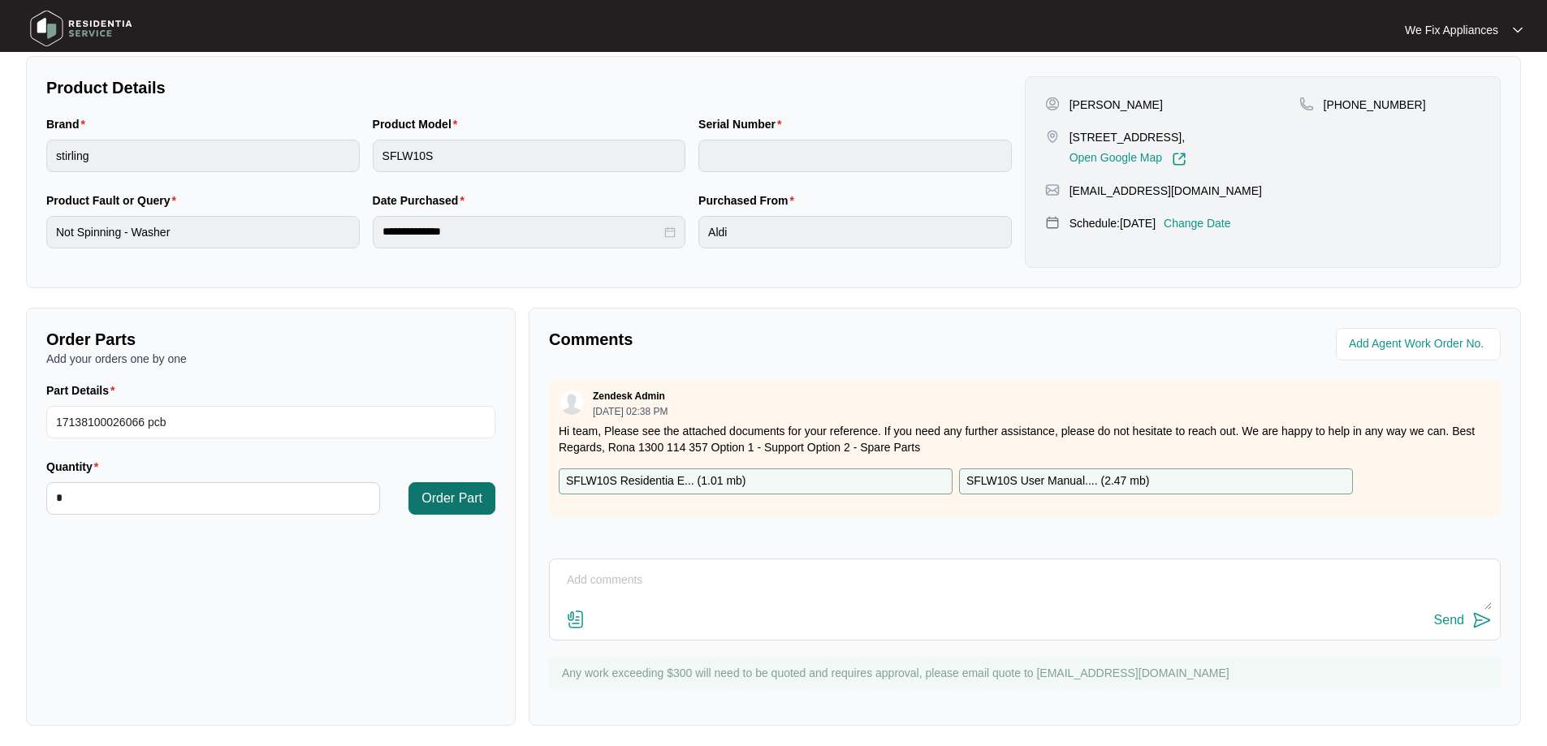
click at [443, 487] on button "Order Part" at bounding box center [452, 498] width 87 height 32
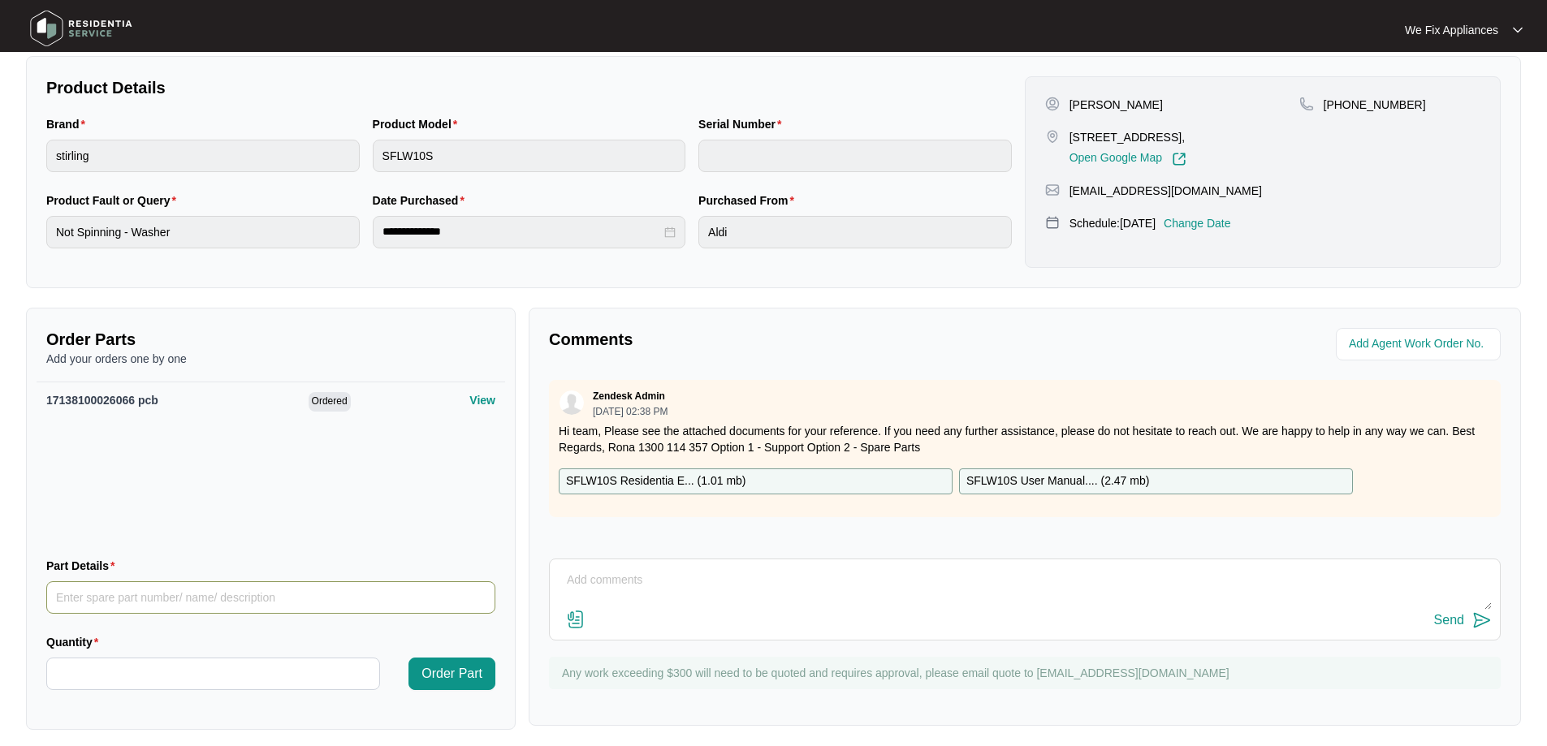
click at [153, 595] on input "Part Details" at bounding box center [270, 598] width 449 height 32
paste input "SP14170"
type input "SP14170 motor"
click at [118, 682] on input "Quantity" at bounding box center [213, 674] width 332 height 31
type input "*"
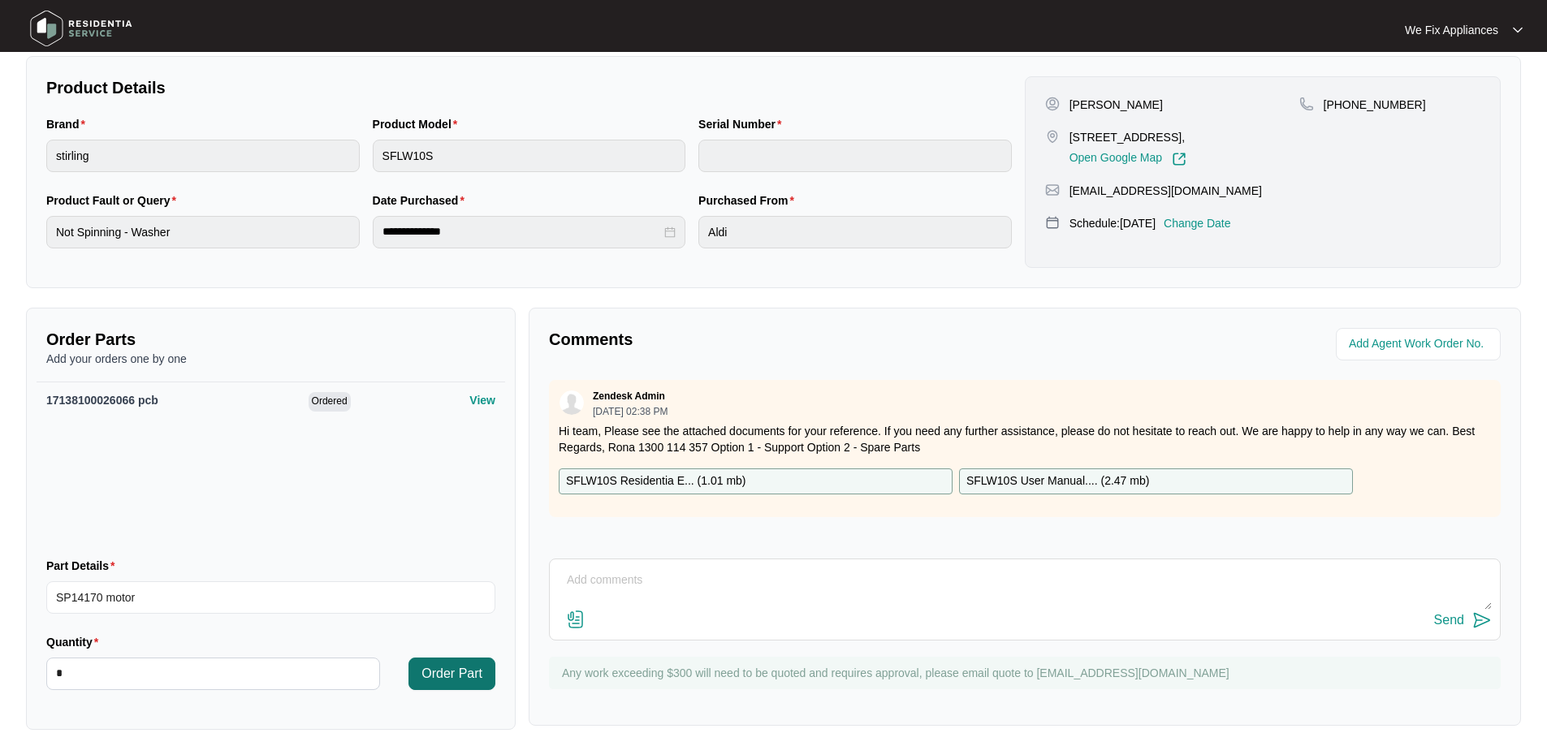
click at [446, 677] on span "Order Part" at bounding box center [452, 673] width 61 height 19
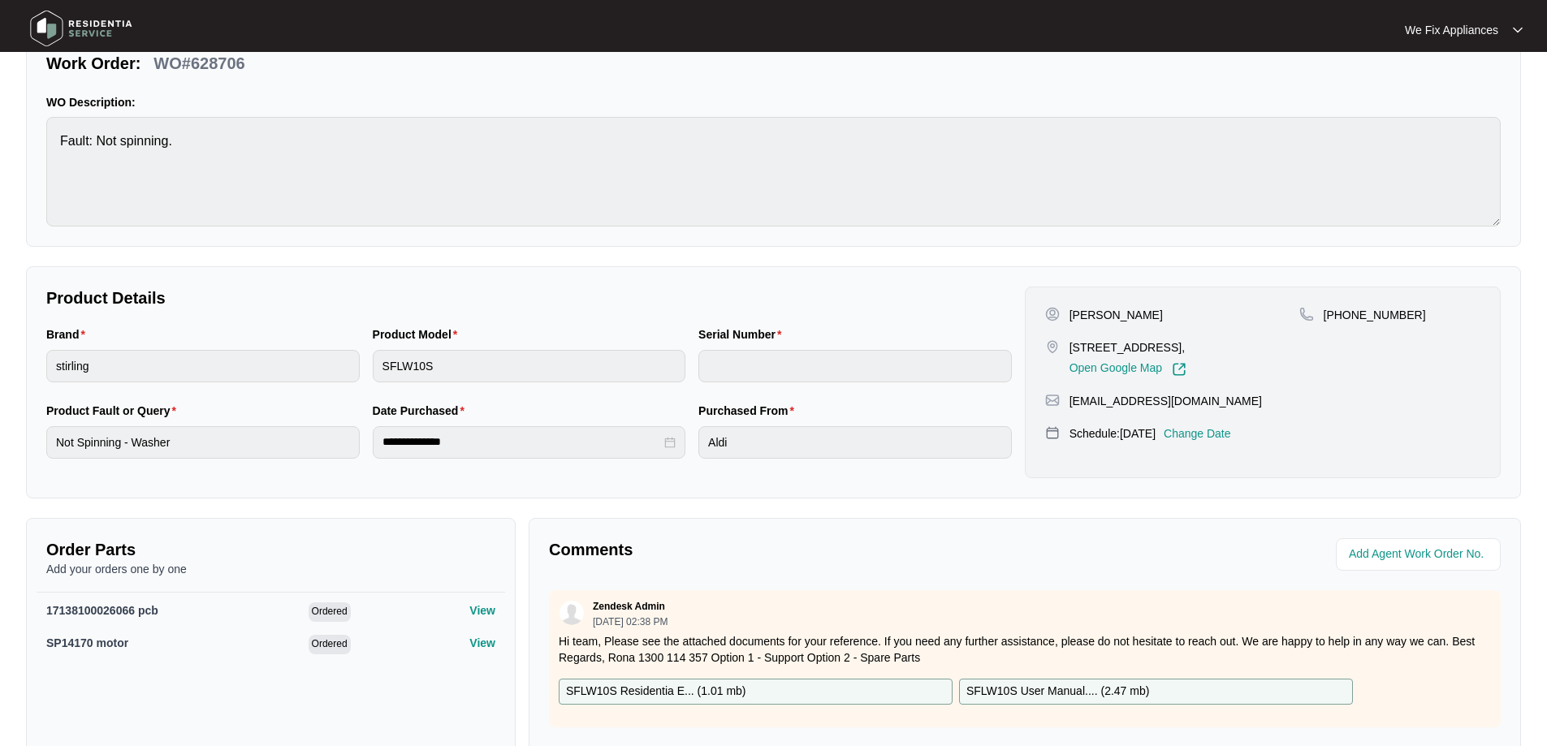
scroll to position [0, 0]
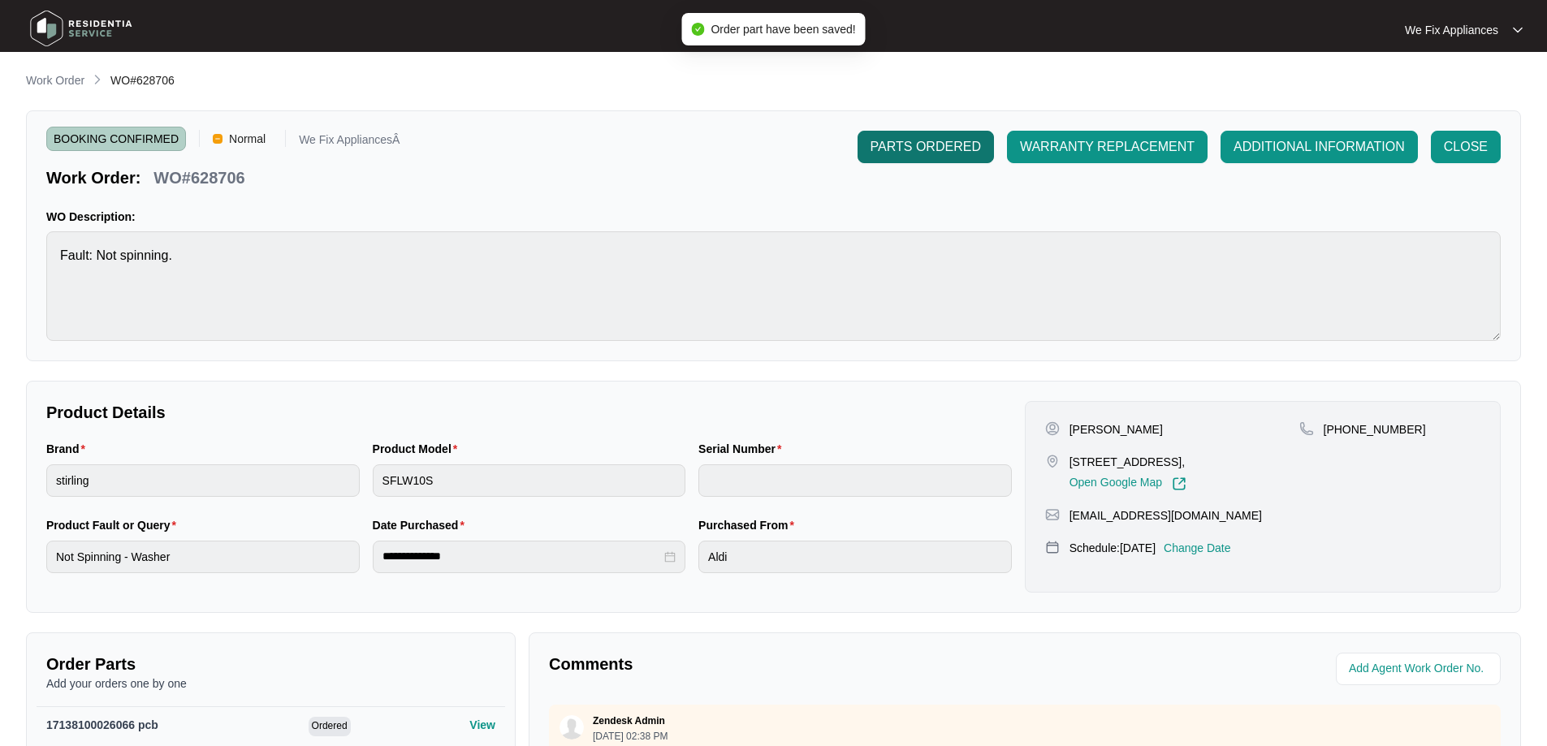
click at [935, 149] on span "PARTS ORDERED" at bounding box center [926, 146] width 110 height 19
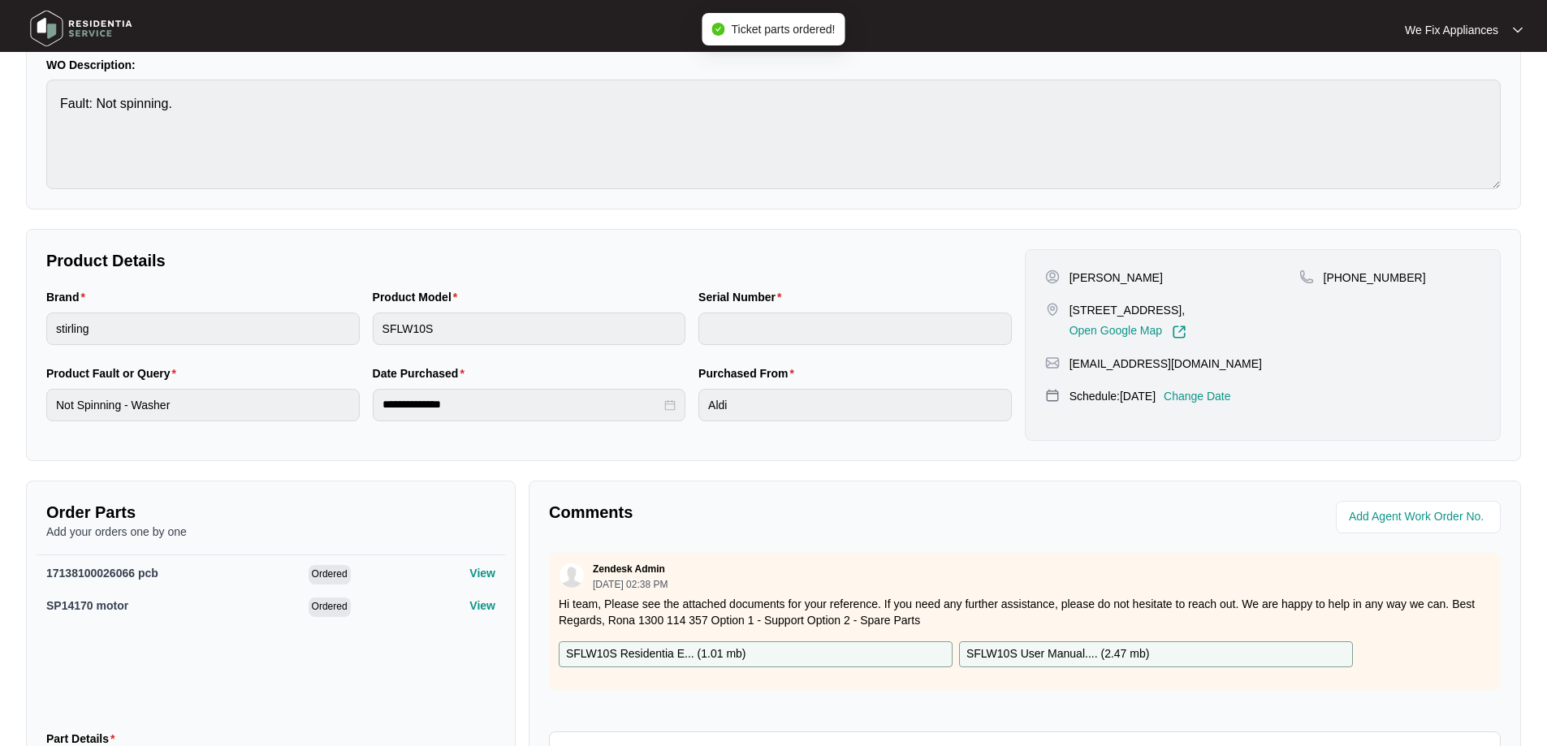
scroll to position [335, 0]
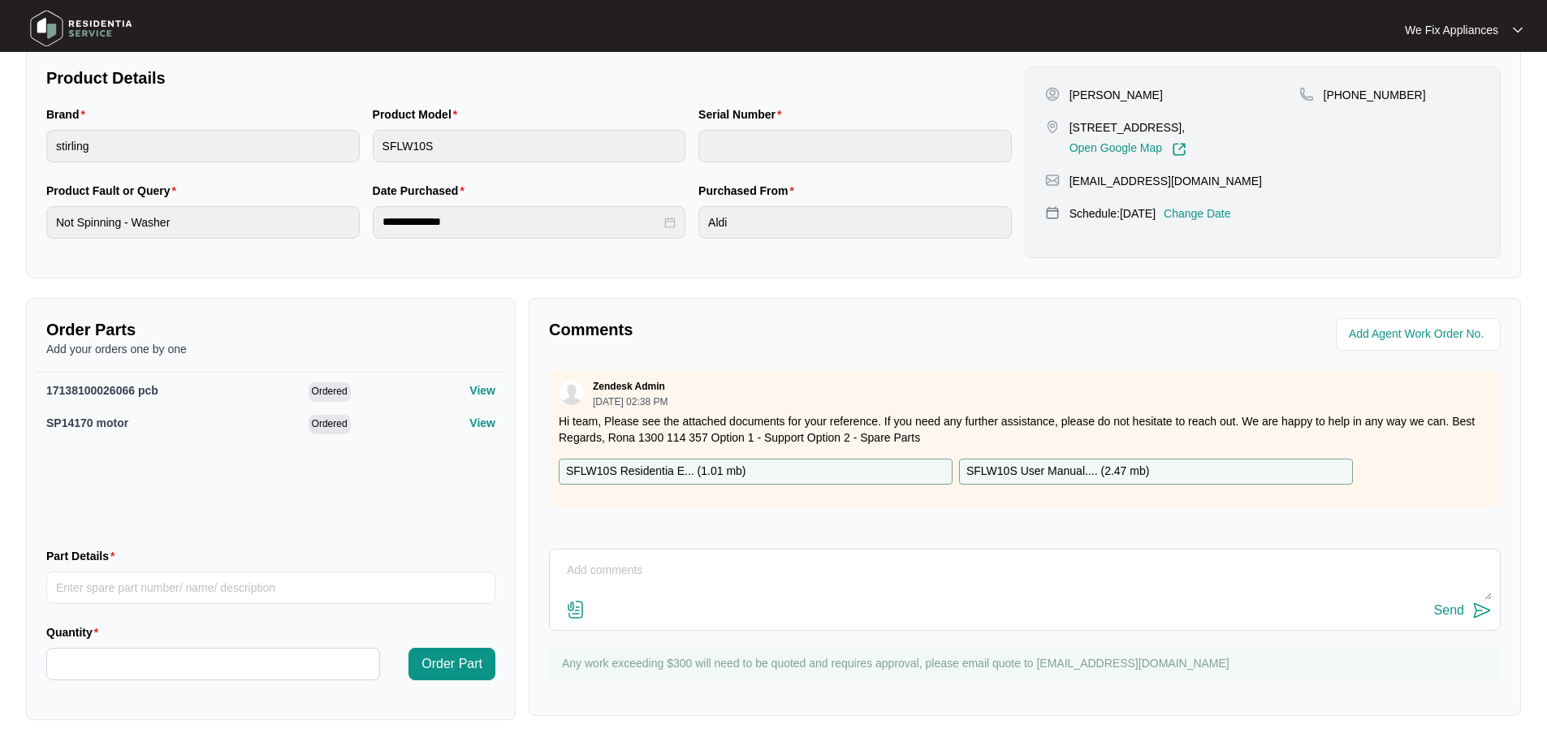
click at [41, 32] on img at bounding box center [81, 28] width 114 height 49
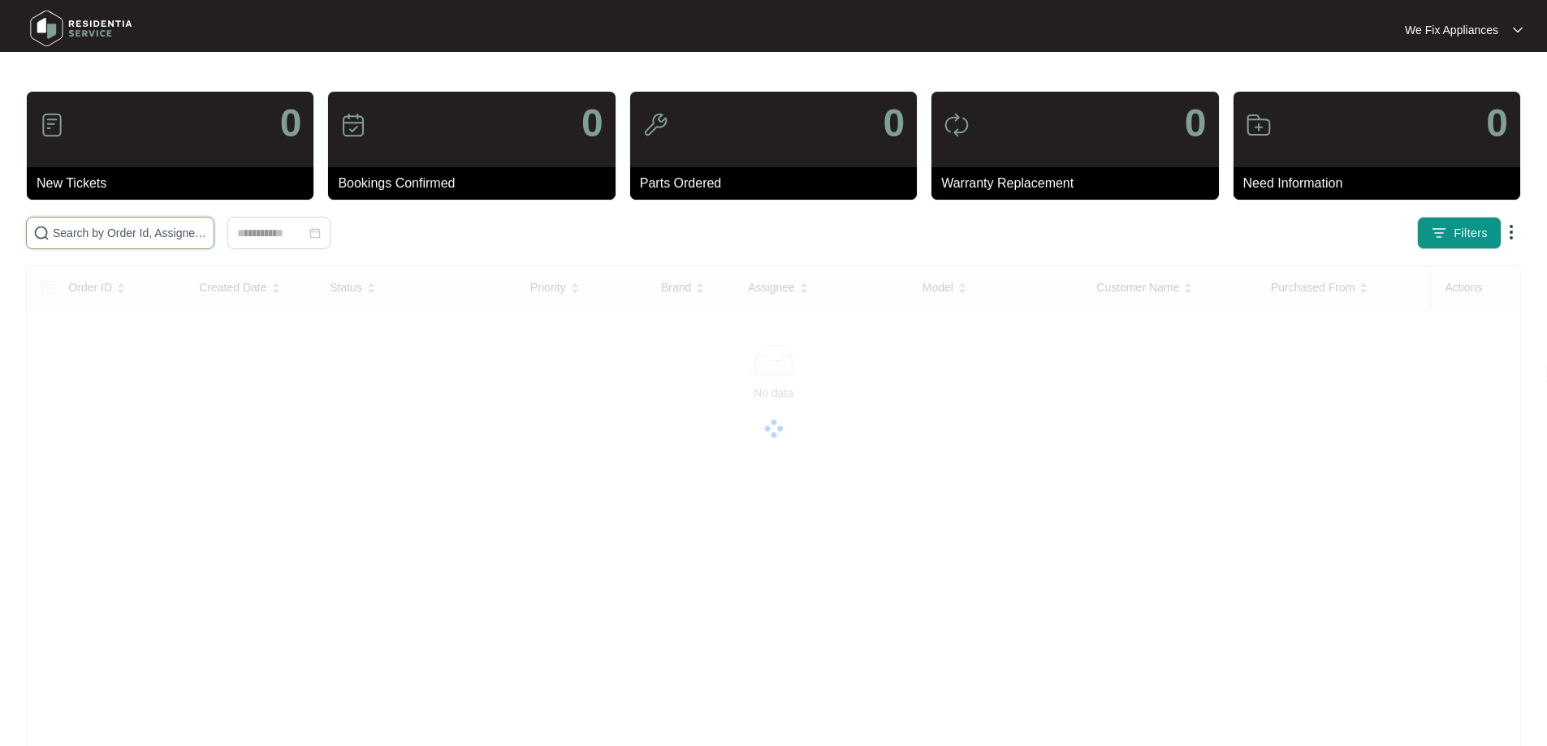
click at [124, 239] on input "text" at bounding box center [130, 233] width 154 height 18
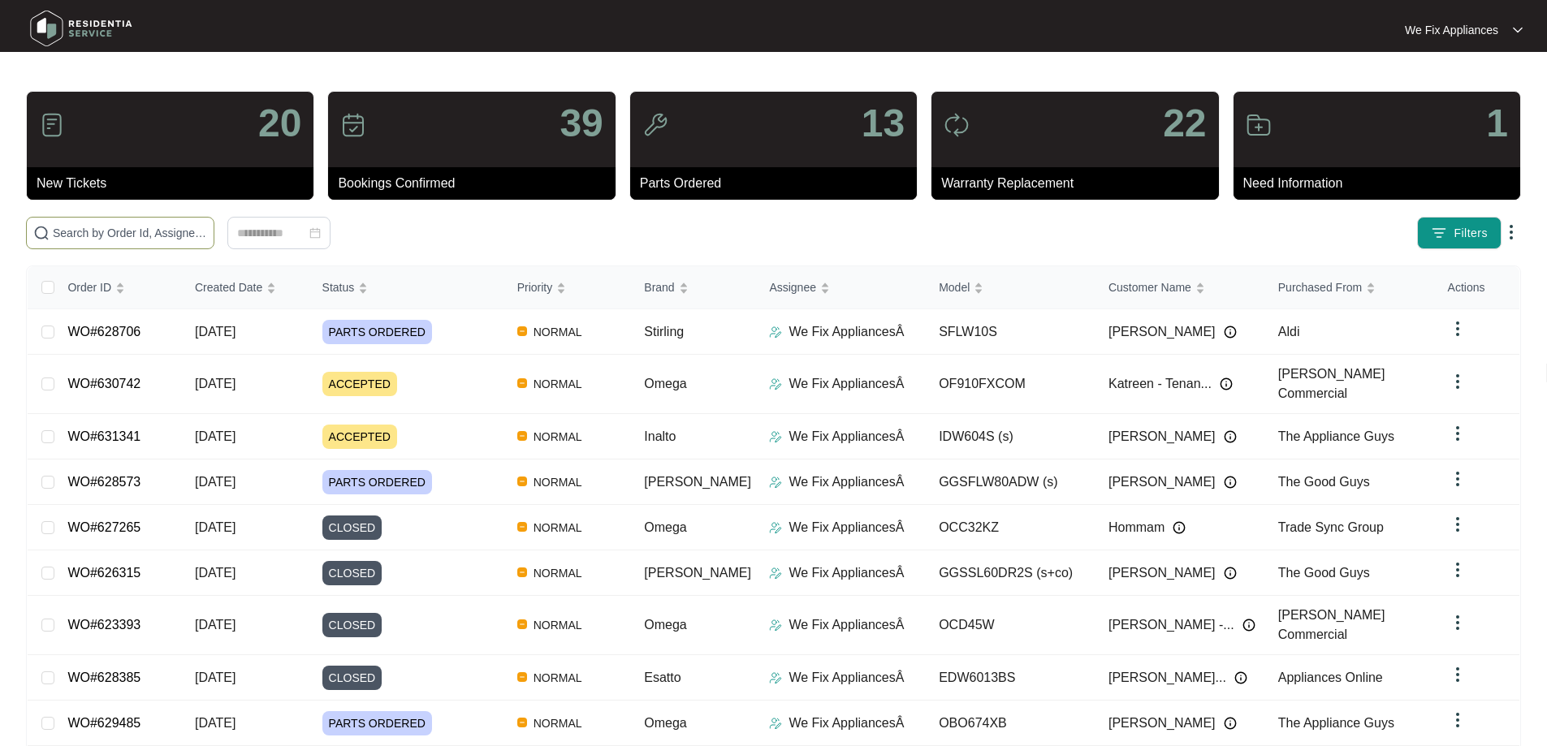
paste input "629279"
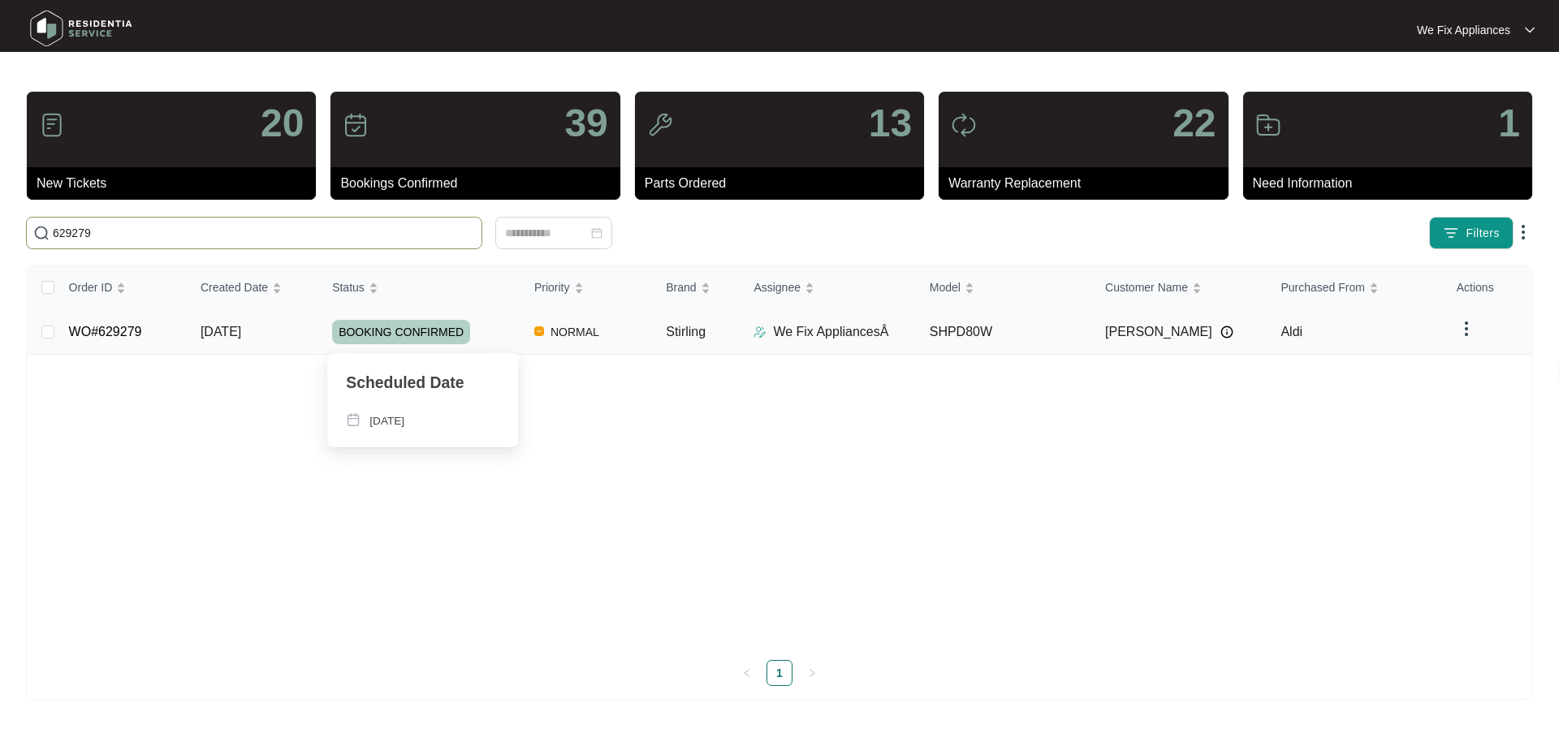
type input "629279"
click at [416, 335] on span "BOOKING CONFIRMED" at bounding box center [401, 332] width 138 height 24
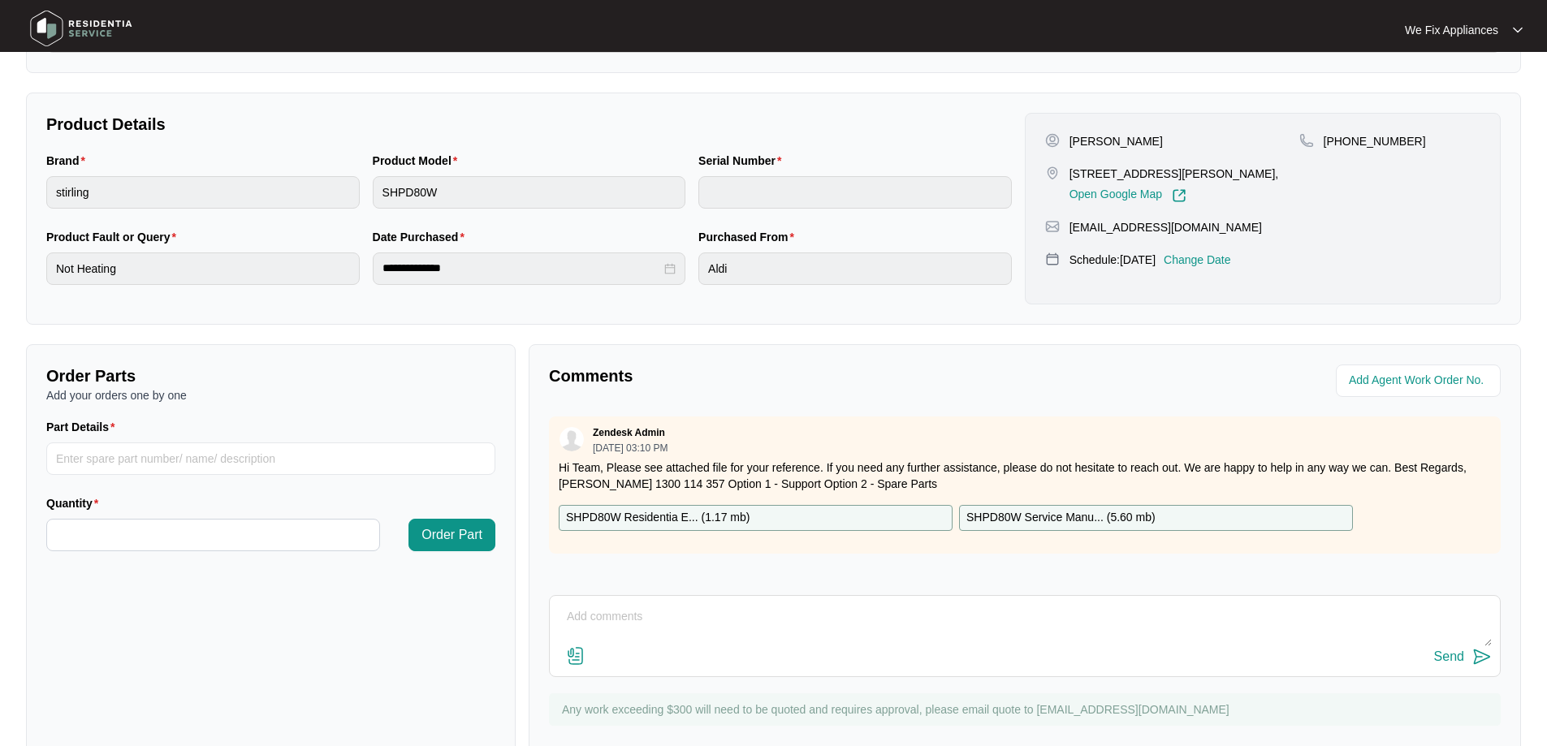
scroll to position [331, 0]
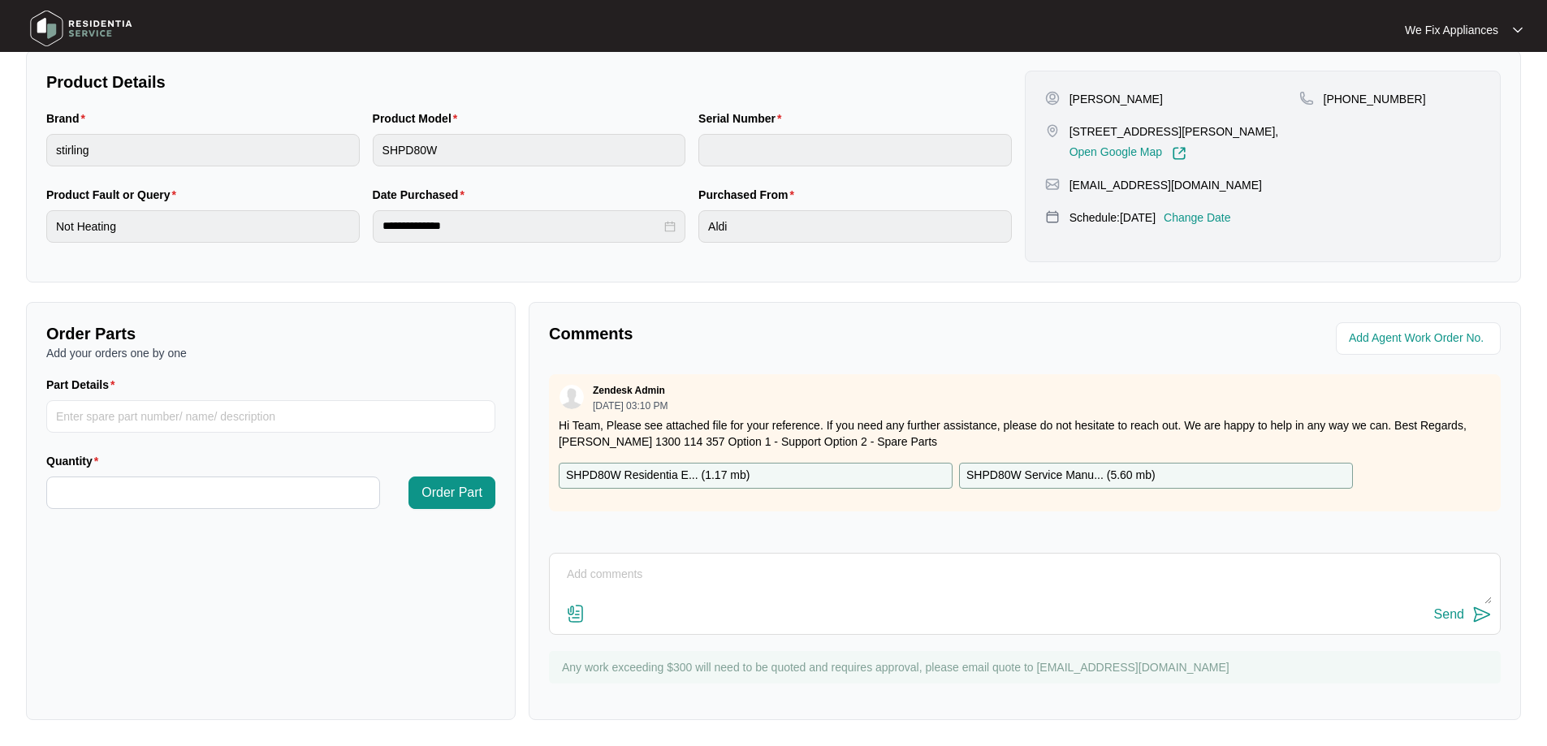
click at [621, 570] on textarea at bounding box center [1025, 583] width 934 height 42
paste textarea "The customer advised dryer not heating. I turned it on to a warm cycle which us…"
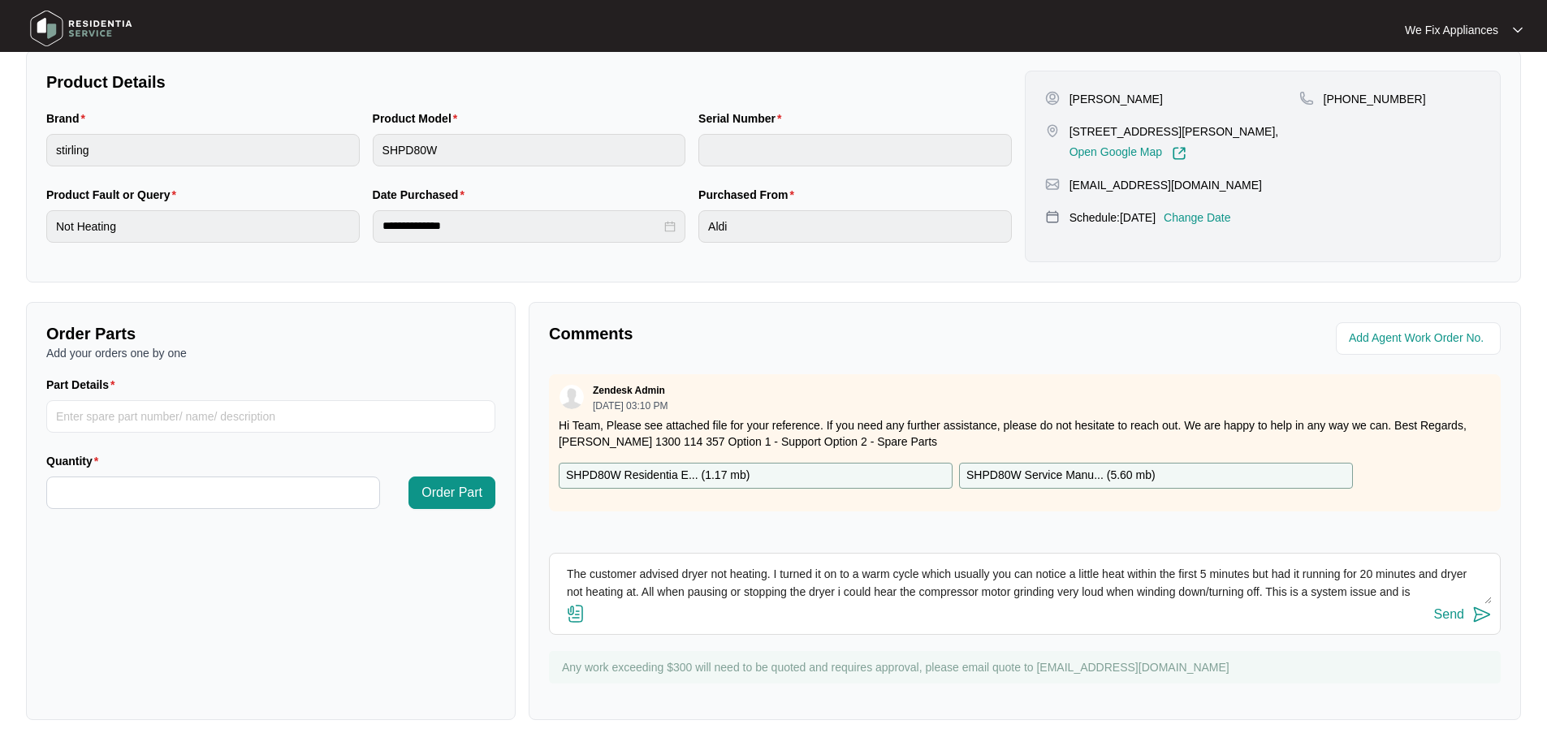
scroll to position [12, 0]
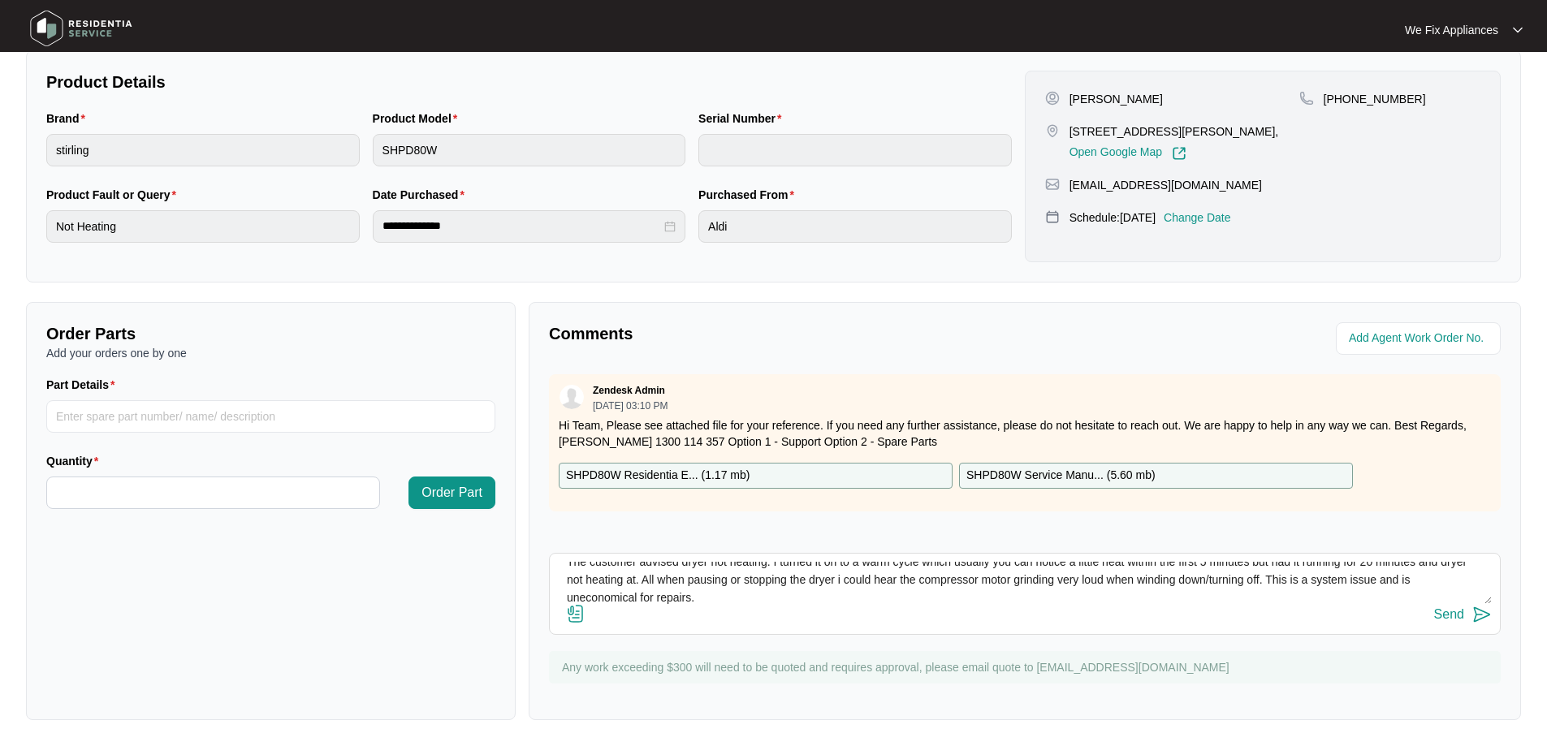
type textarea "The customer advised dryer not heating. I turned it on to a warm cycle which us…"
click at [1447, 612] on div "Send" at bounding box center [1449, 615] width 30 height 15
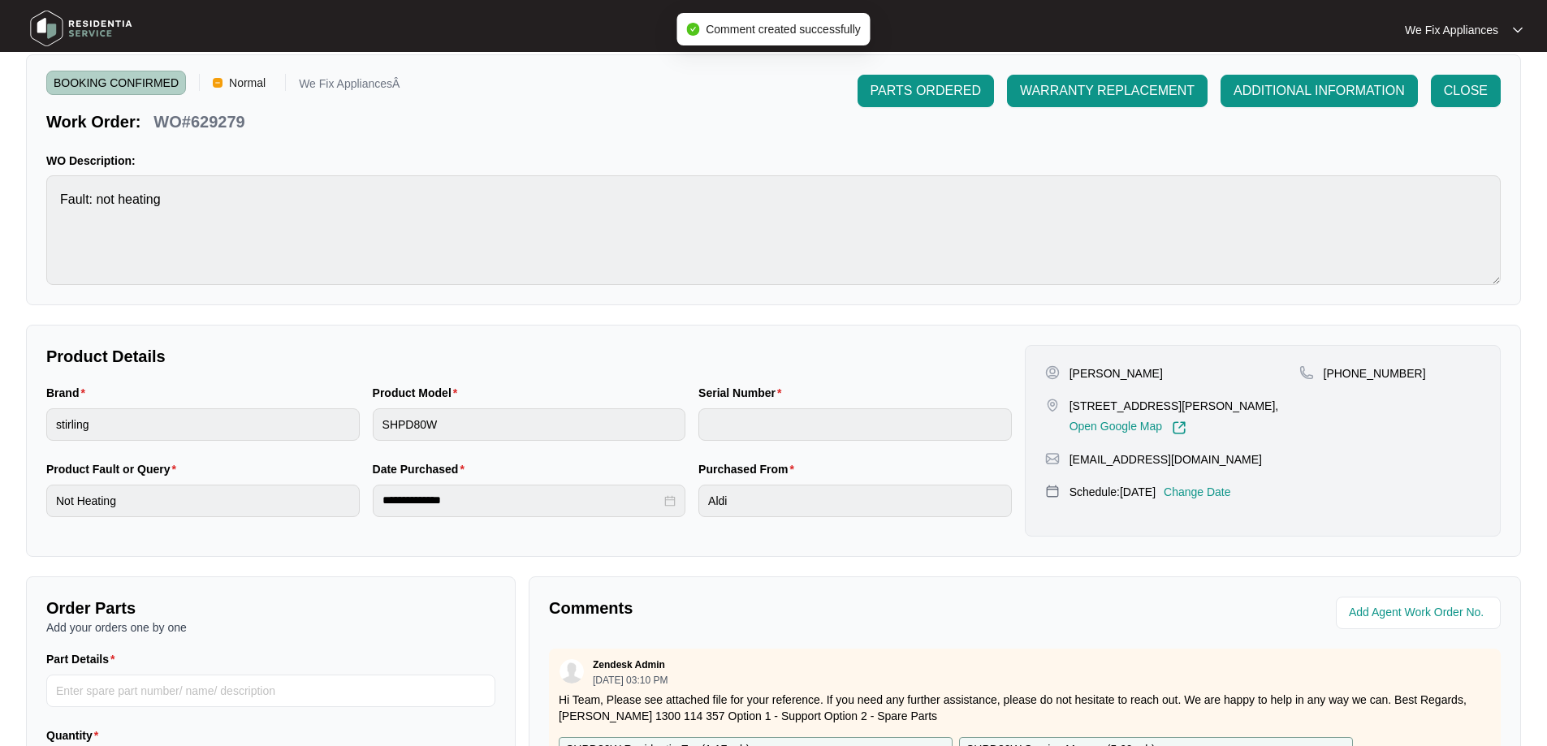
scroll to position [0, 0]
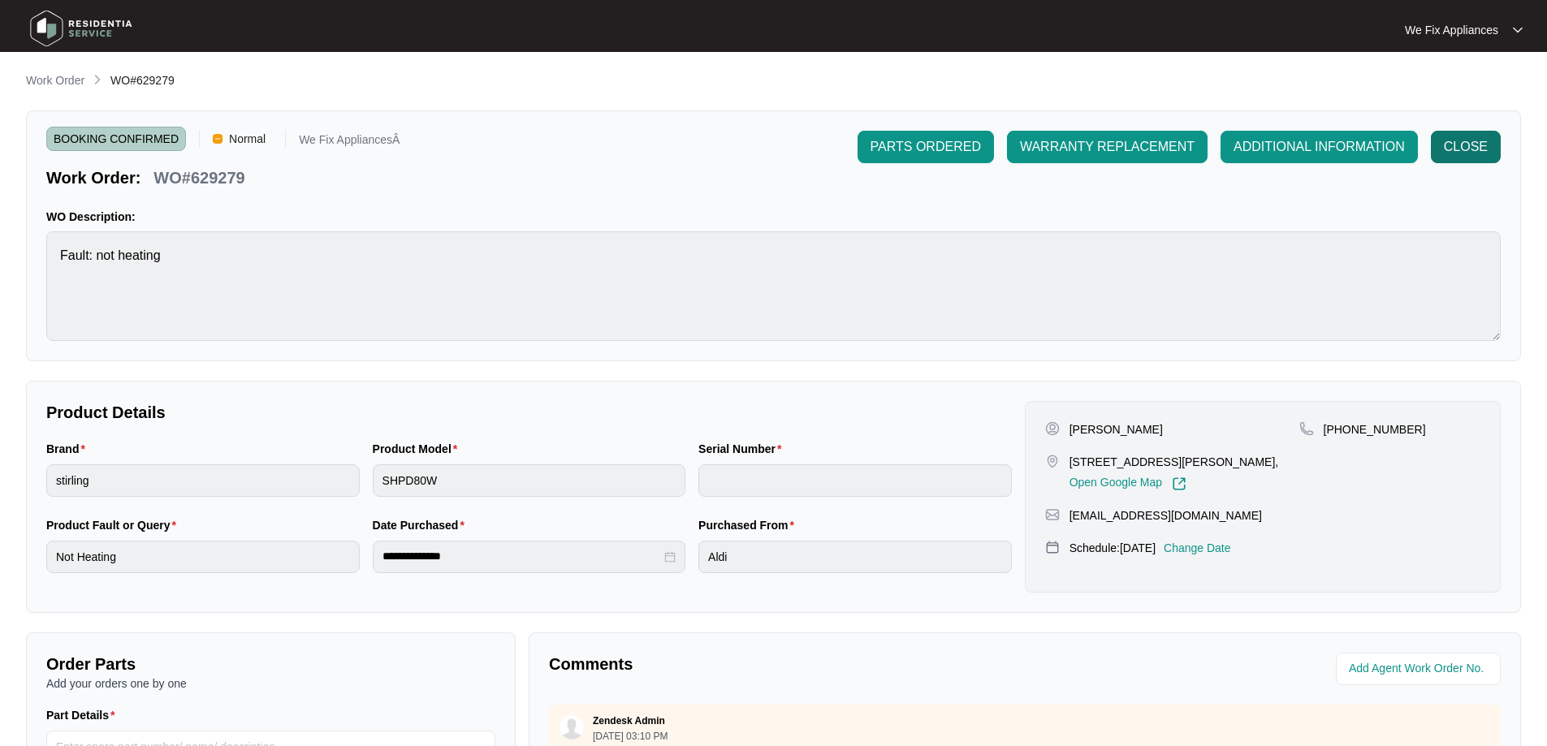
click at [1472, 144] on span "CLOSE" at bounding box center [1466, 146] width 44 height 19
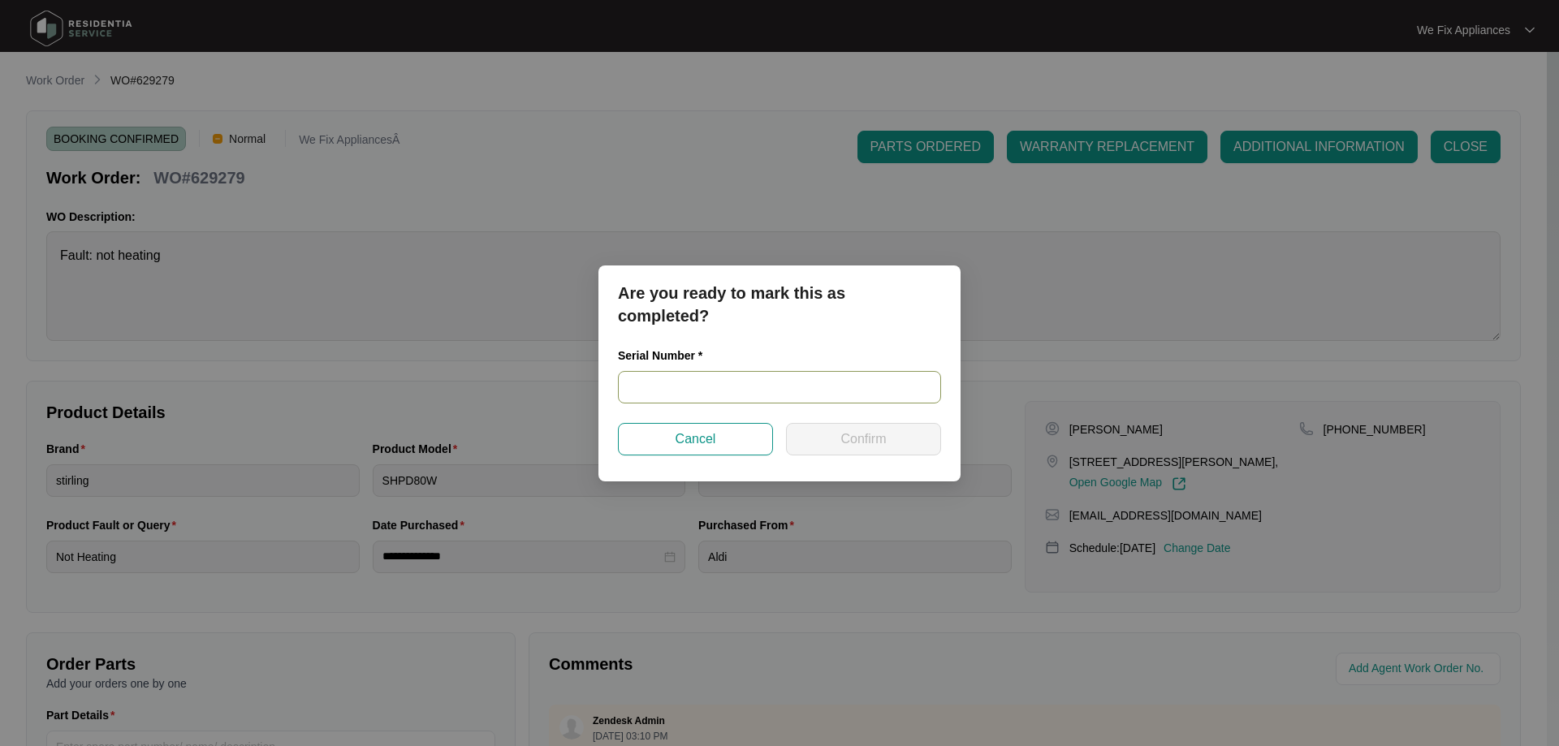
click at [737, 384] on input "text" at bounding box center [779, 387] width 323 height 32
paste input "540G061390125125P00892"
type input "540G061390125125P00892"
click at [846, 435] on span "Confirm" at bounding box center [863, 439] width 45 height 19
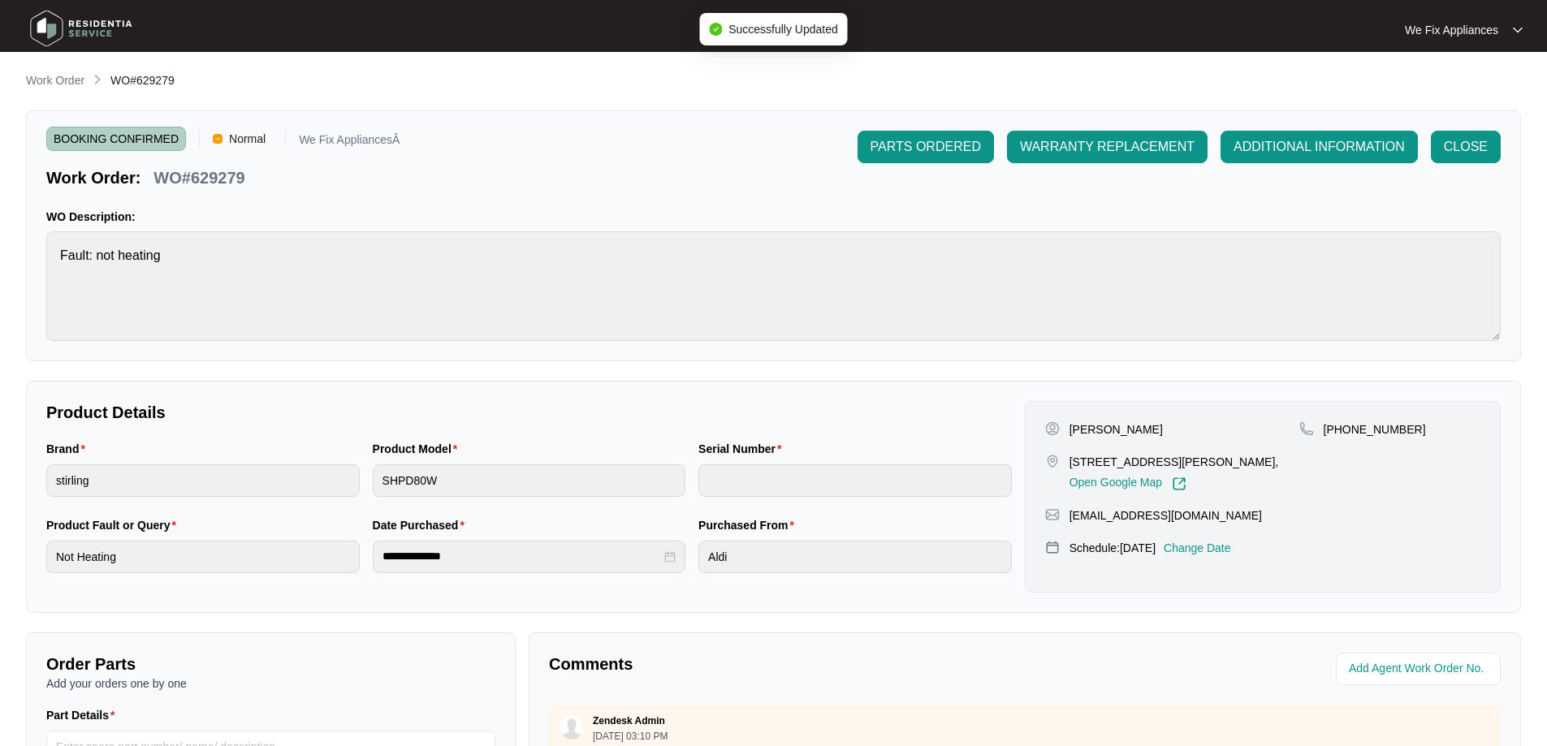
type input "540G061390125125P00892"
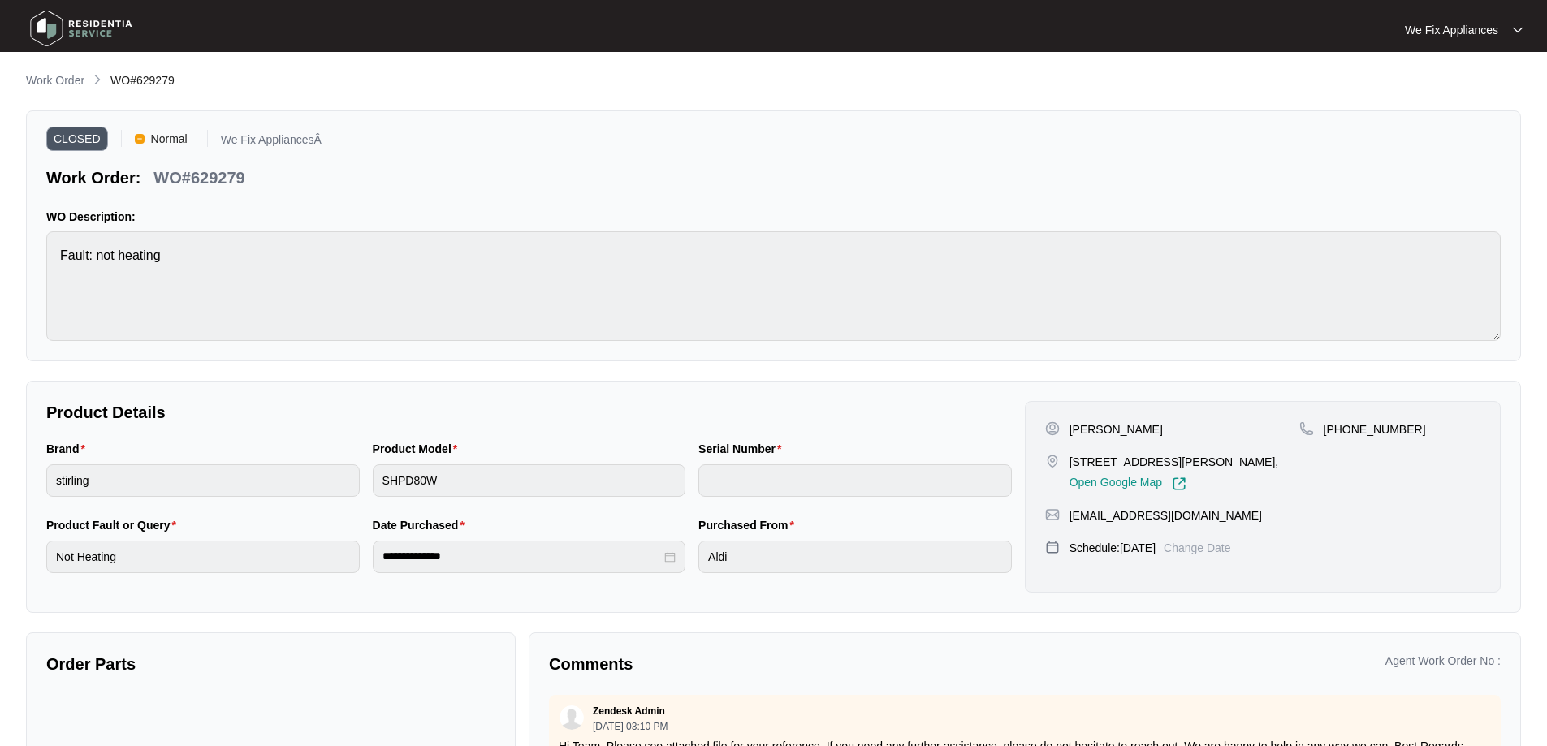
click at [52, 28] on img at bounding box center [81, 28] width 114 height 49
click at [82, 21] on img at bounding box center [81, 28] width 114 height 49
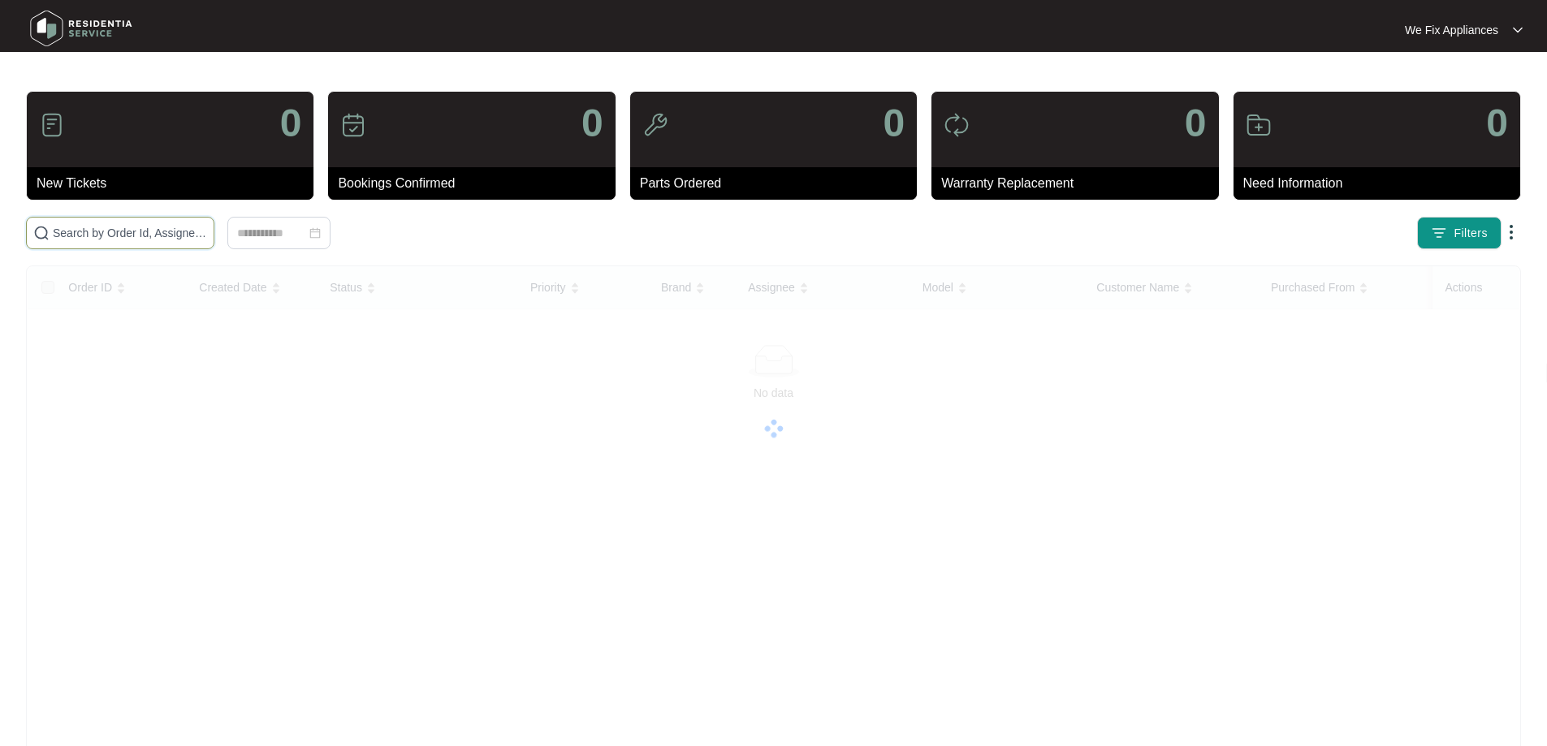
click at [123, 227] on input "text" at bounding box center [130, 233] width 154 height 18
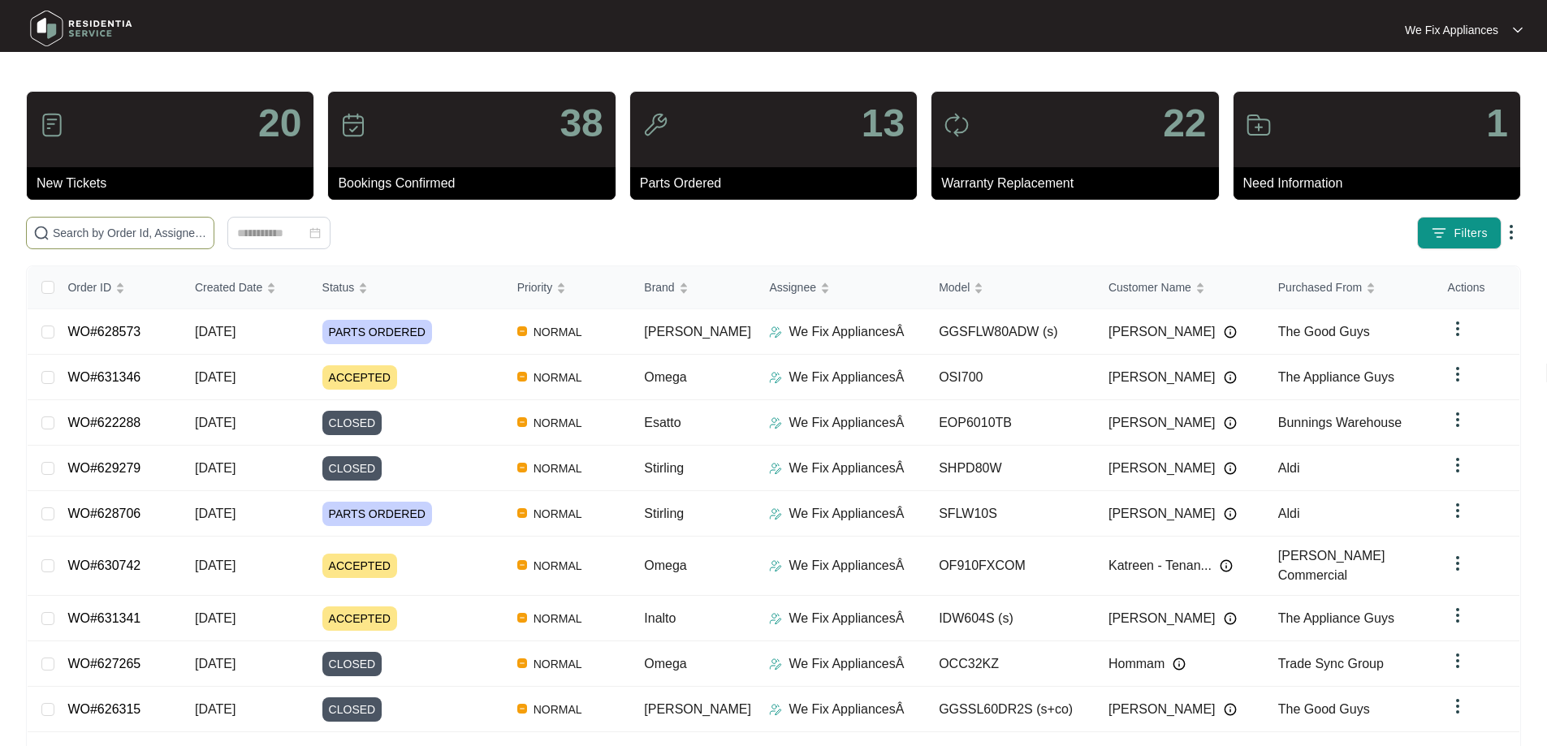
paste input "628133"
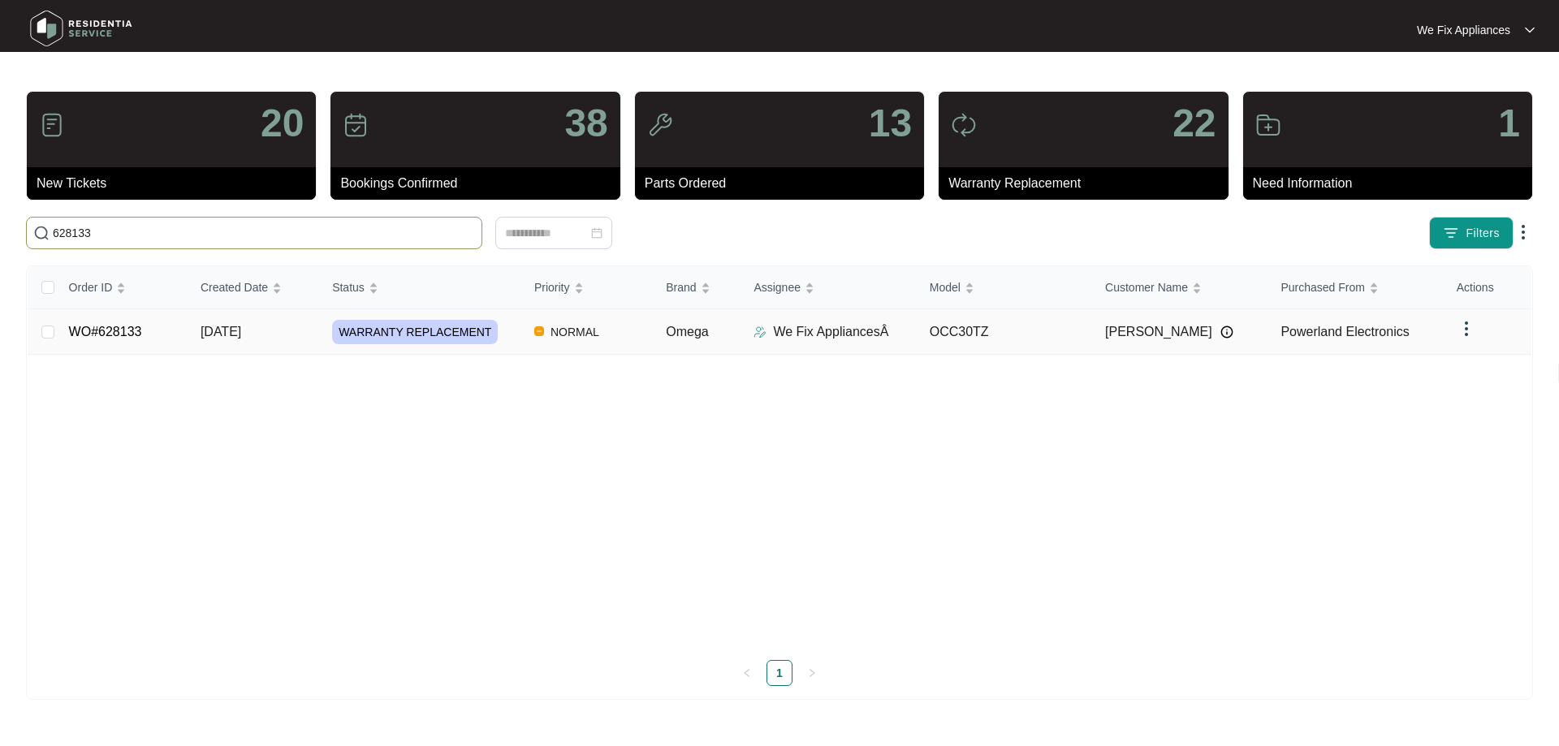
type input "628133"
click at [413, 330] on span "WARRANTY REPLACEMENT" at bounding box center [415, 332] width 166 height 24
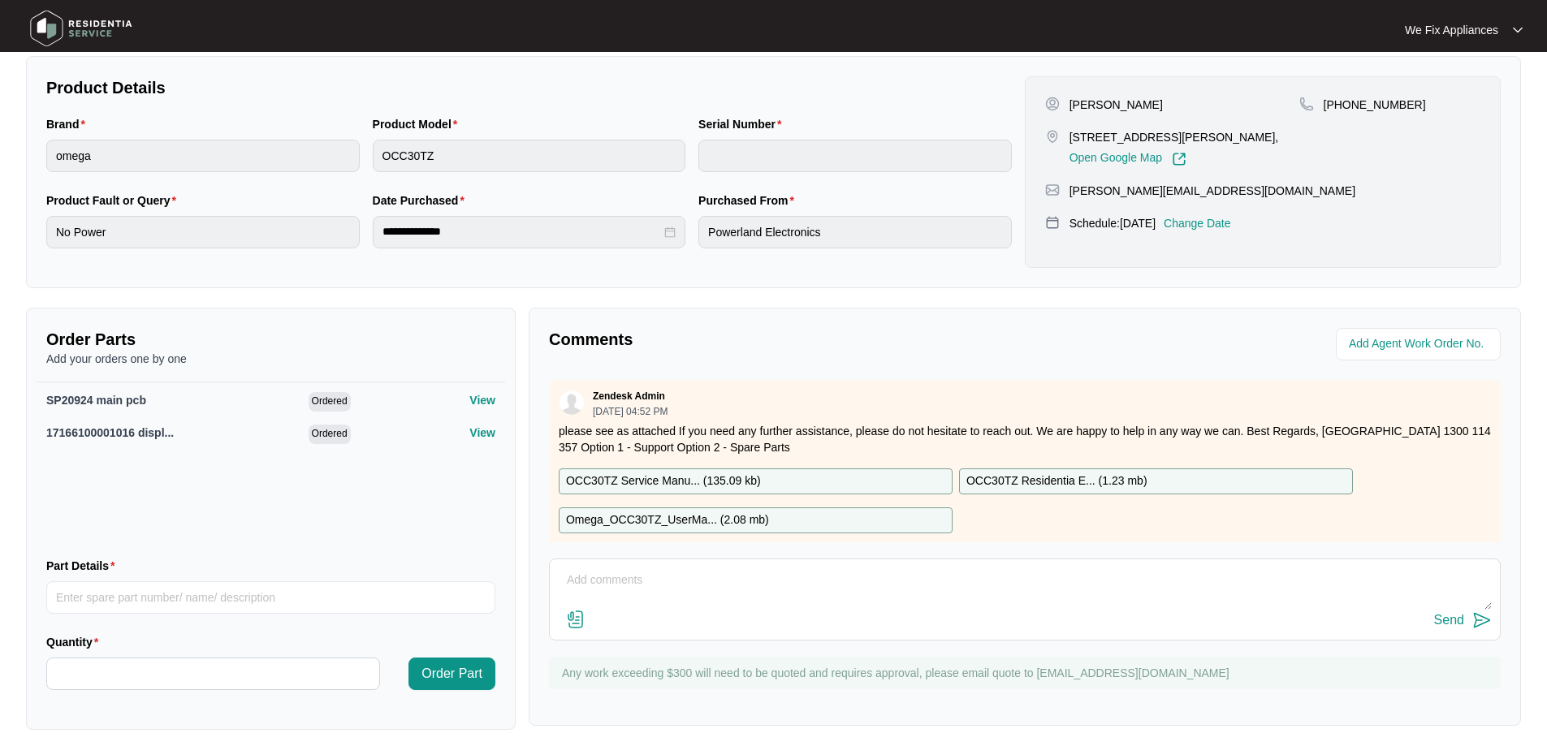
click at [672, 515] on p "Omega_OCC30TZ_UserMa... ( 2.08 mb )" at bounding box center [667, 521] width 203 height 18
